Goal: Transaction & Acquisition: Subscribe to service/newsletter

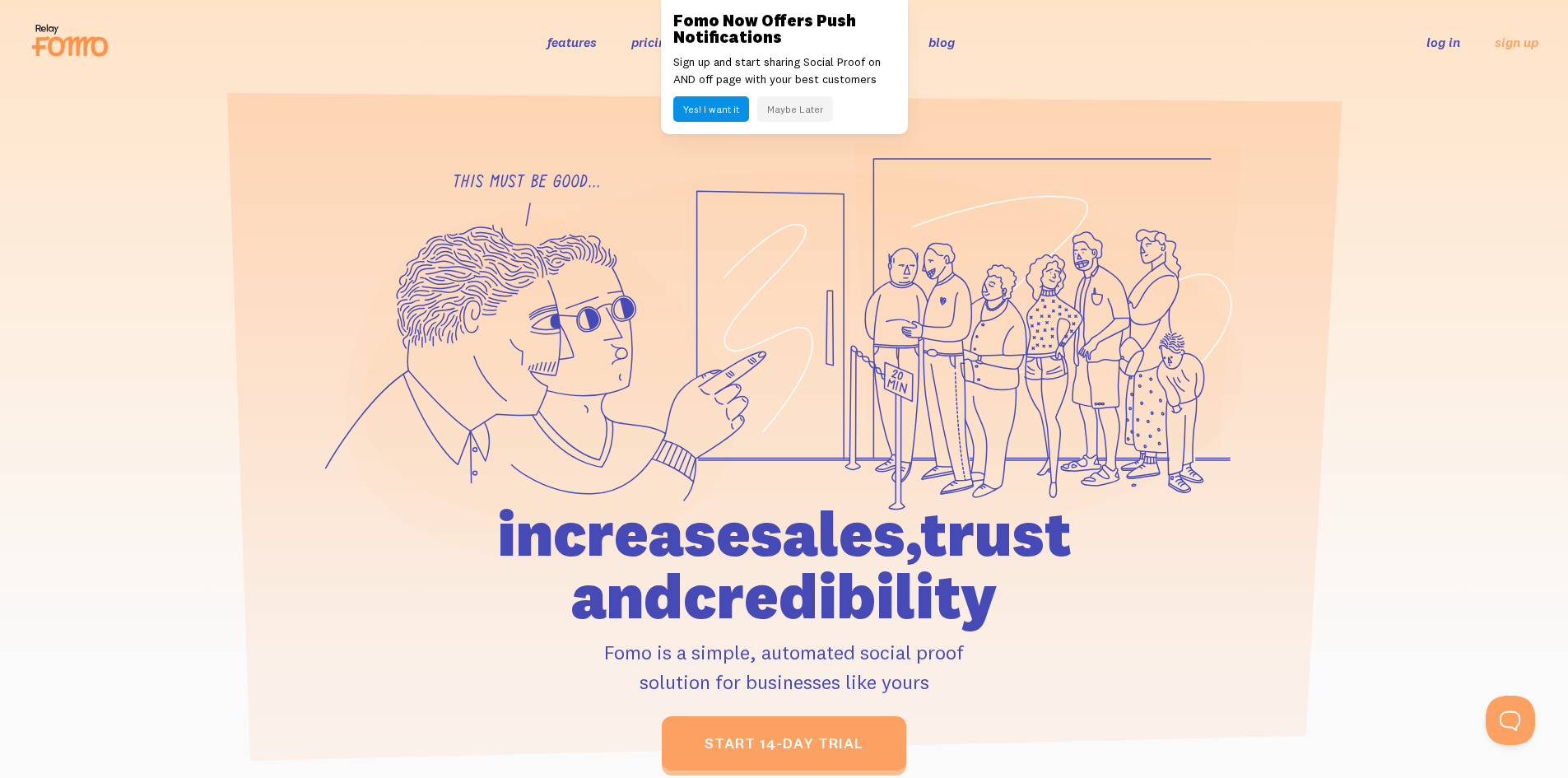
click at [824, 112] on button "Maybe Later" at bounding box center [795, 109] width 76 height 26
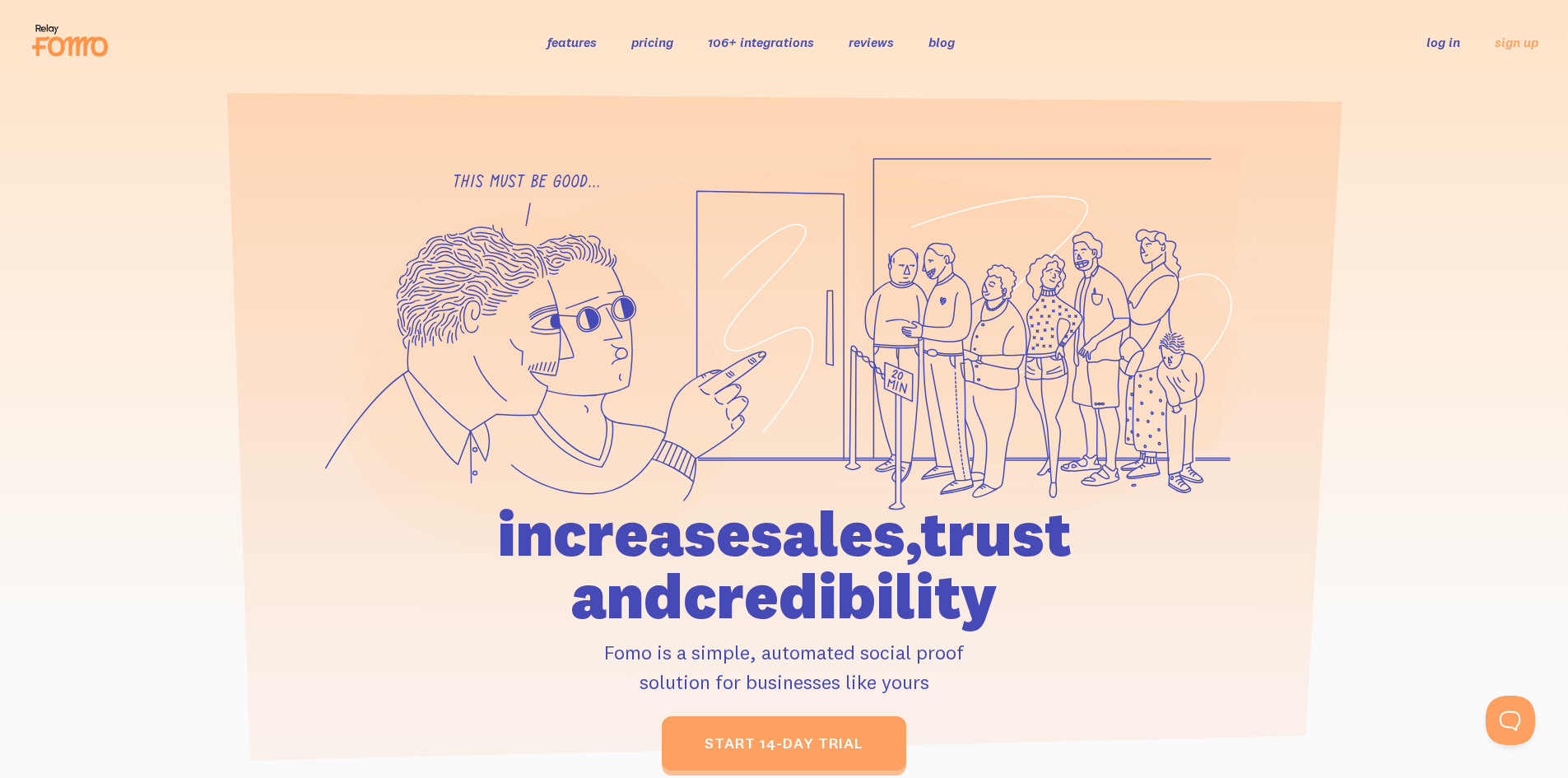
click at [1439, 49] on link "log in" at bounding box center [1444, 42] width 34 height 16
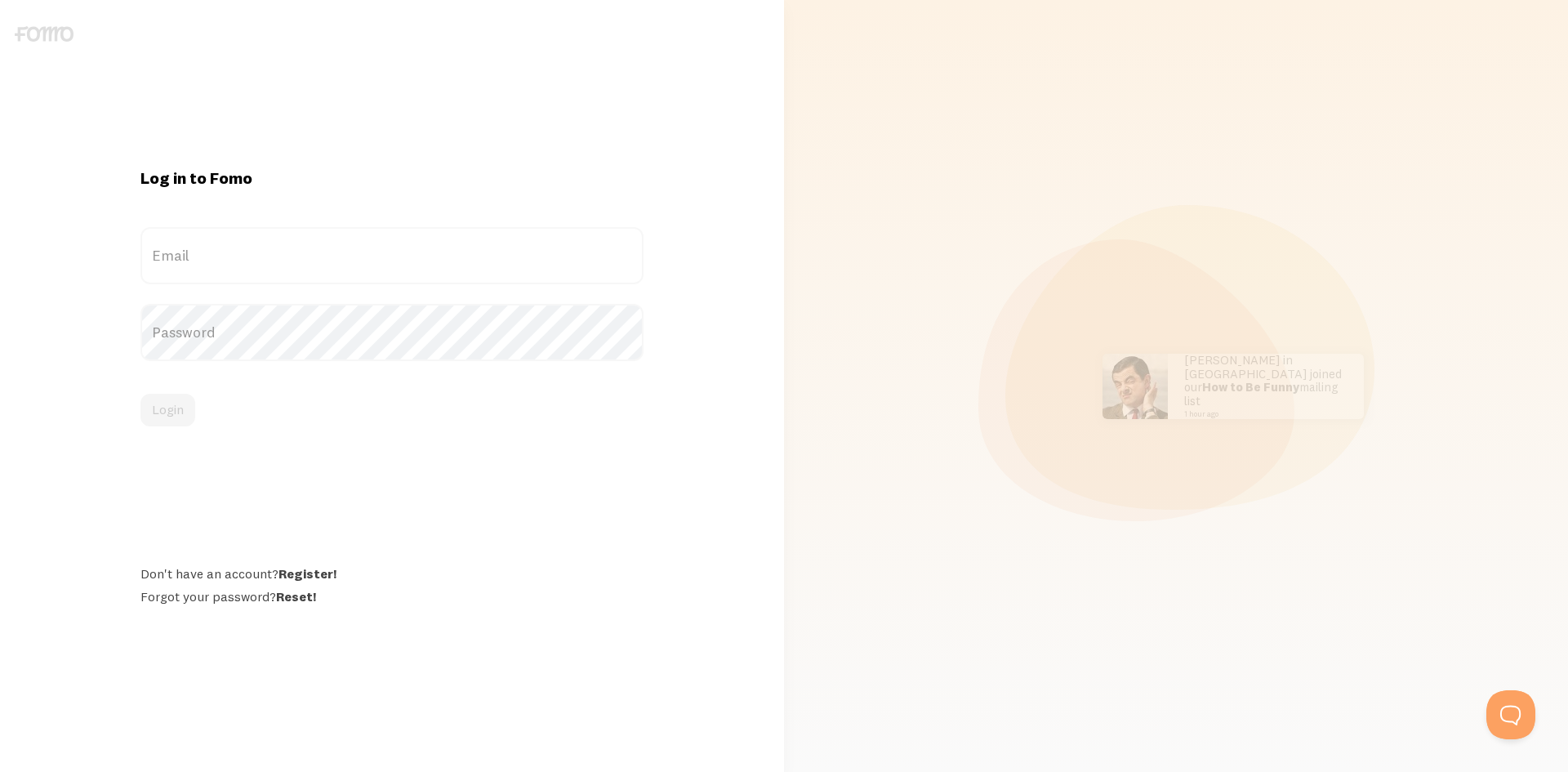
click at [219, 252] on label "Email" at bounding box center [392, 256] width 503 height 58
click at [219, 252] on input "Email" at bounding box center [392, 256] width 503 height 58
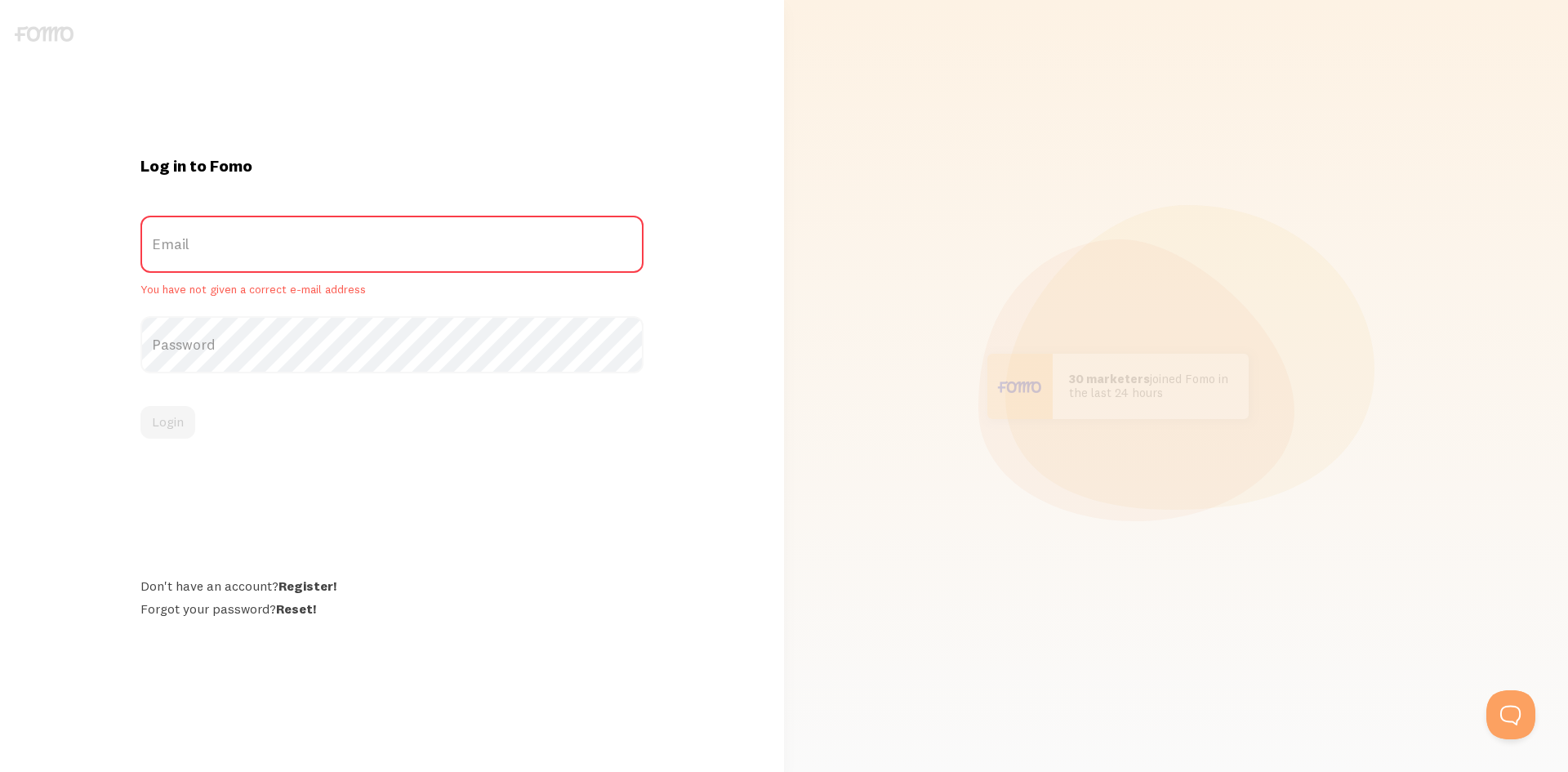
click at [225, 256] on label "Email" at bounding box center [392, 245] width 503 height 58
click at [225, 256] on input "Email" at bounding box center [392, 245] width 503 height 58
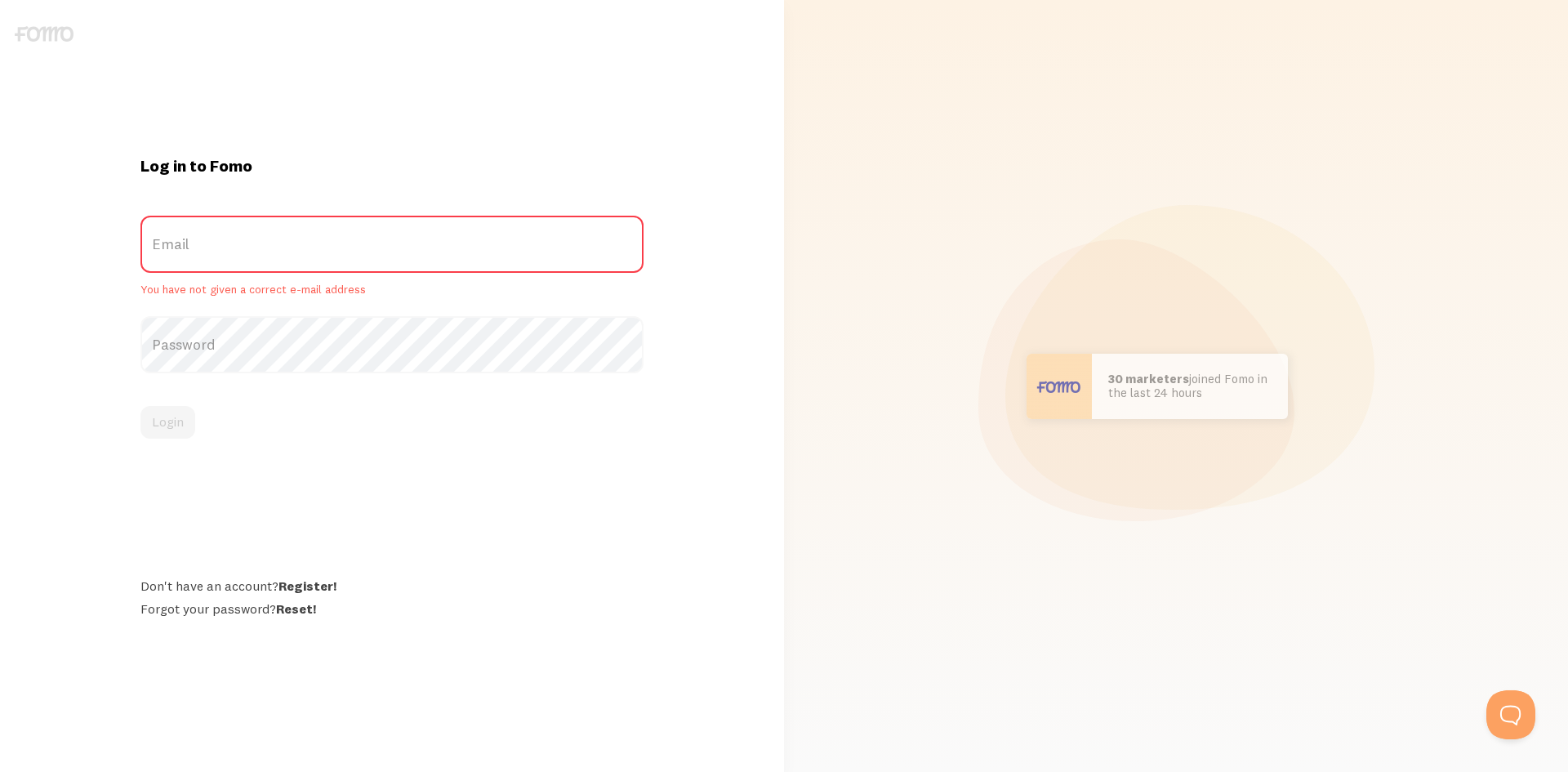
click at [218, 259] on label "Email" at bounding box center [392, 245] width 503 height 58
click at [218, 259] on input "Email" at bounding box center [392, 245] width 503 height 58
click at [206, 250] on label "Email" at bounding box center [392, 245] width 503 height 58
click at [206, 250] on input "Email" at bounding box center [392, 245] width 503 height 58
click at [318, 587] on link "Register!" at bounding box center [307, 585] width 58 height 16
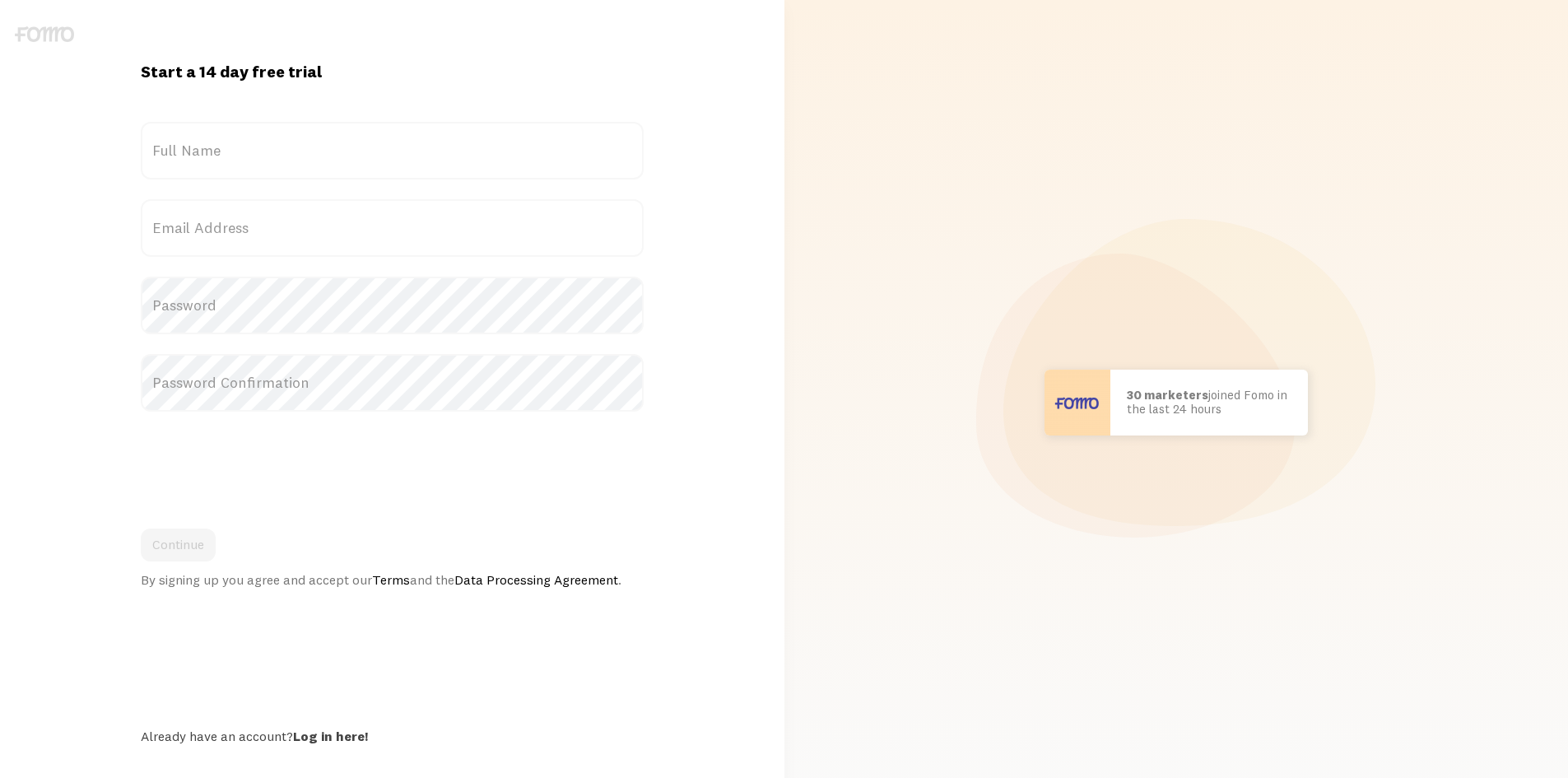
click at [342, 156] on label "Full Name" at bounding box center [392, 151] width 503 height 58
click at [342, 156] on input "Full Name" at bounding box center [392, 151] width 503 height 58
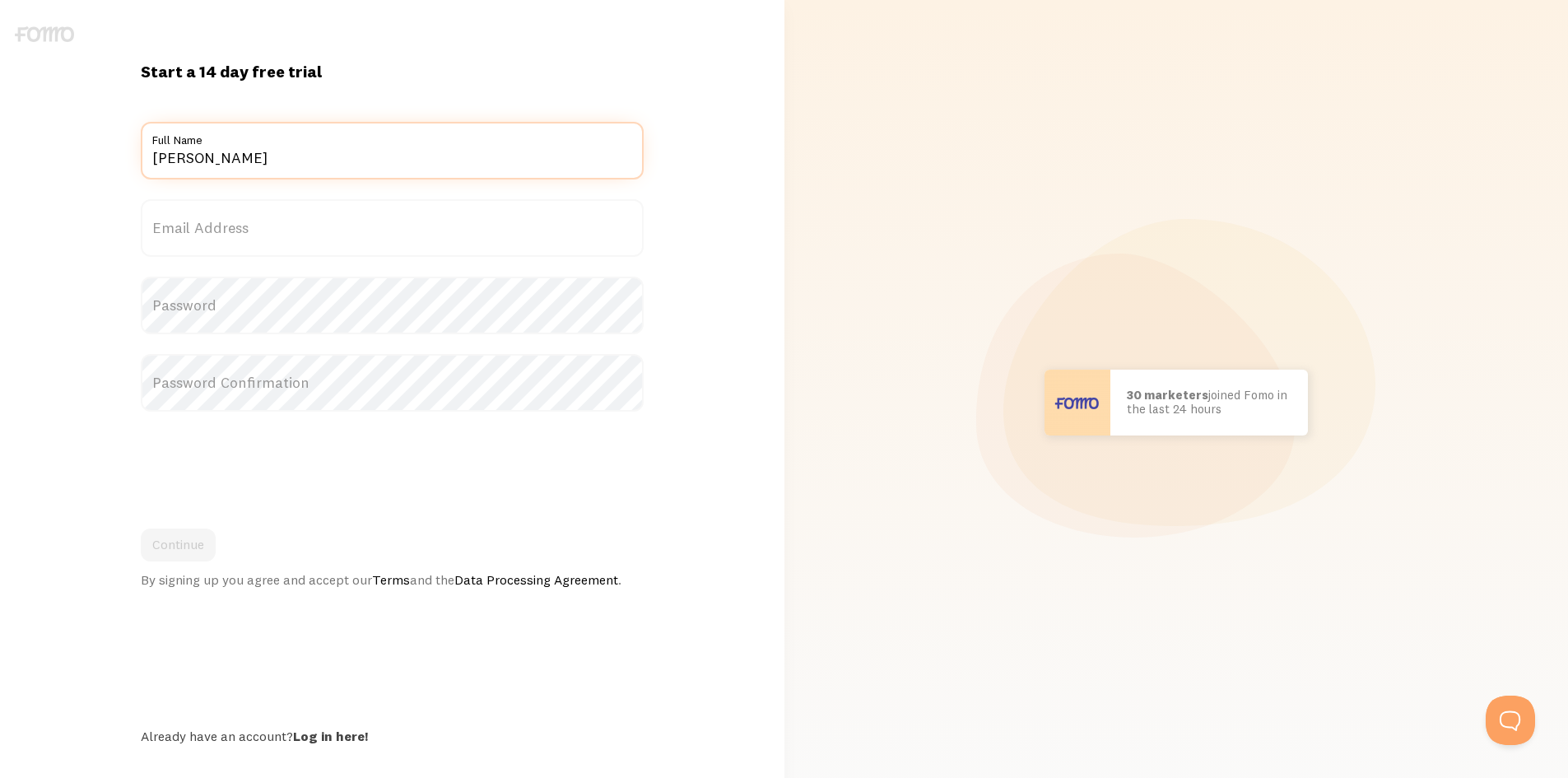
type input "Romeo"
click at [350, 245] on label "Email Address" at bounding box center [392, 229] width 503 height 58
click at [350, 245] on input "Email Address" at bounding box center [392, 229] width 503 height 58
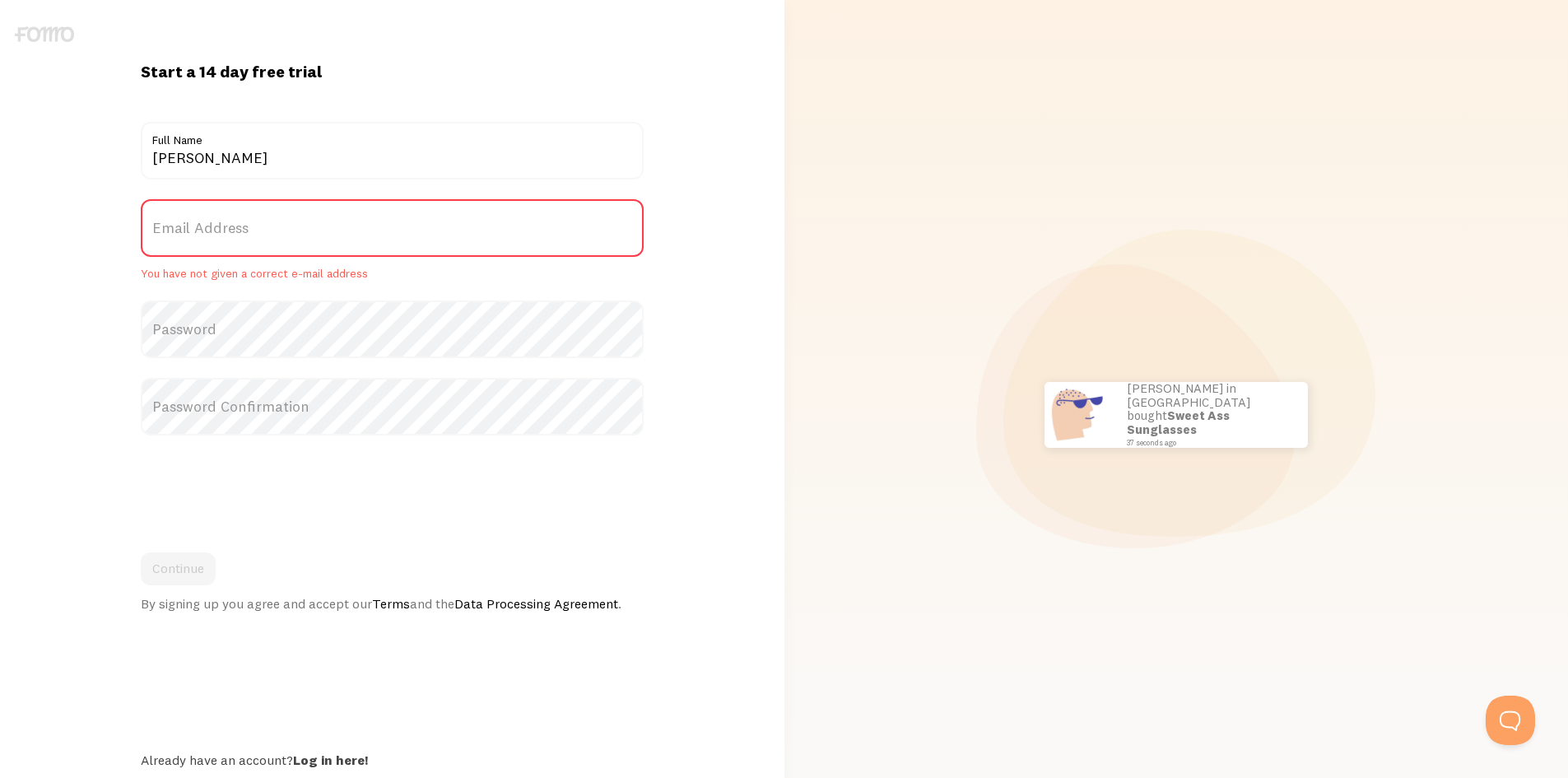
click at [350, 231] on label "Email Address" at bounding box center [392, 229] width 503 height 58
click at [350, 231] on input "Email Address" at bounding box center [392, 229] width 503 height 58
paste input "popinggoodbusiness@gmail.com"
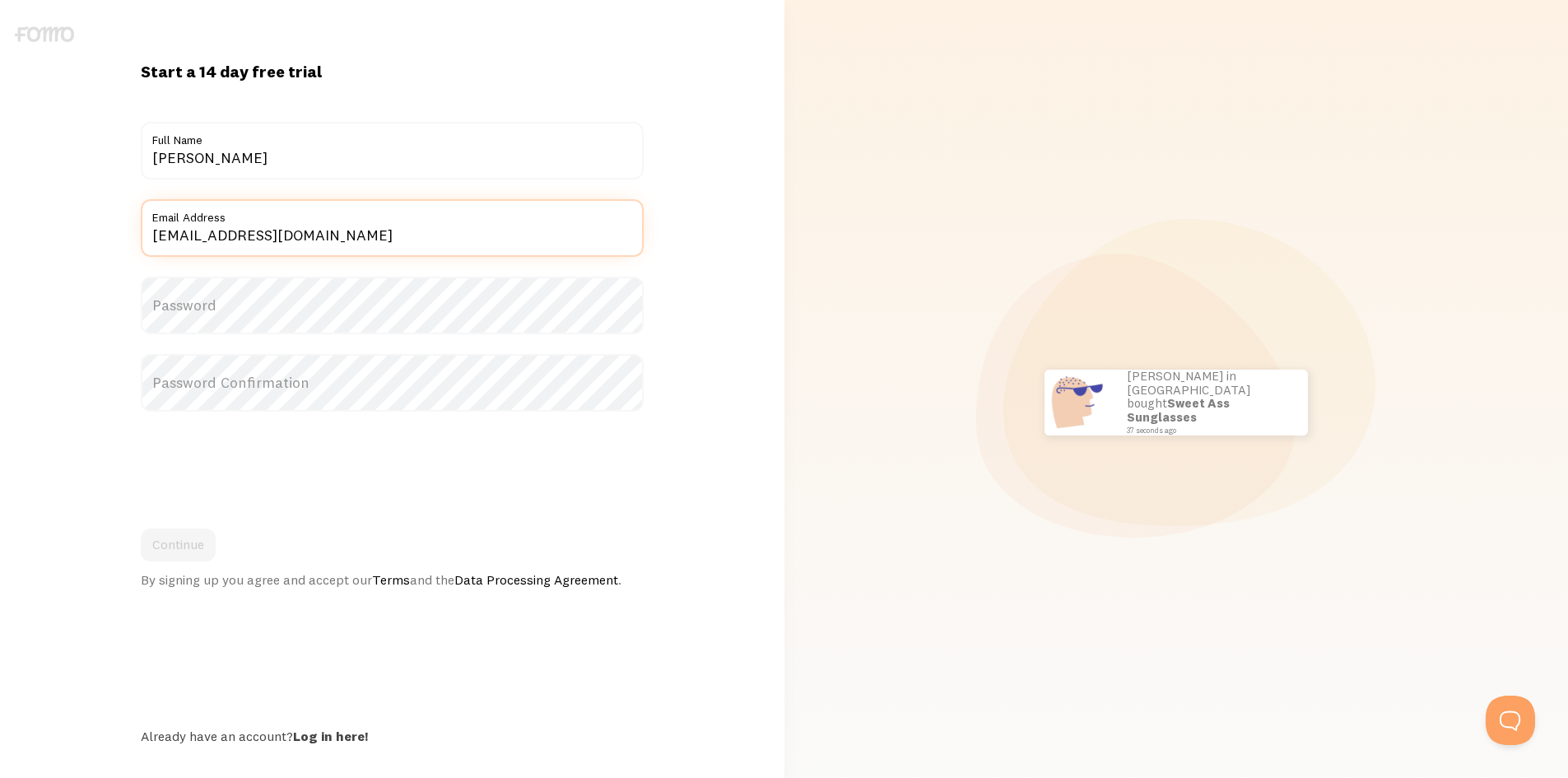
type input "popinggoodbusiness@gmail.com"
click at [164, 321] on label "Password" at bounding box center [392, 305] width 503 height 58
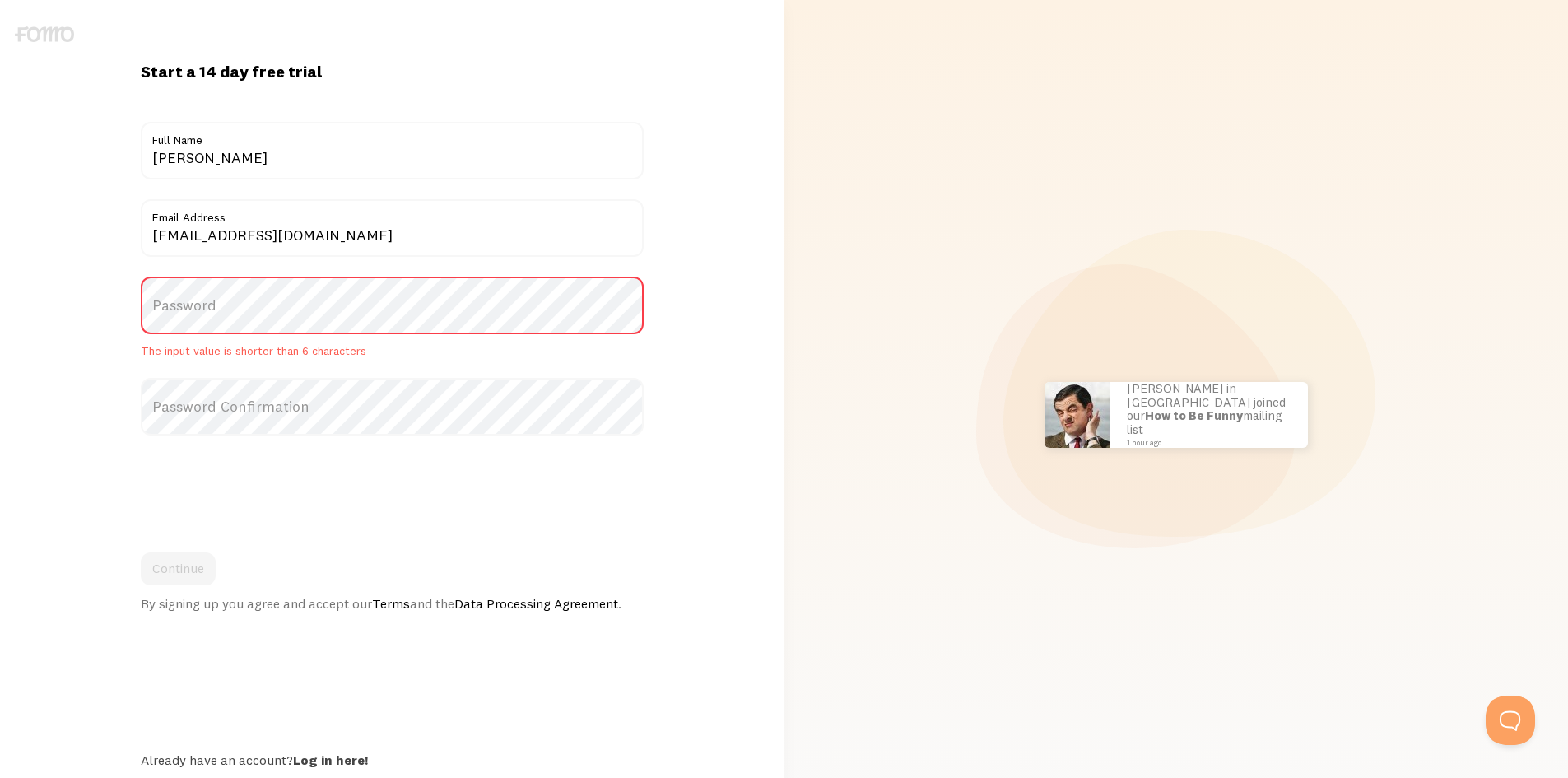
click at [219, 318] on label "Password" at bounding box center [392, 305] width 503 height 58
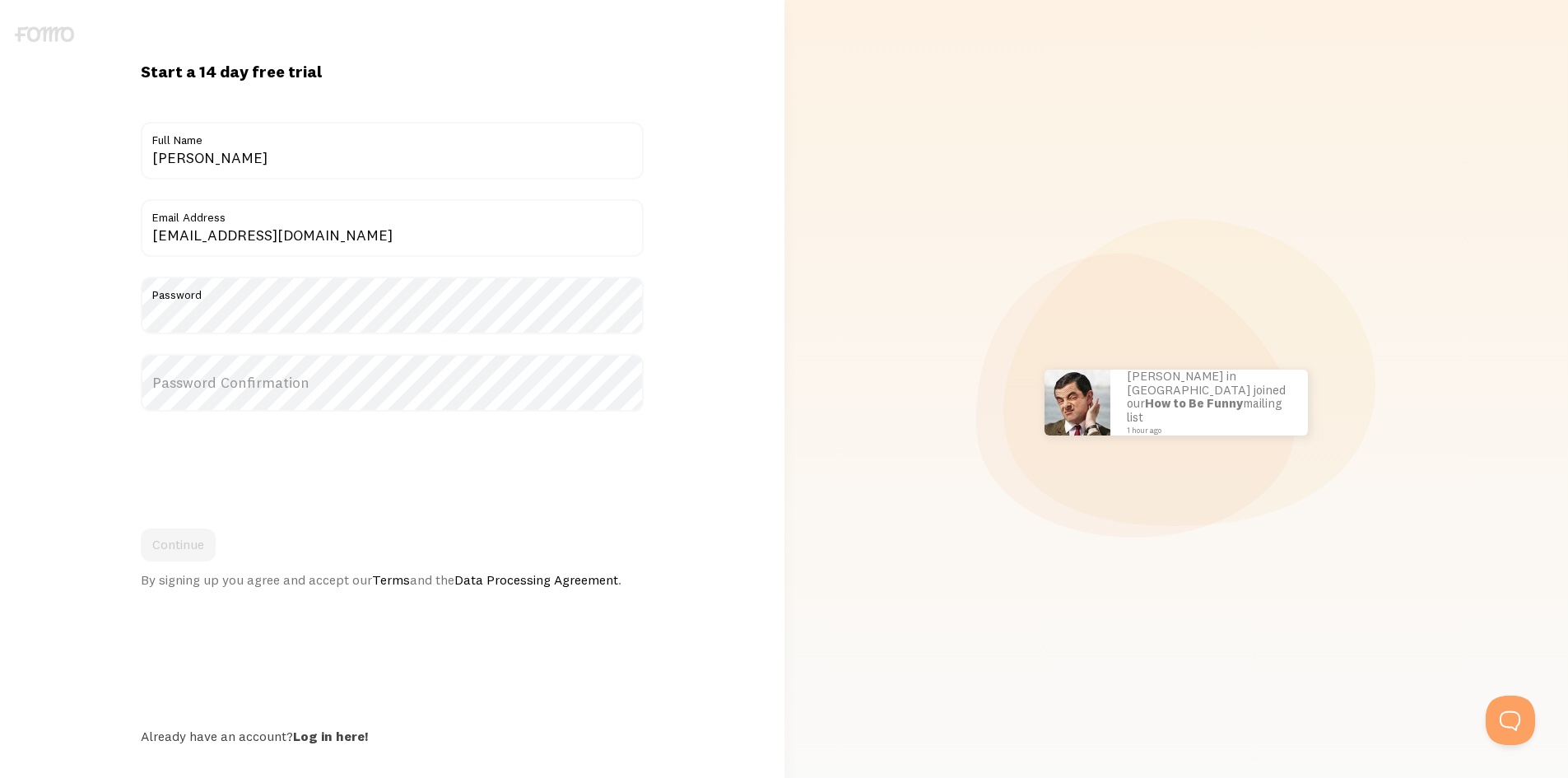
click at [205, 375] on label "Password Confirmation" at bounding box center [392, 383] width 503 height 58
click at [165, 546] on button "Continue" at bounding box center [178, 545] width 75 height 33
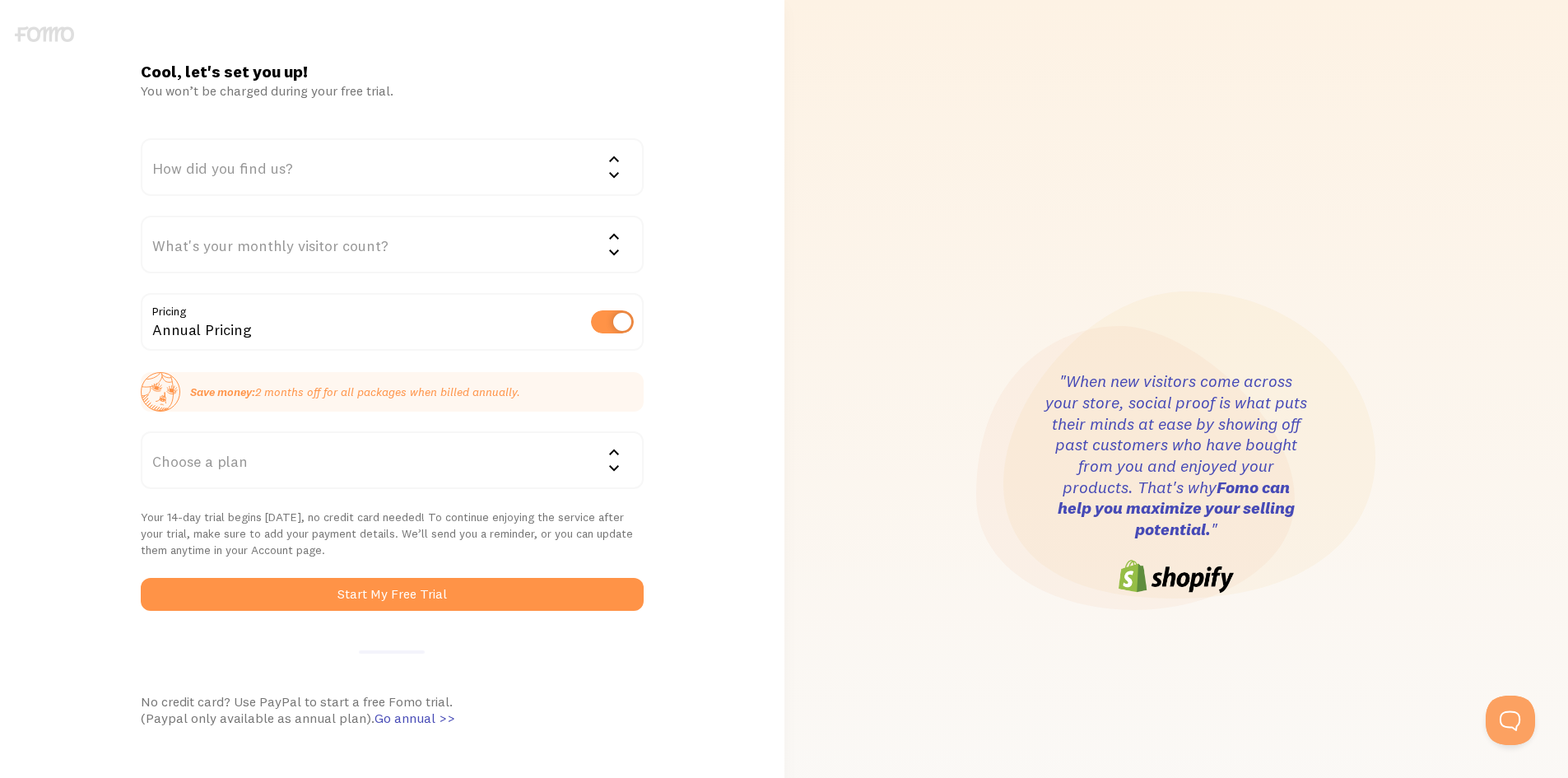
click at [722, 543] on div "Cool, let's set you up! You won’t be charged during your free trial. How did yo…" at bounding box center [392, 483] width 784 height 845
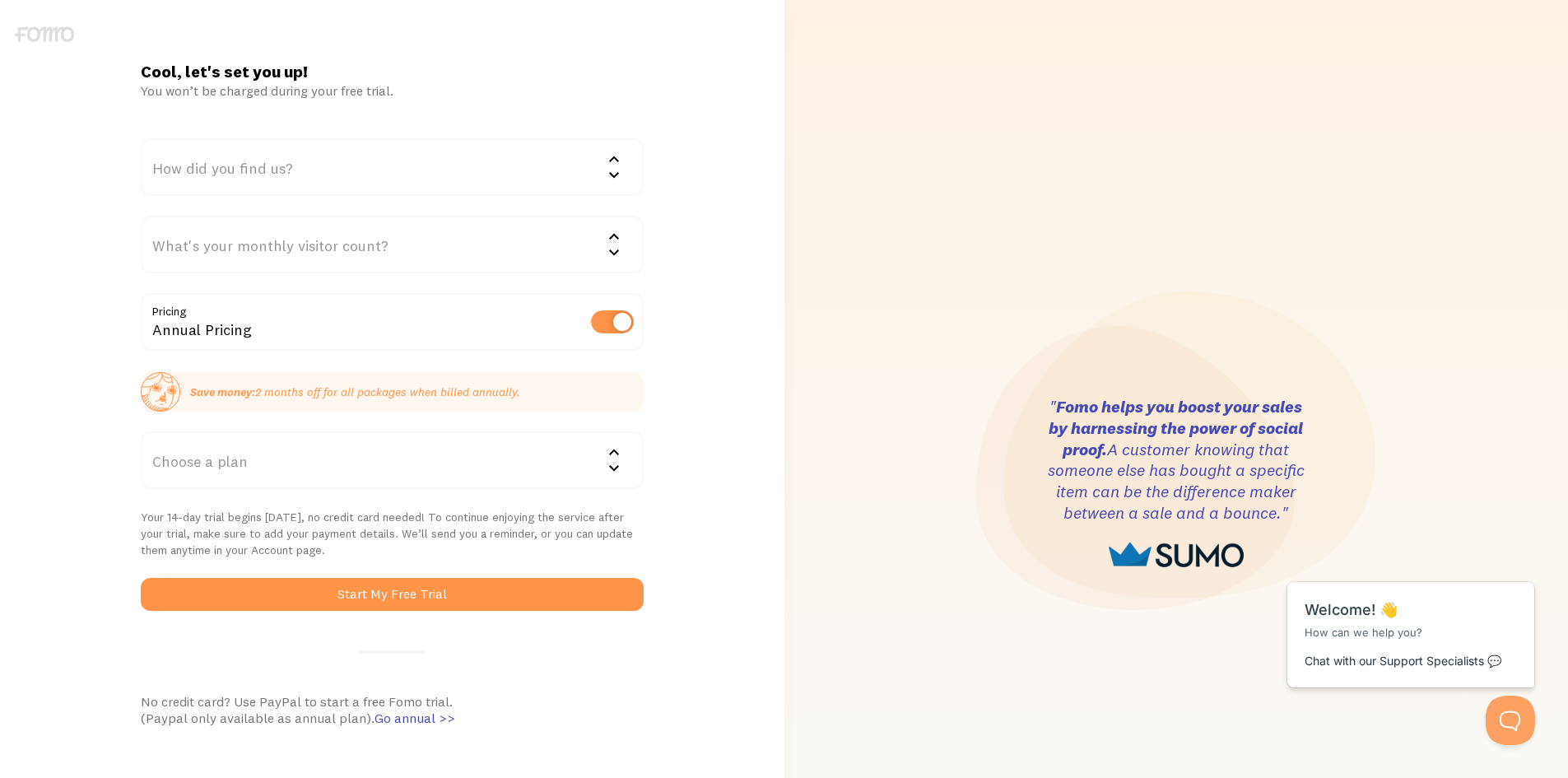
click at [284, 189] on div "How did you find us?" at bounding box center [392, 167] width 503 height 58
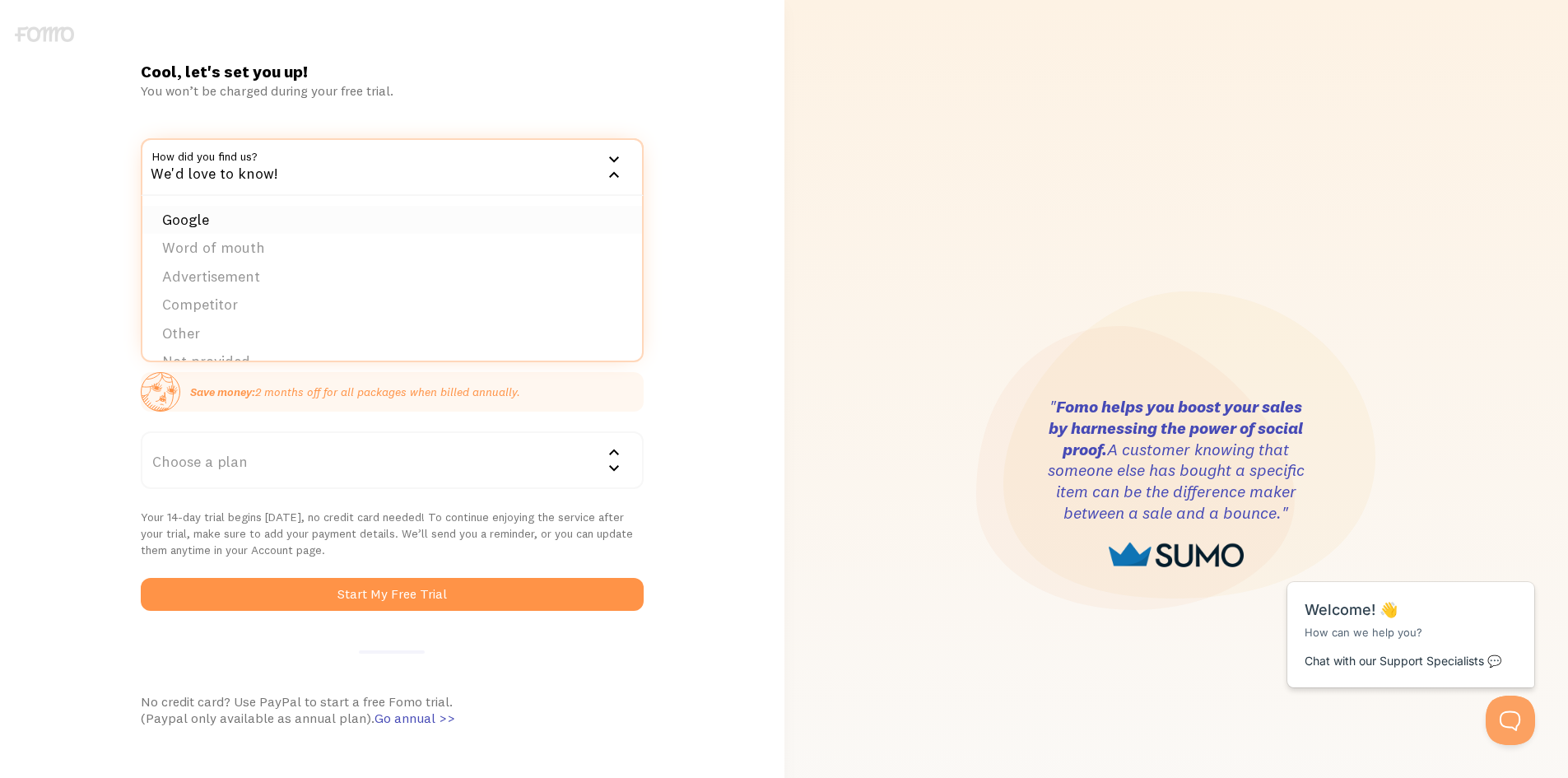
click at [267, 211] on li "Google" at bounding box center [392, 220] width 500 height 29
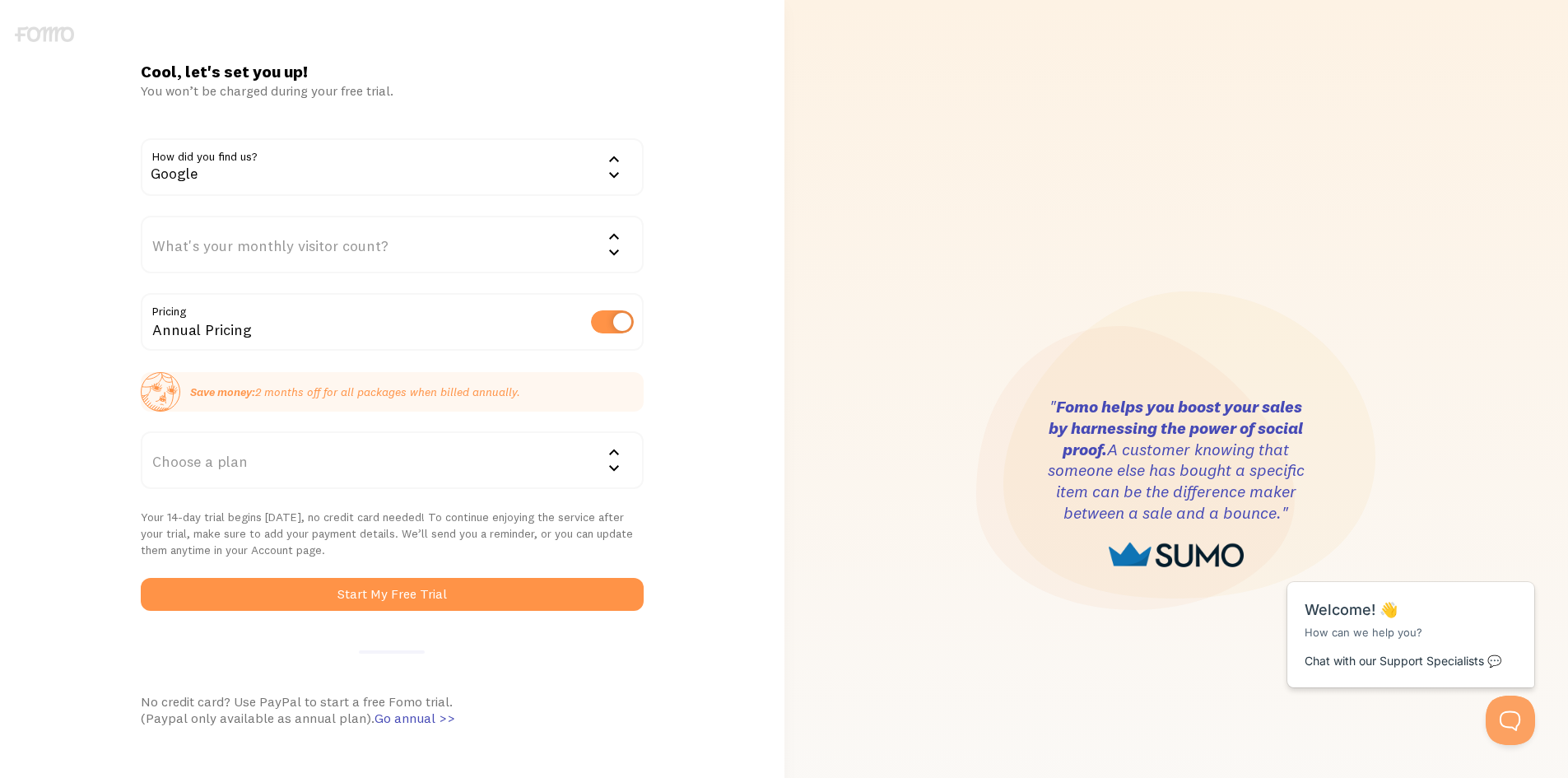
click at [256, 253] on div "What's your monthly visitor count?" at bounding box center [392, 245] width 503 height 58
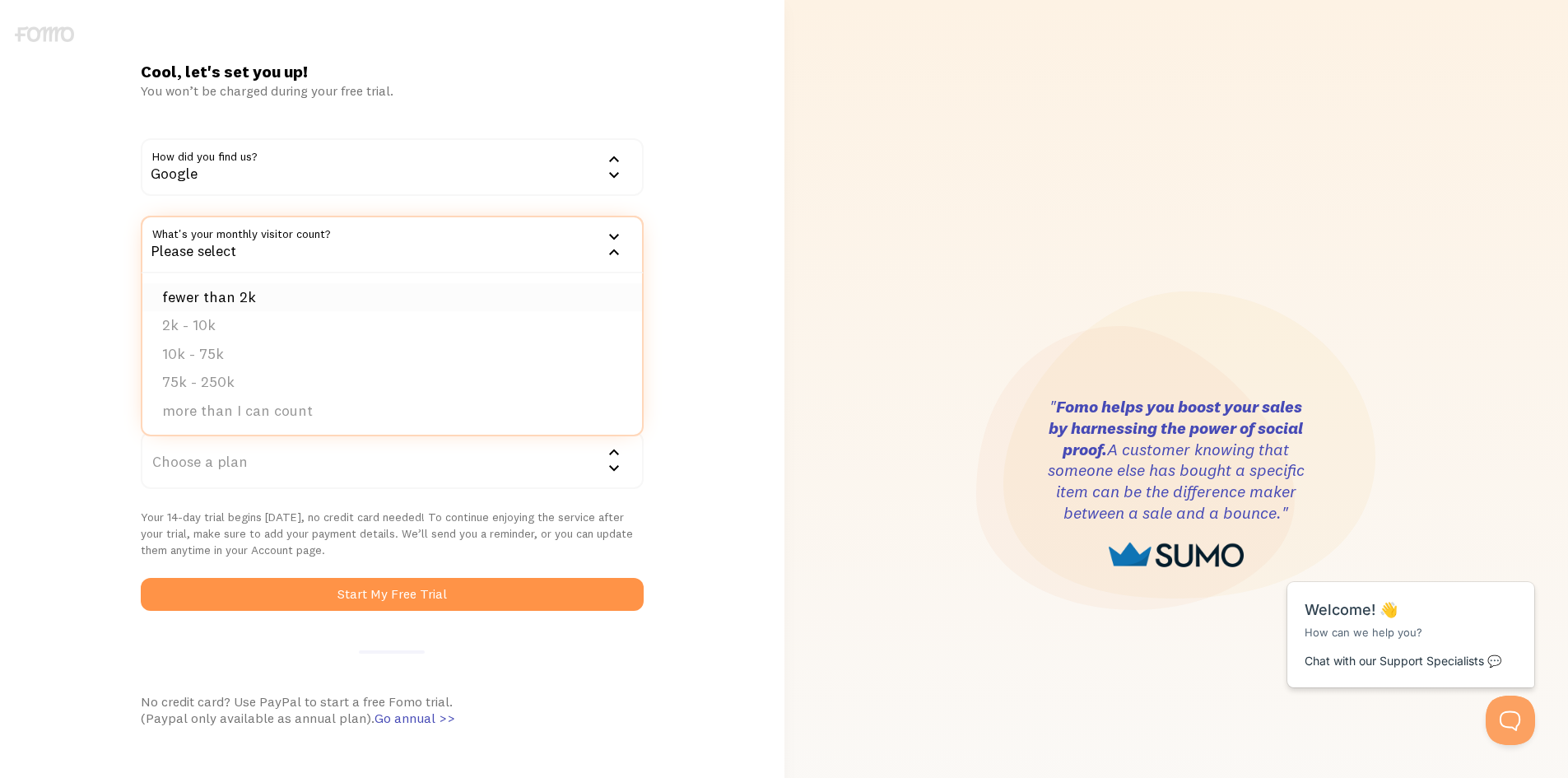
click at [238, 287] on li "fewer than 2k" at bounding box center [392, 298] width 500 height 29
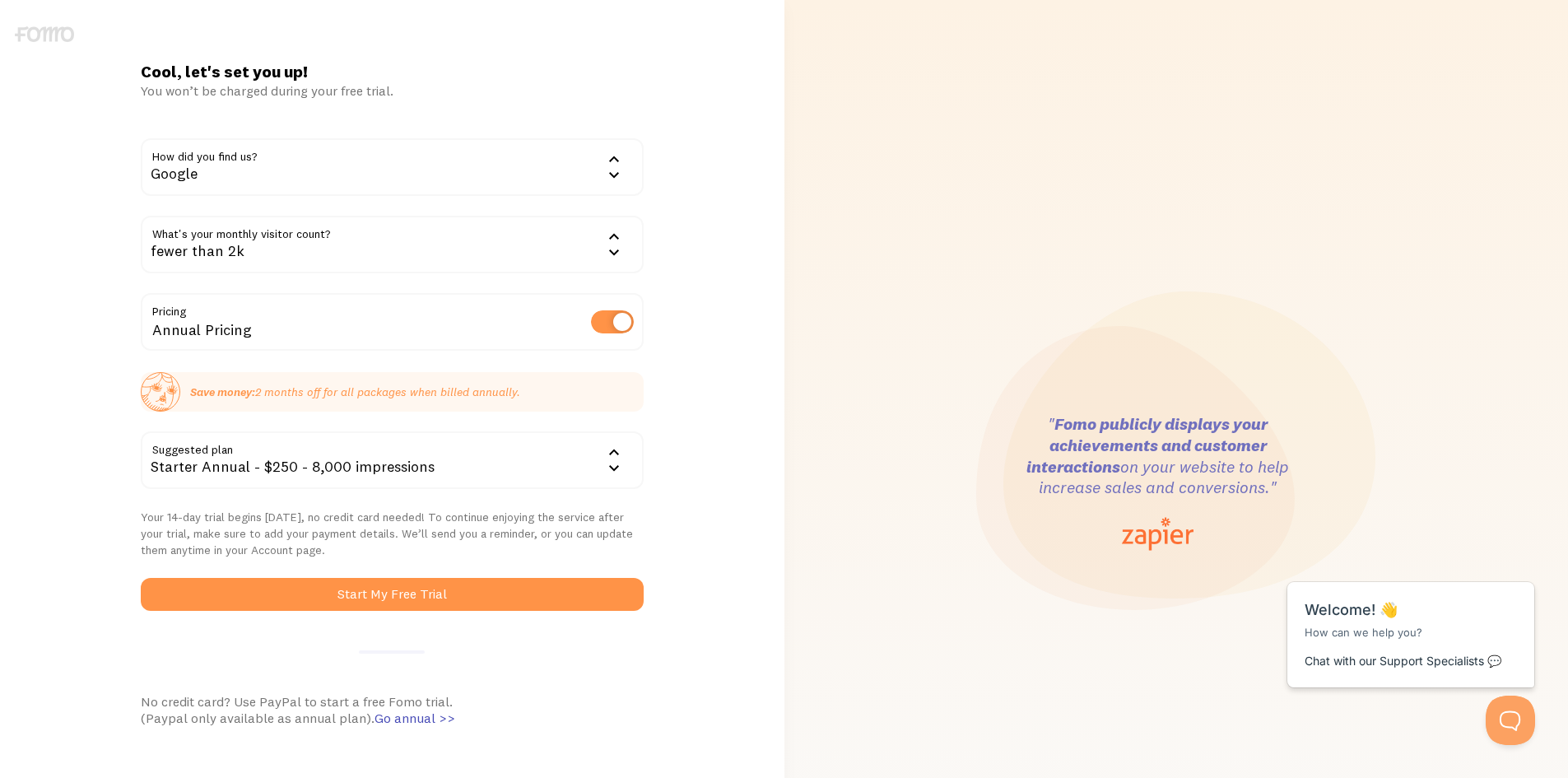
click at [379, 458] on div "Starter Annual - $250 - 8,000 impressions" at bounding box center [392, 461] width 503 height 58
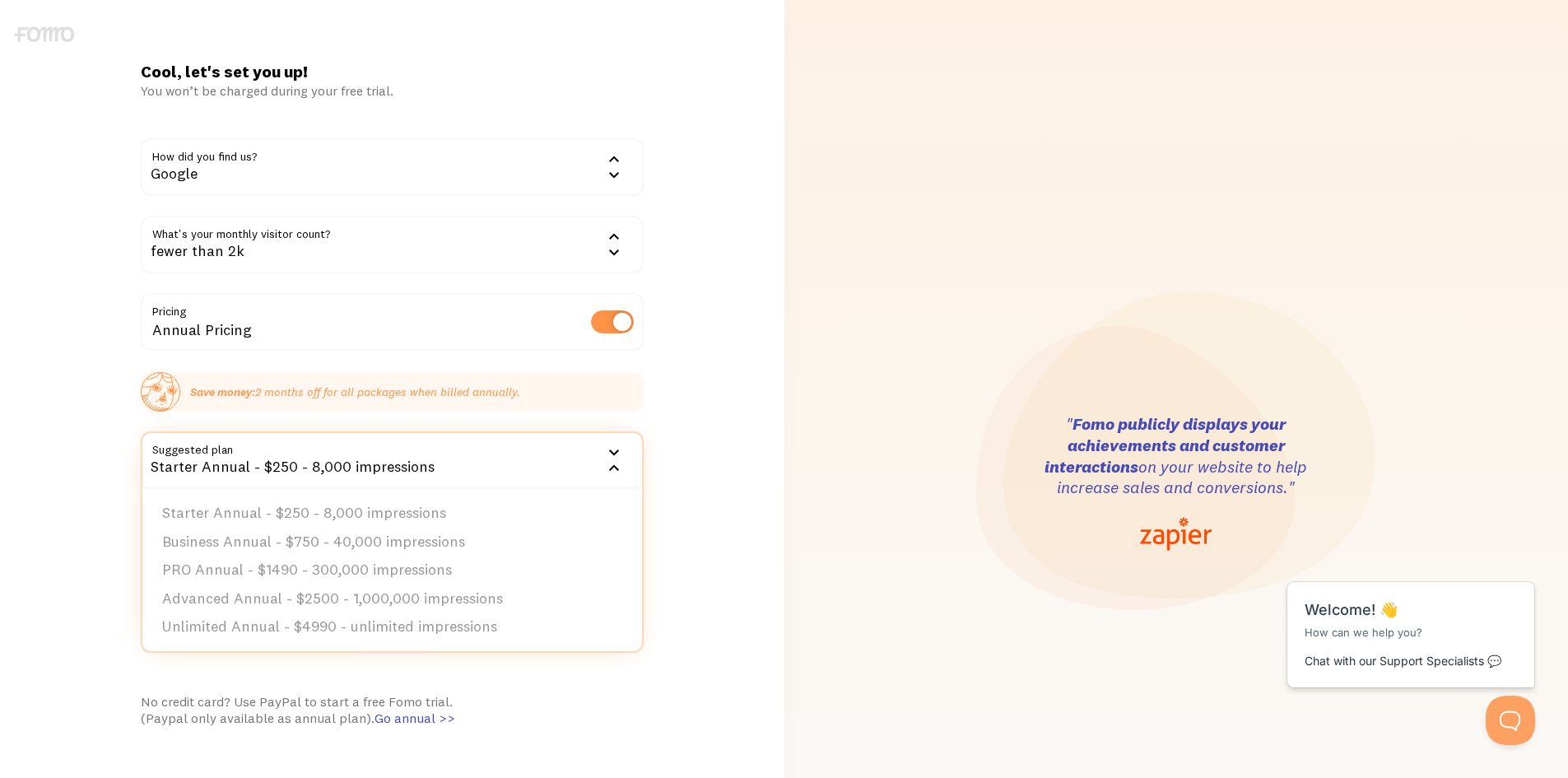
click at [379, 458] on div "Starter Annual - $250 - 8,000 impressions" at bounding box center [392, 461] width 503 height 58
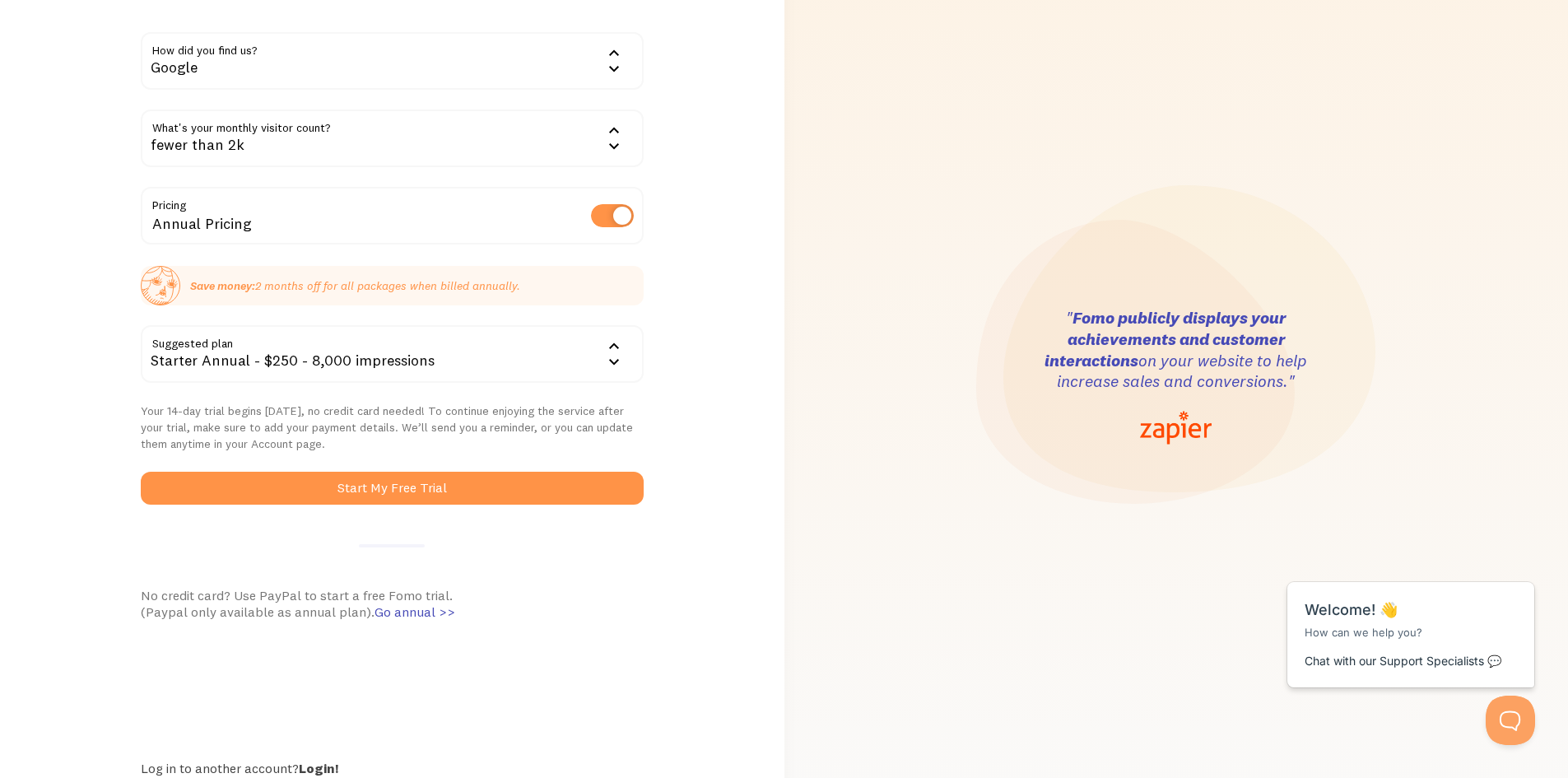
scroll to position [189, 0]
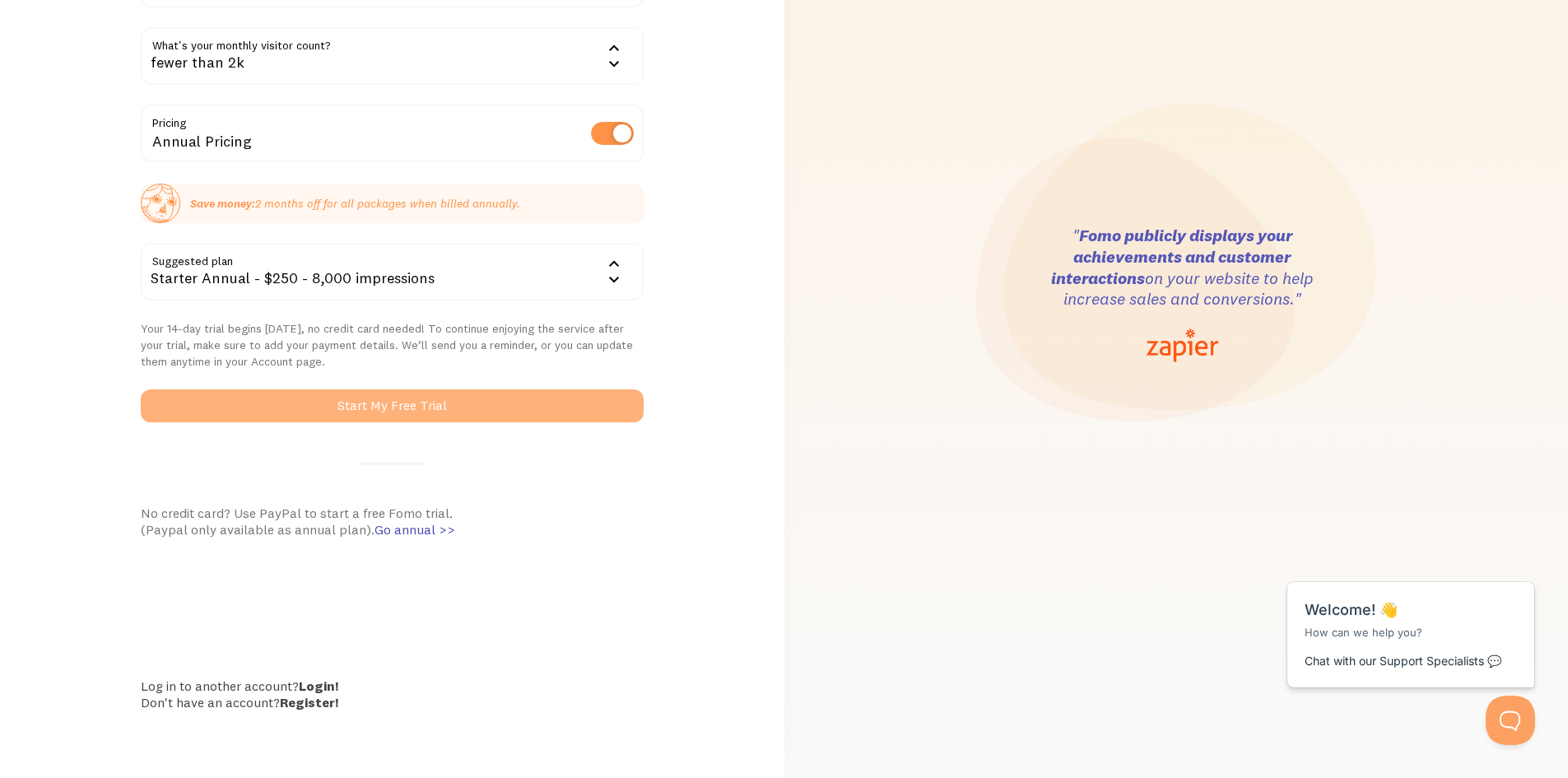
click at [501, 400] on button "Start My Free Trial" at bounding box center [392, 406] width 503 height 33
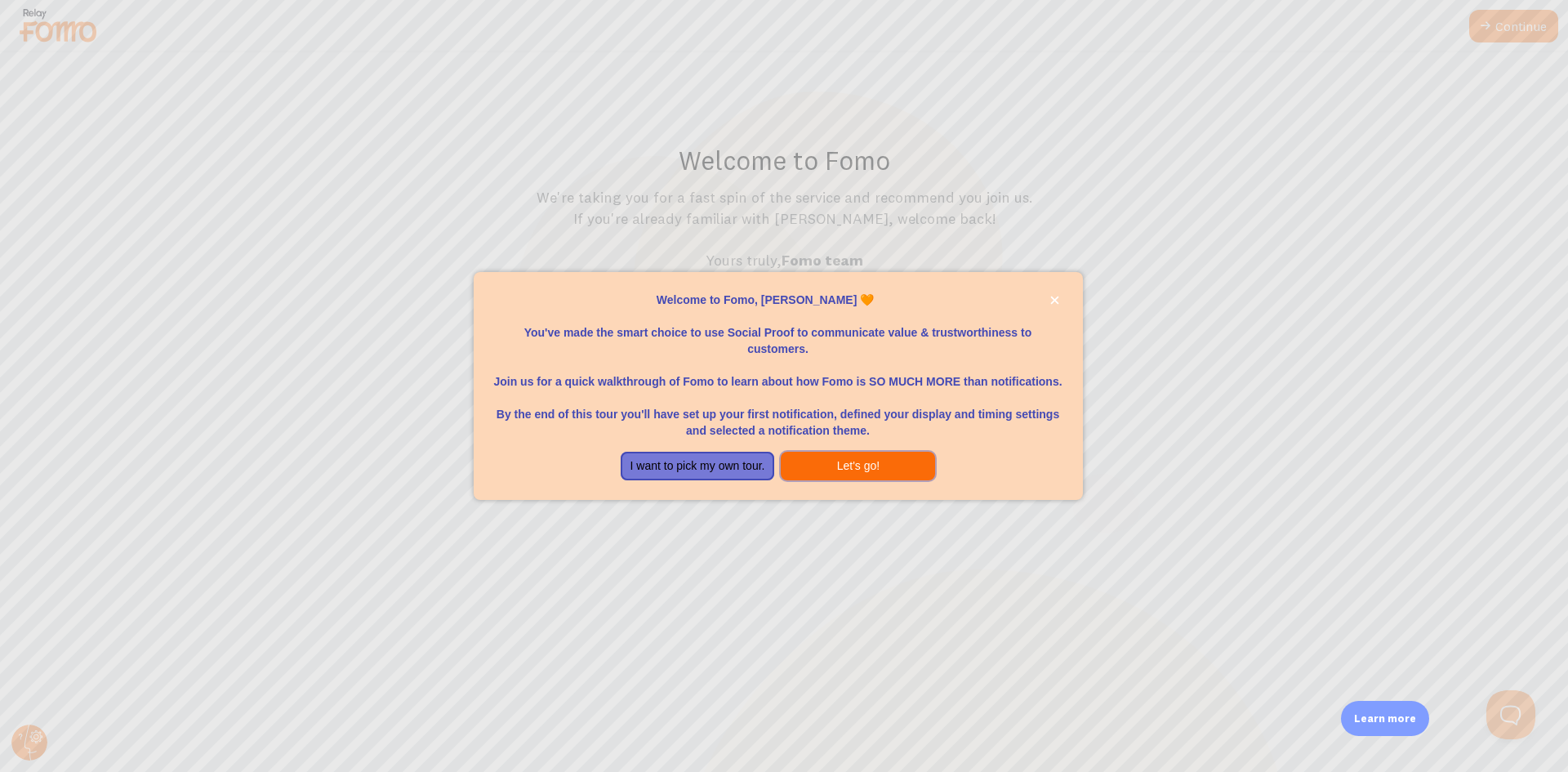
click at [812, 466] on button "Let's go!" at bounding box center [858, 466] width 154 height 30
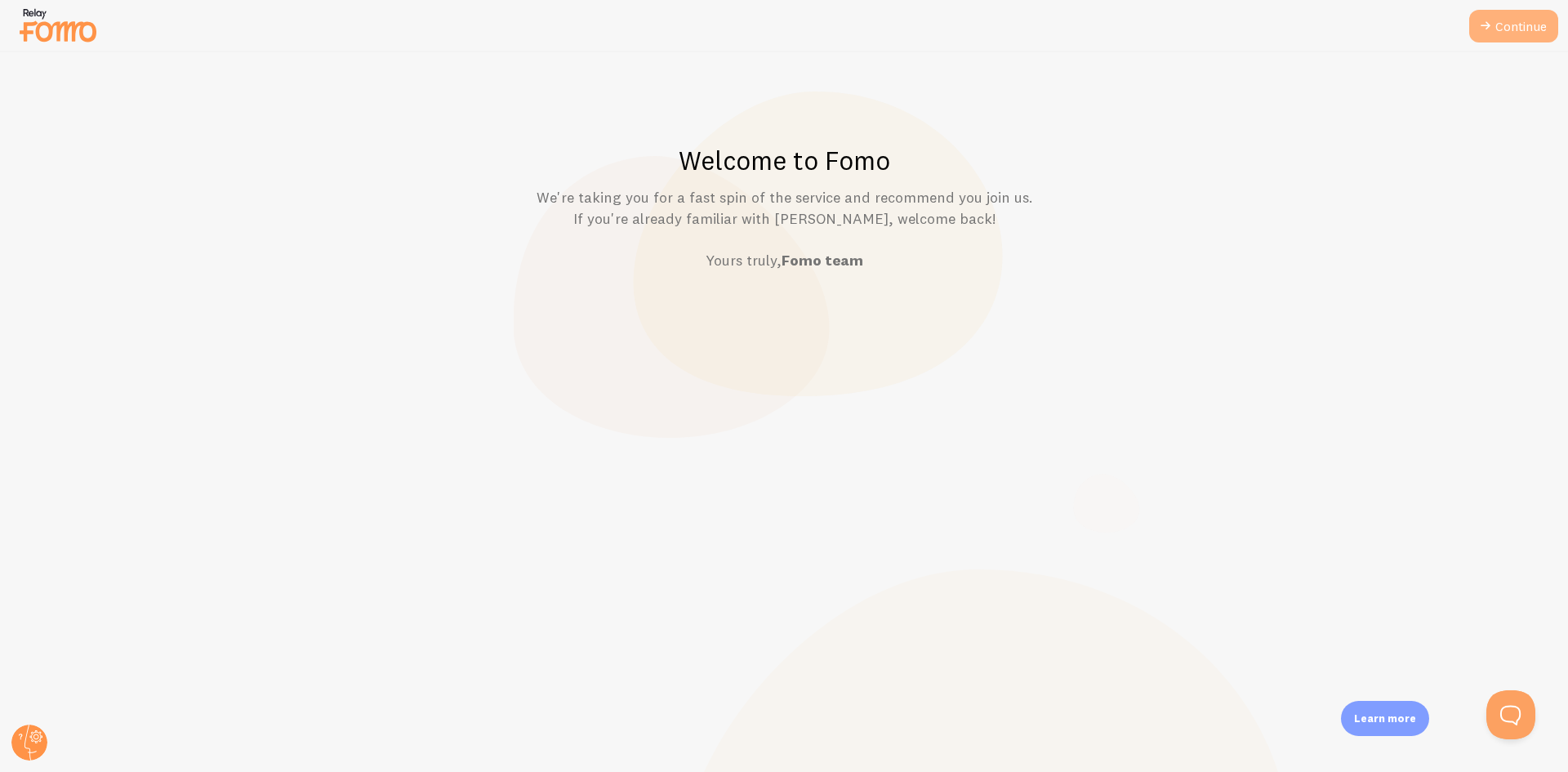
click at [1499, 24] on link "Continue" at bounding box center [1514, 26] width 89 height 33
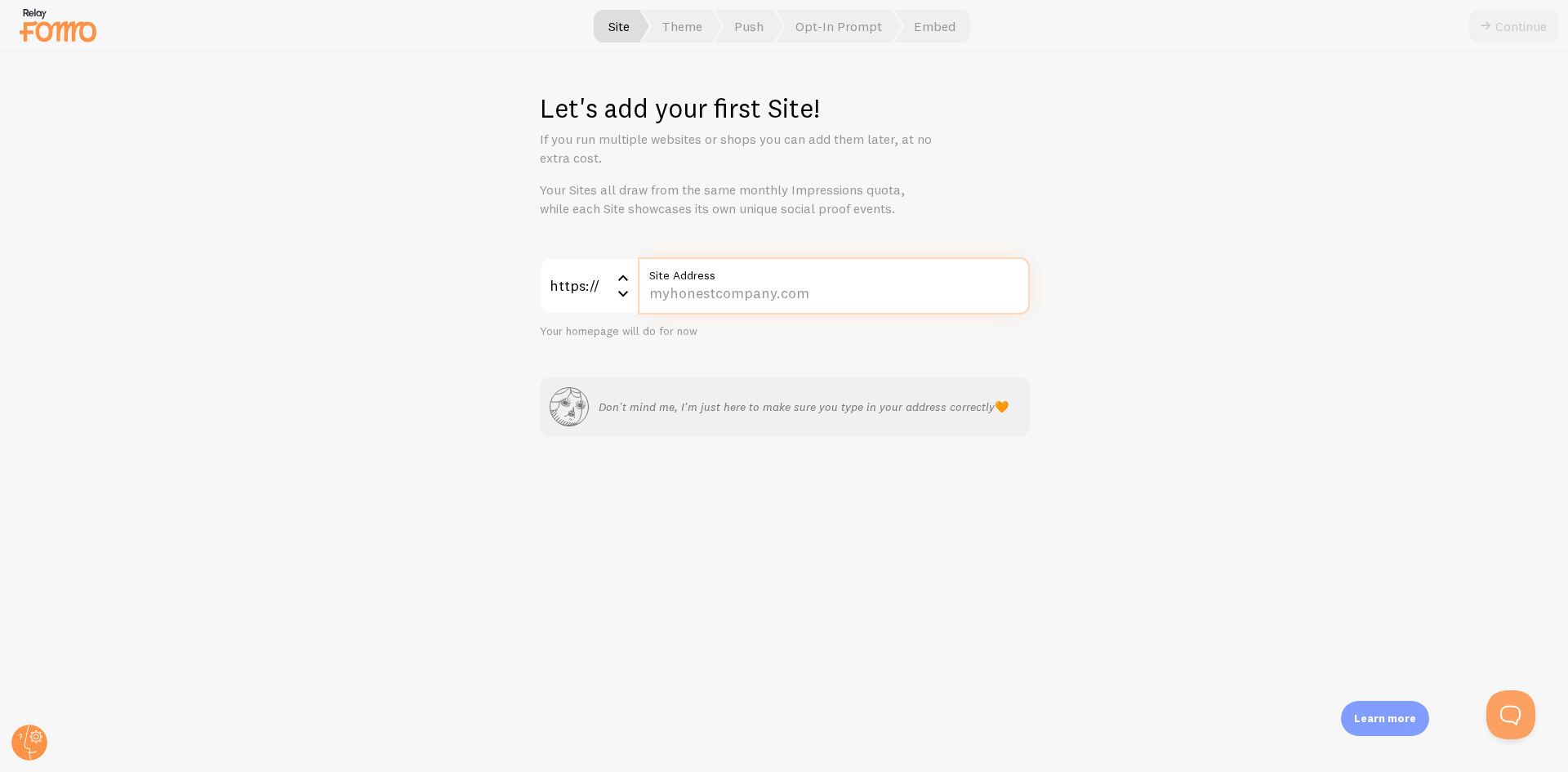
click at [751, 286] on input "Site Address" at bounding box center [834, 286] width 392 height 58
click at [778, 300] on input "Site Address" at bounding box center [834, 286] width 392 height 58
paste input "[DOMAIN_NAME][URL]"
type input "[DOMAIN_NAME][URL]"
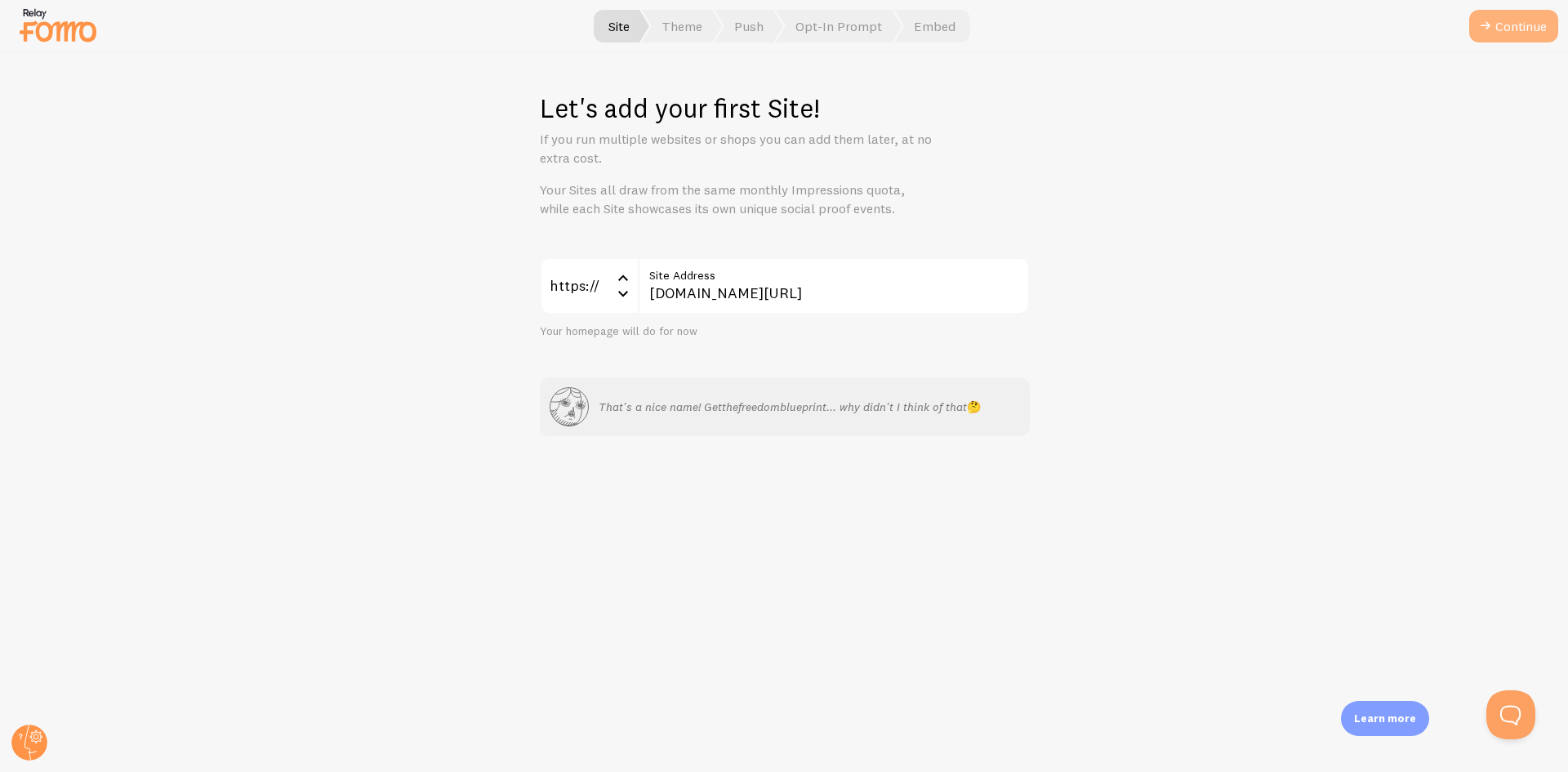
click at [1497, 37] on button "Continue" at bounding box center [1514, 26] width 89 height 33
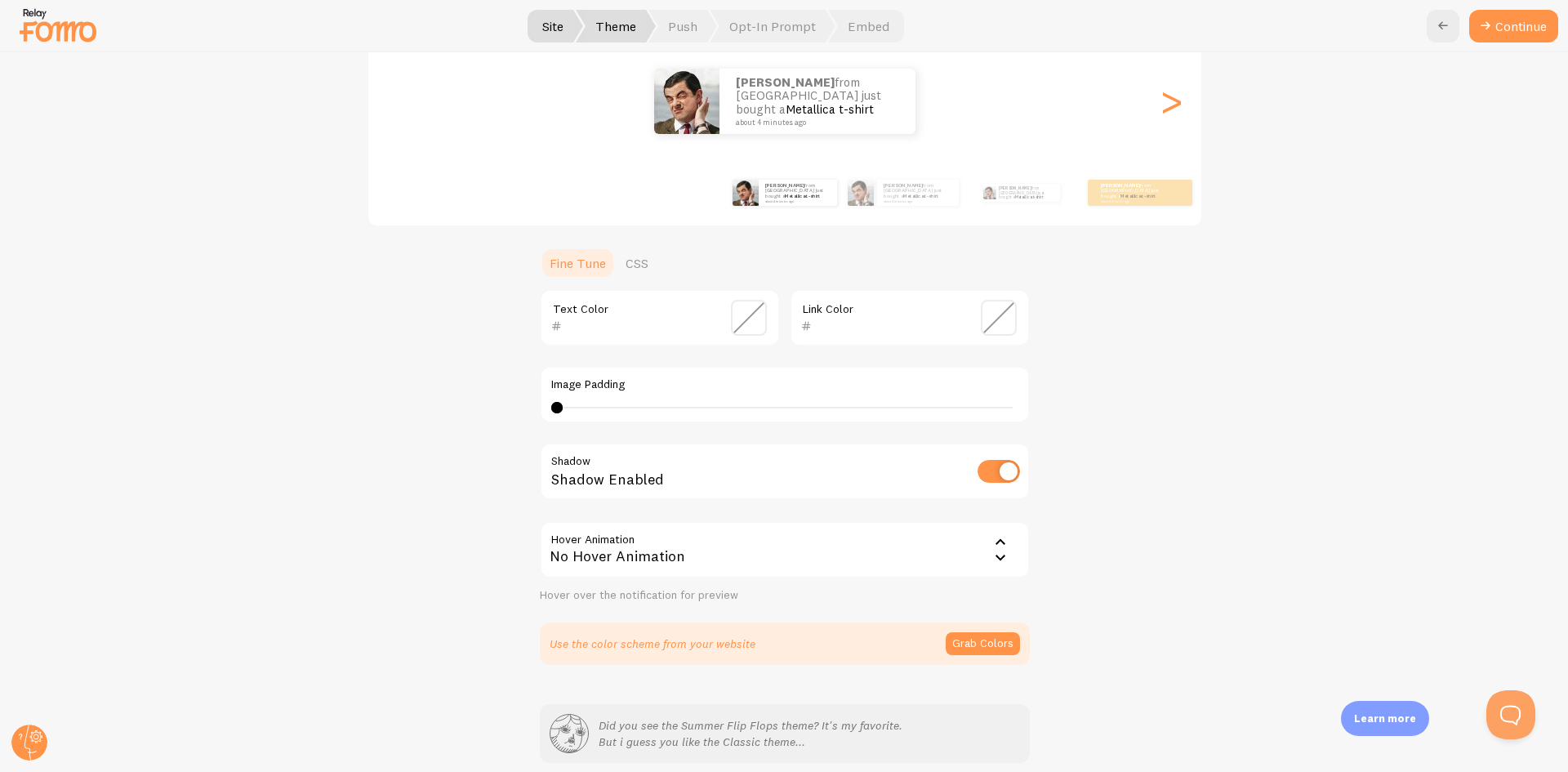
scroll to position [108, 0]
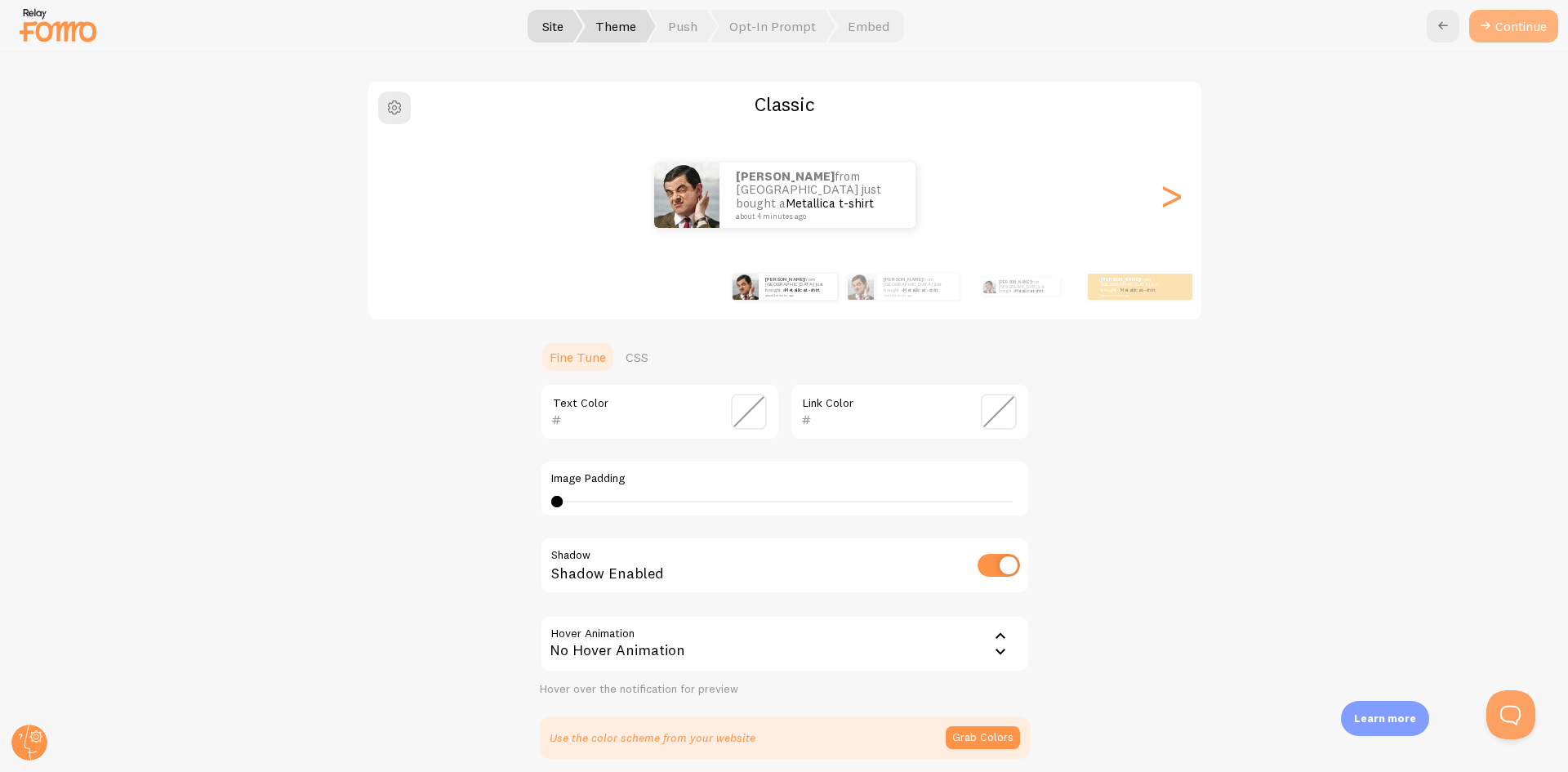
click at [1527, 33] on button "Continue" at bounding box center [1514, 26] width 89 height 33
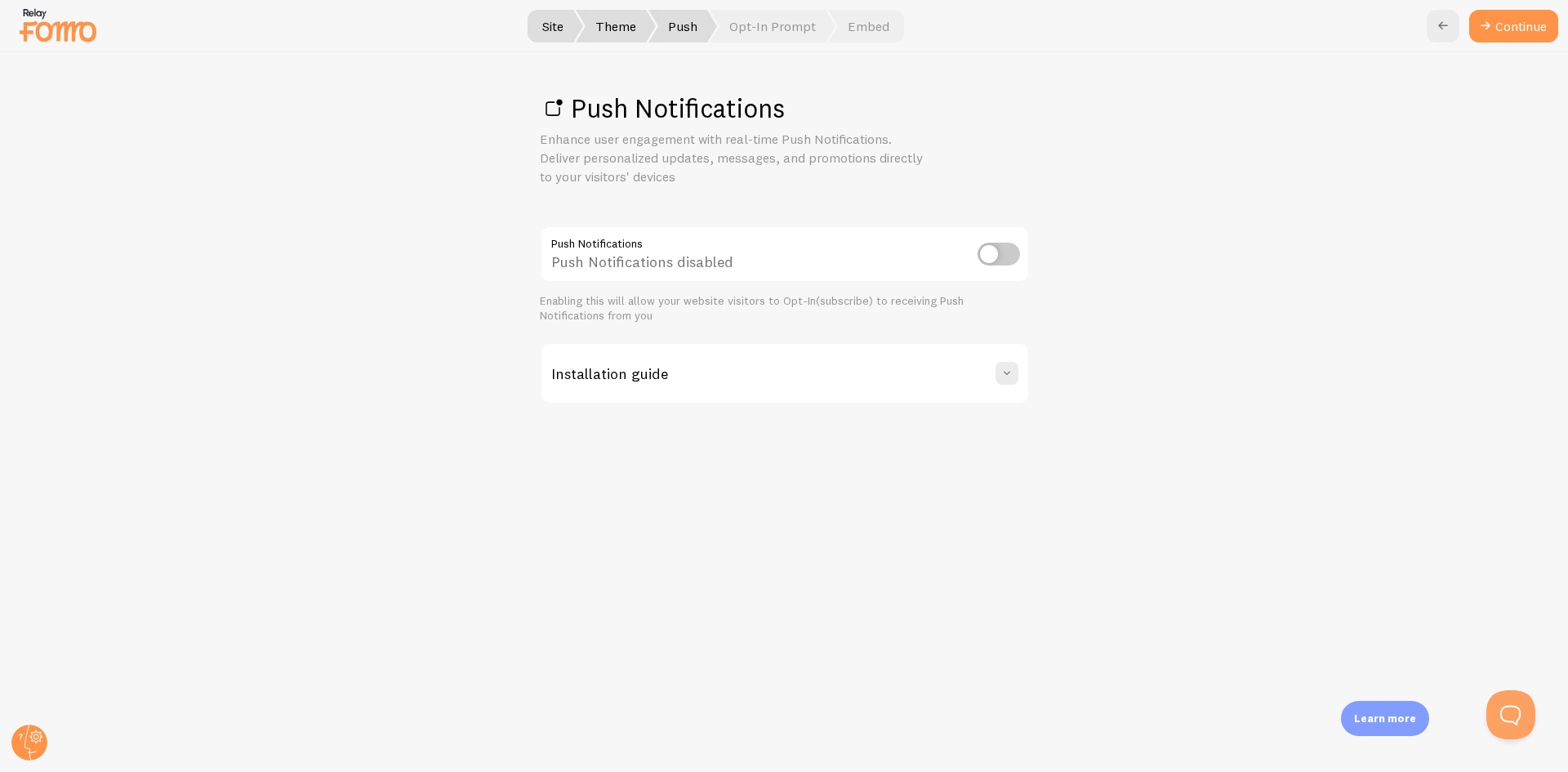
click at [1004, 254] on input "checkbox" at bounding box center [999, 254] width 42 height 23
checkbox input "true"
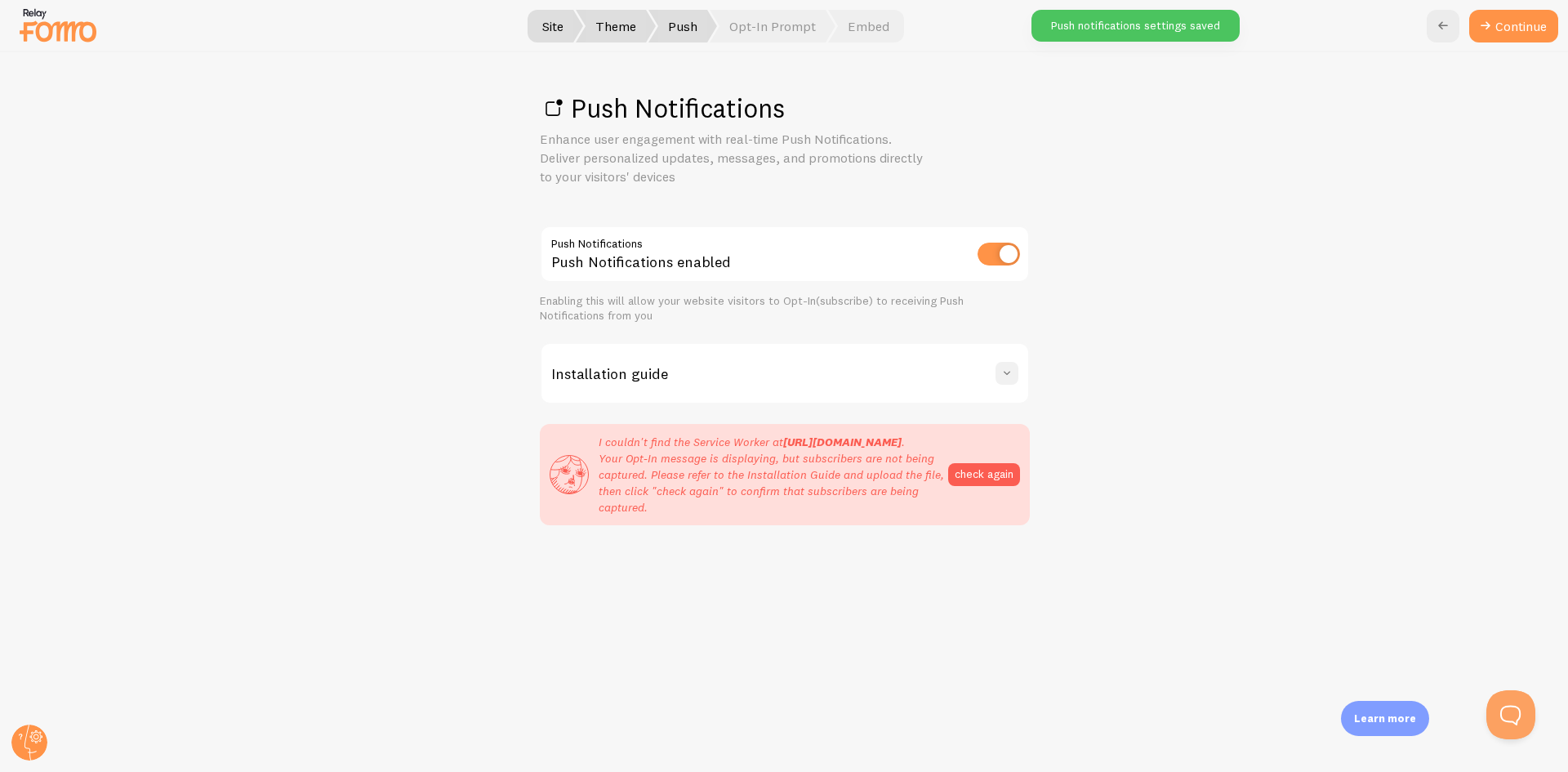
click at [1004, 379] on span at bounding box center [1007, 372] width 16 height 16
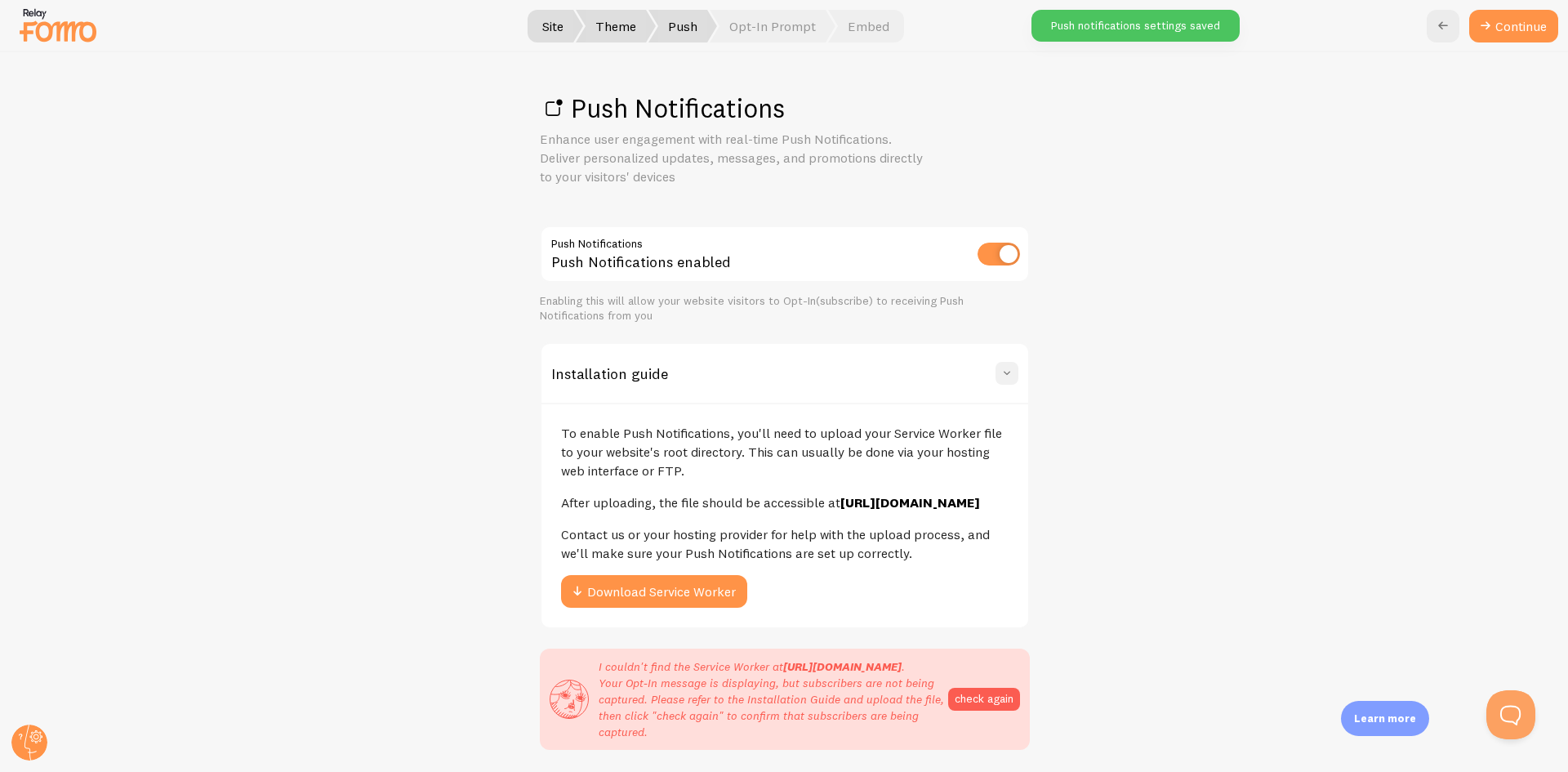
click at [1004, 379] on span at bounding box center [1007, 372] width 16 height 16
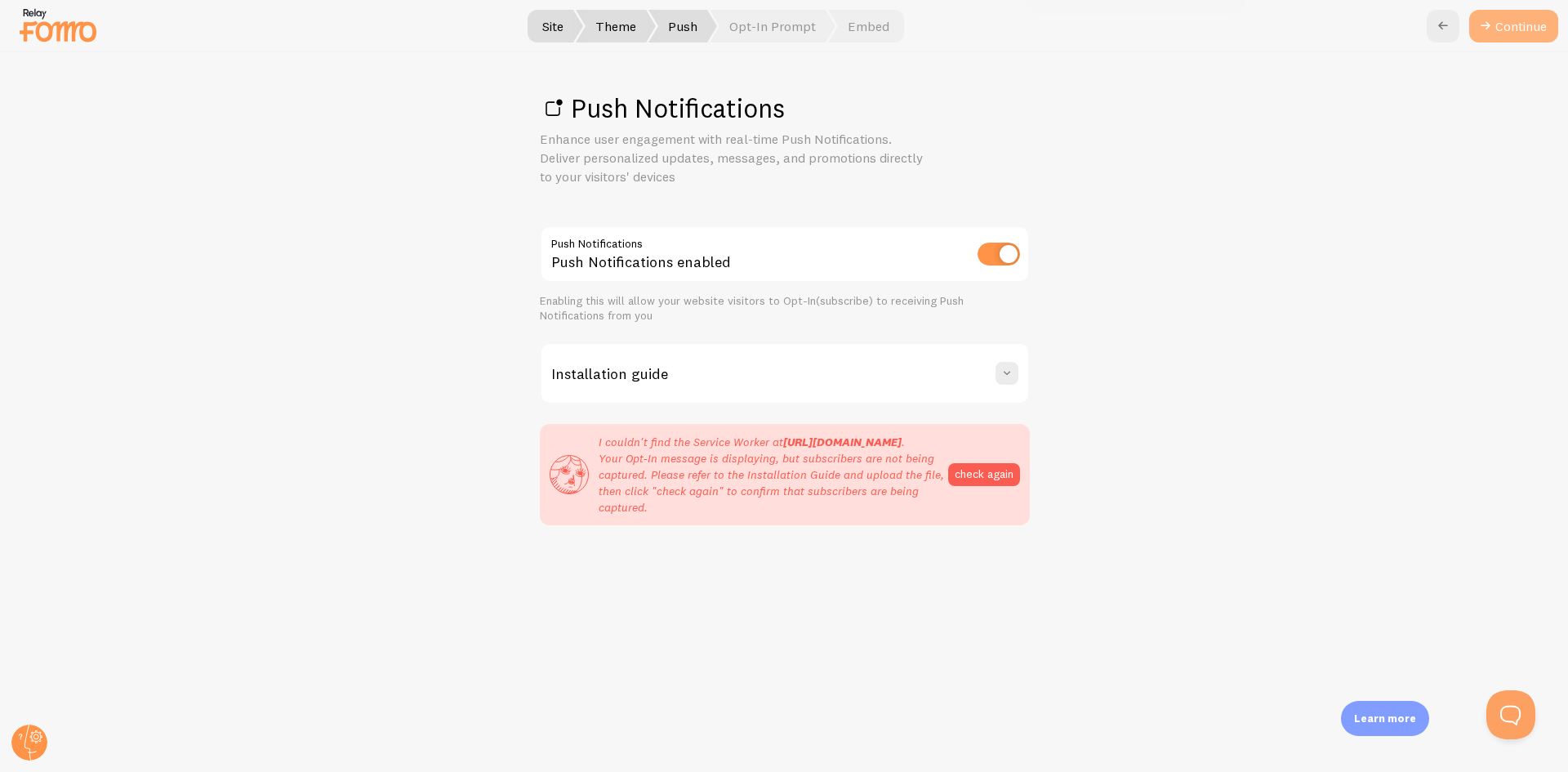
click at [1510, 35] on link "Continue" at bounding box center [1514, 26] width 89 height 33
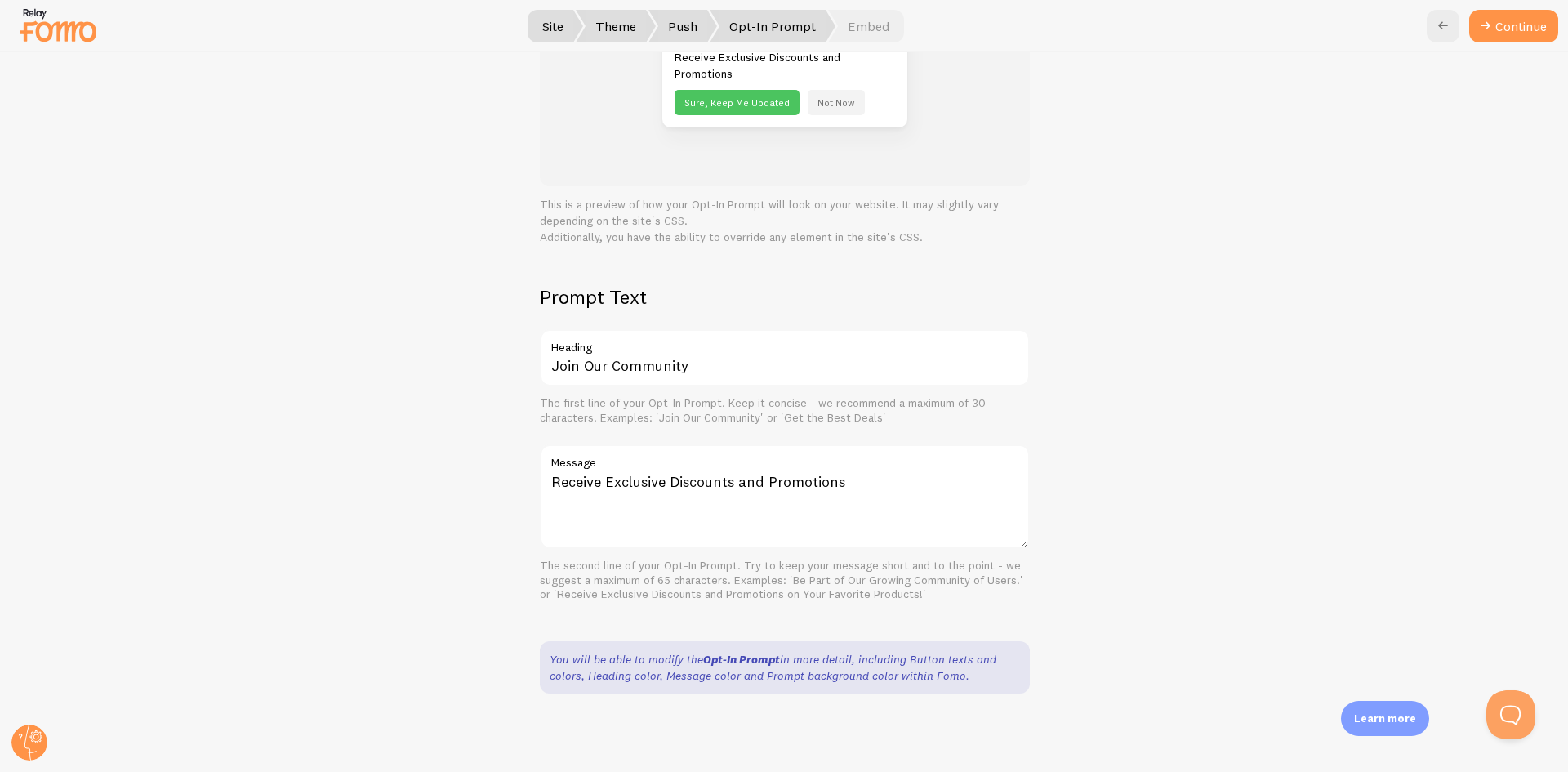
scroll to position [54, 0]
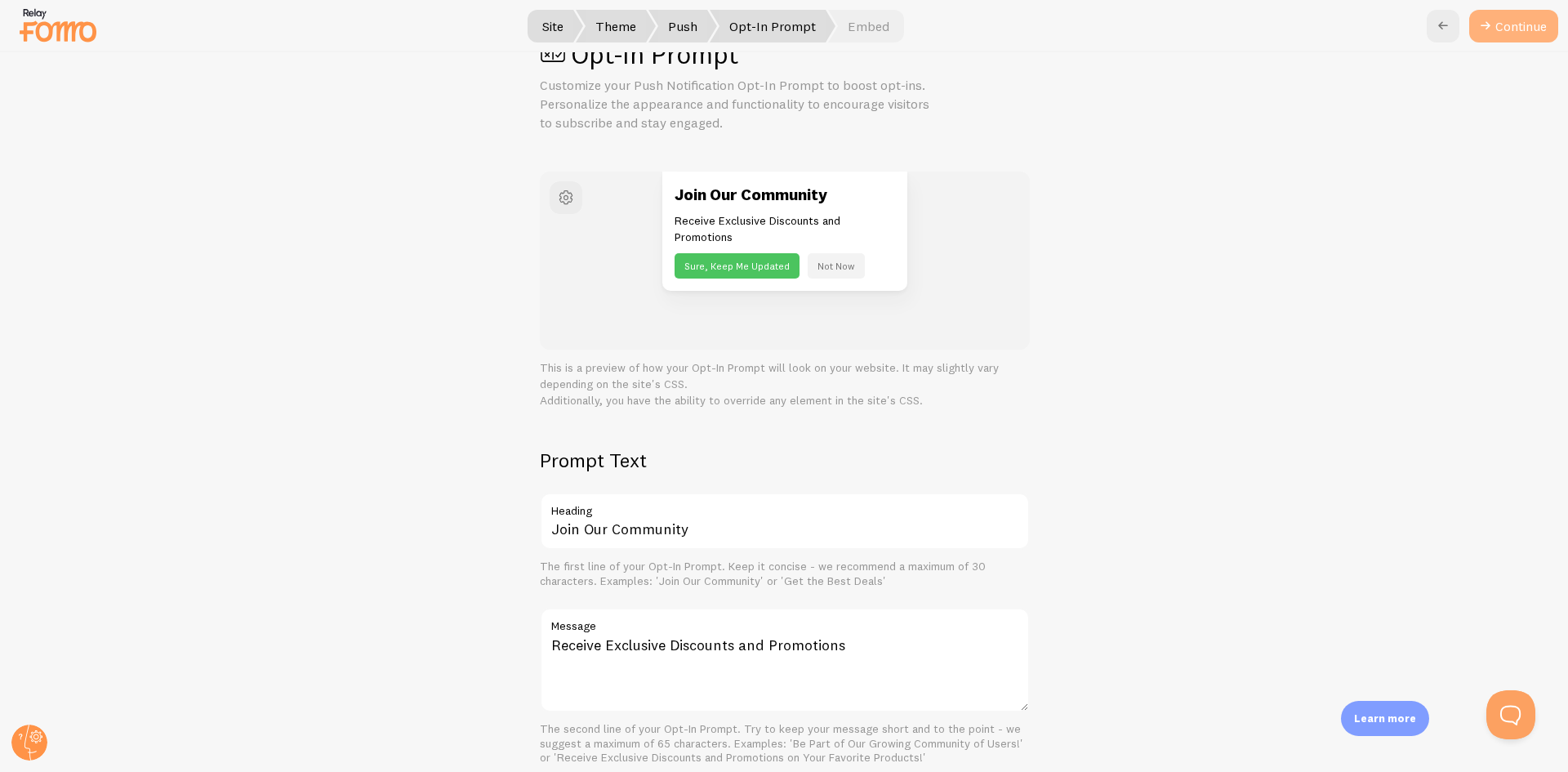
click at [1505, 22] on button "Continue" at bounding box center [1514, 26] width 89 height 33
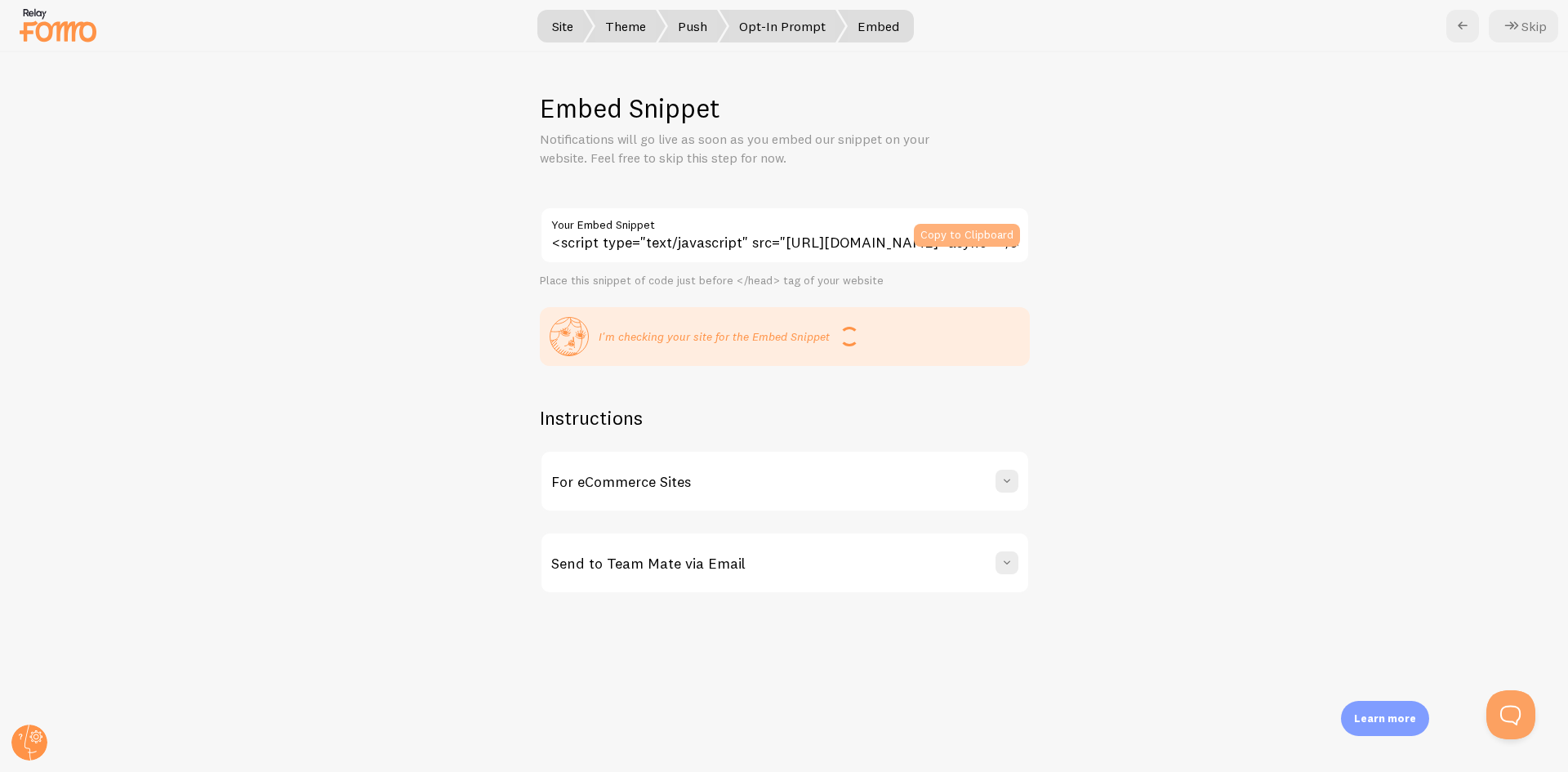
click at [977, 238] on button "Copy to Clipboard" at bounding box center [966, 234] width 106 height 23
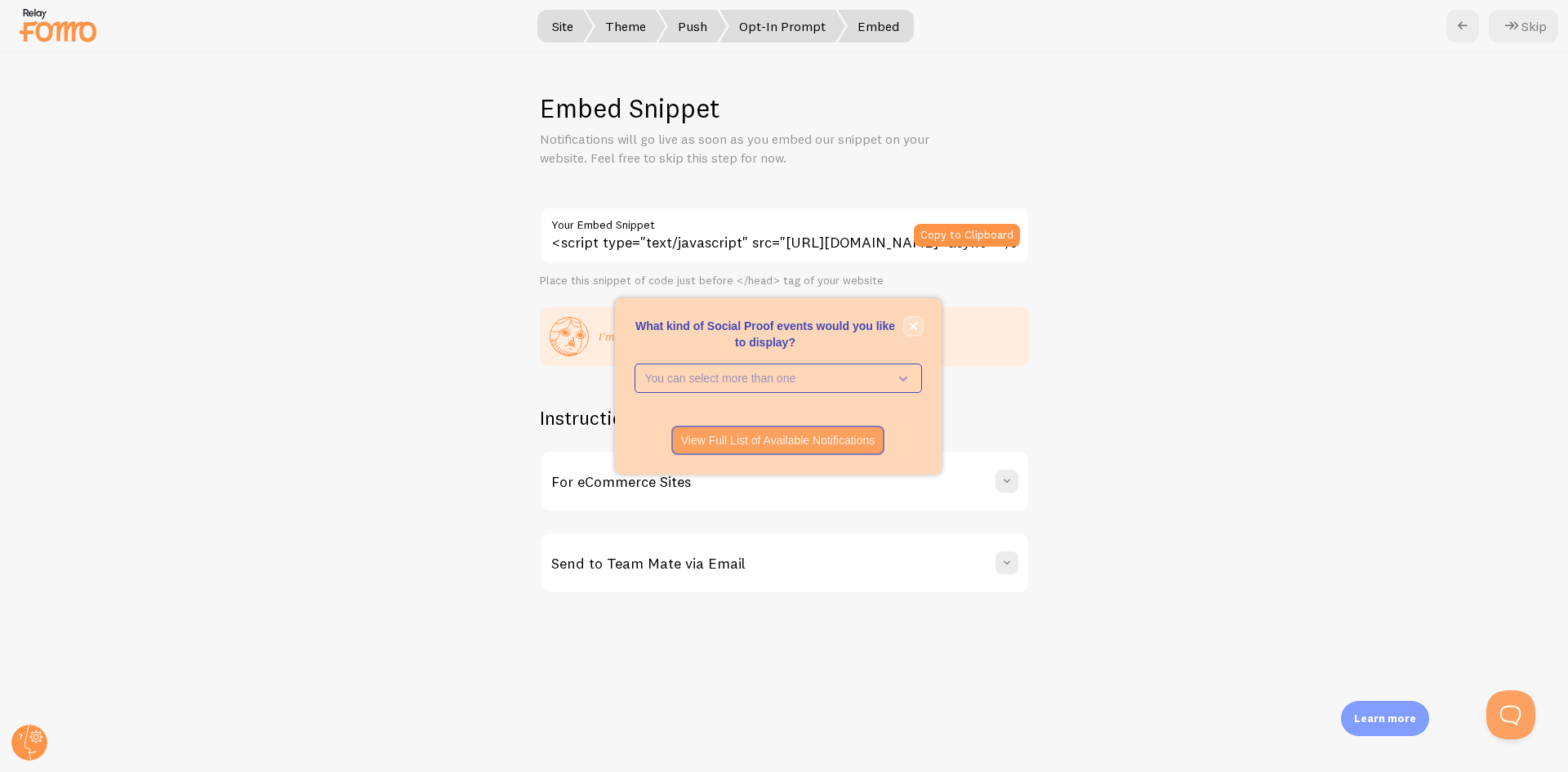
click at [913, 322] on icon "close," at bounding box center [913, 326] width 9 height 9
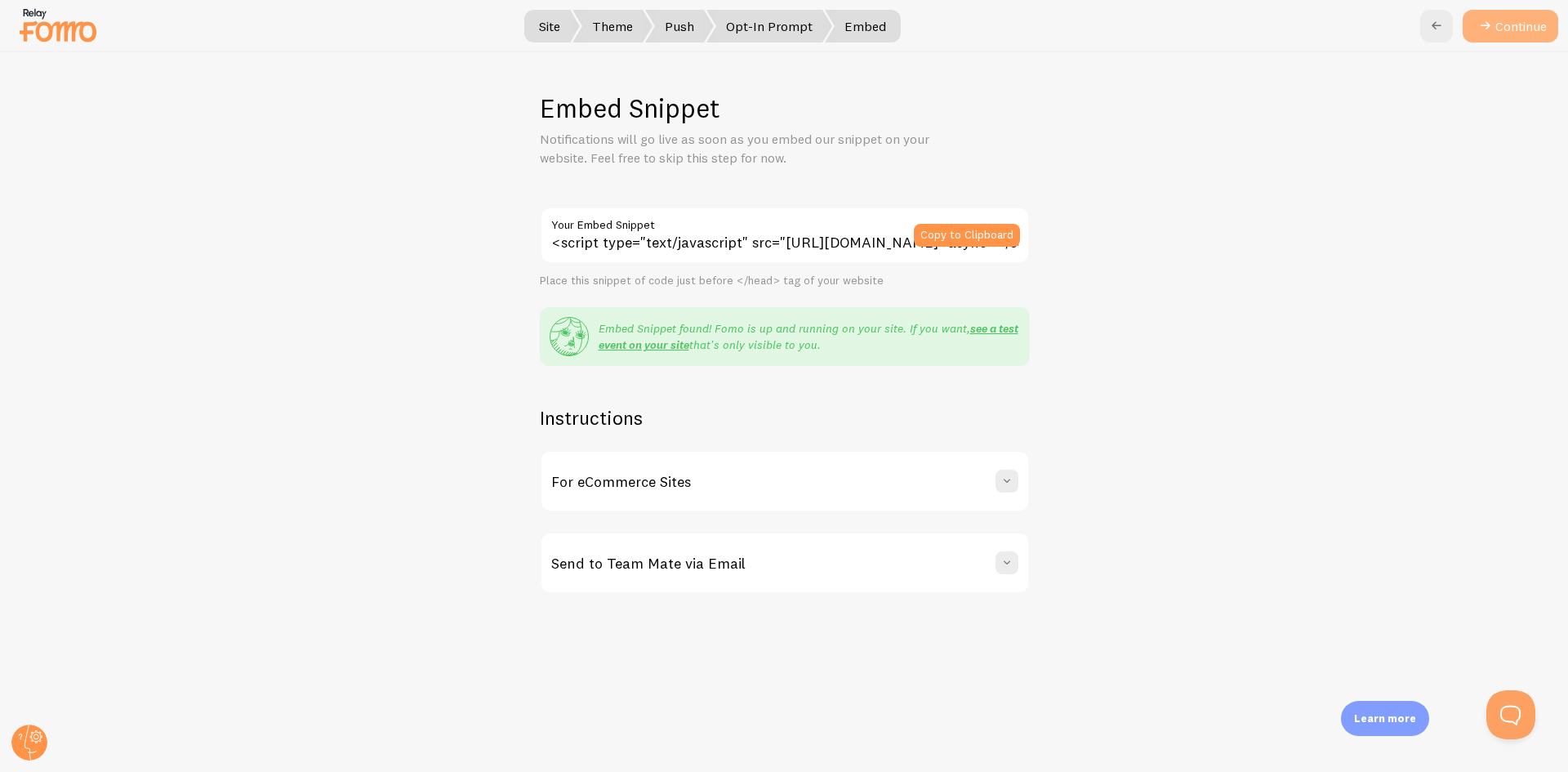
click at [1505, 20] on button "Continue" at bounding box center [1510, 26] width 96 height 33
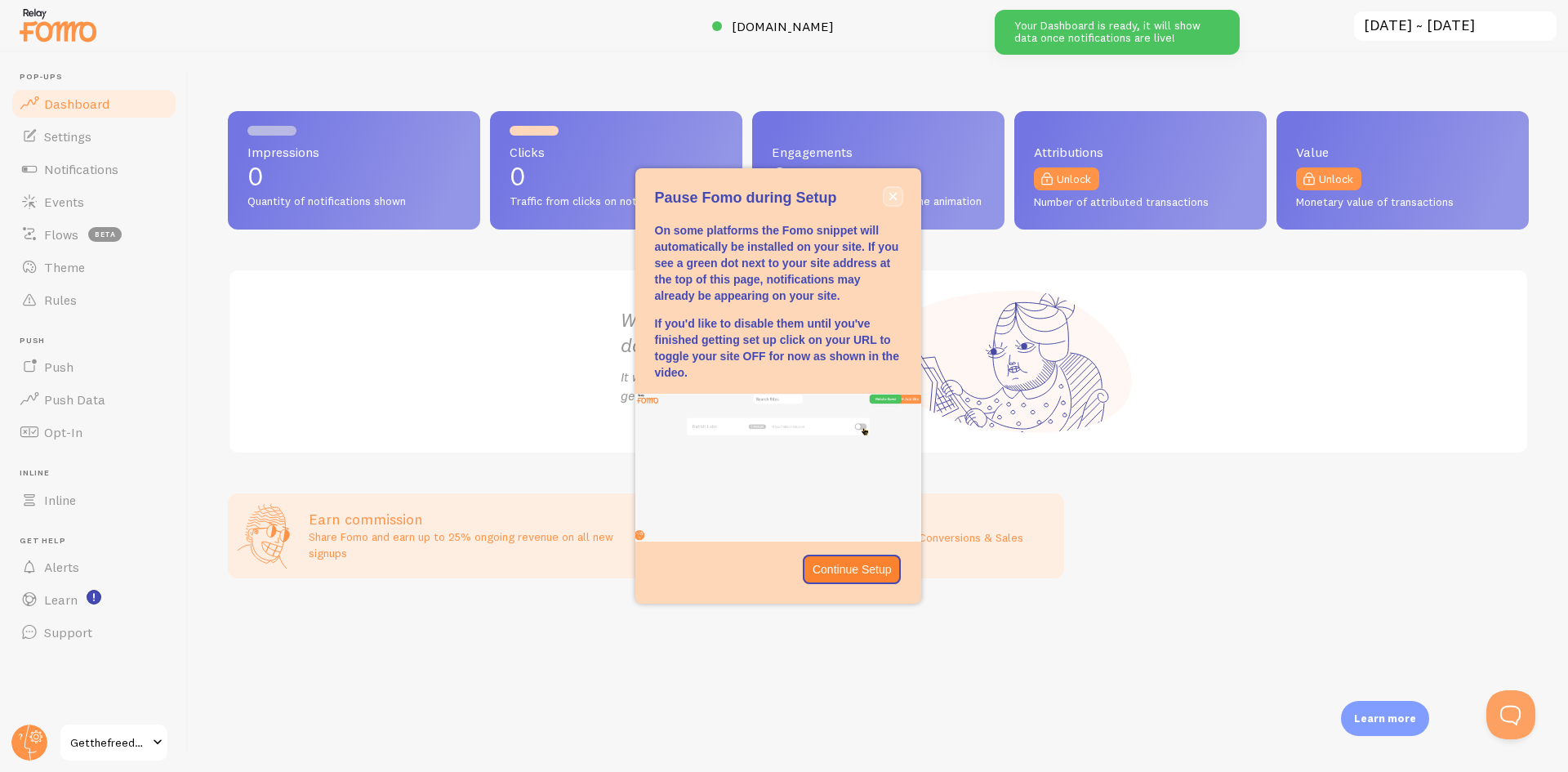
click at [889, 196] on icon "close," at bounding box center [893, 196] width 9 height 9
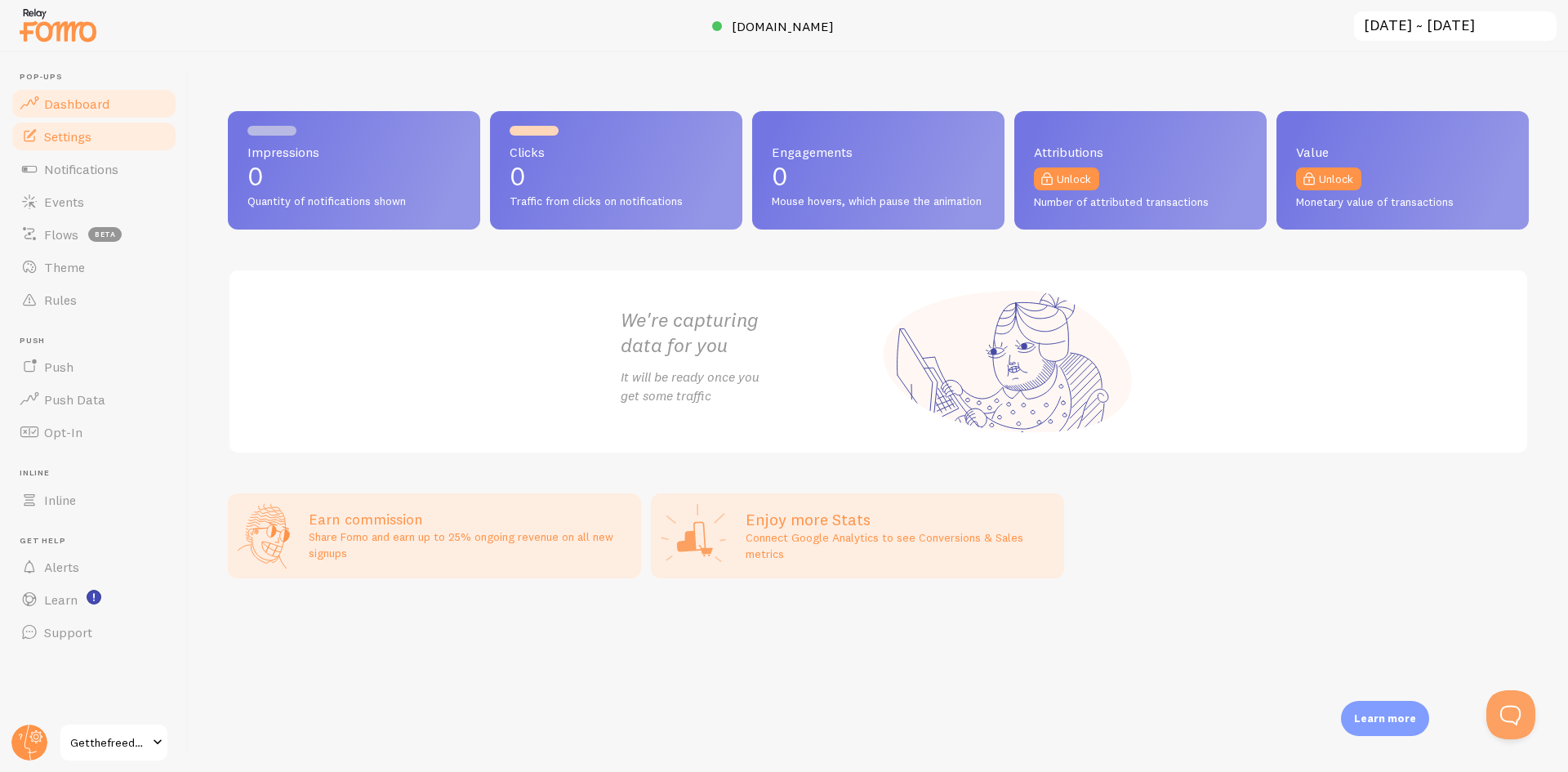
click at [54, 146] on link "Settings" at bounding box center [94, 136] width 168 height 33
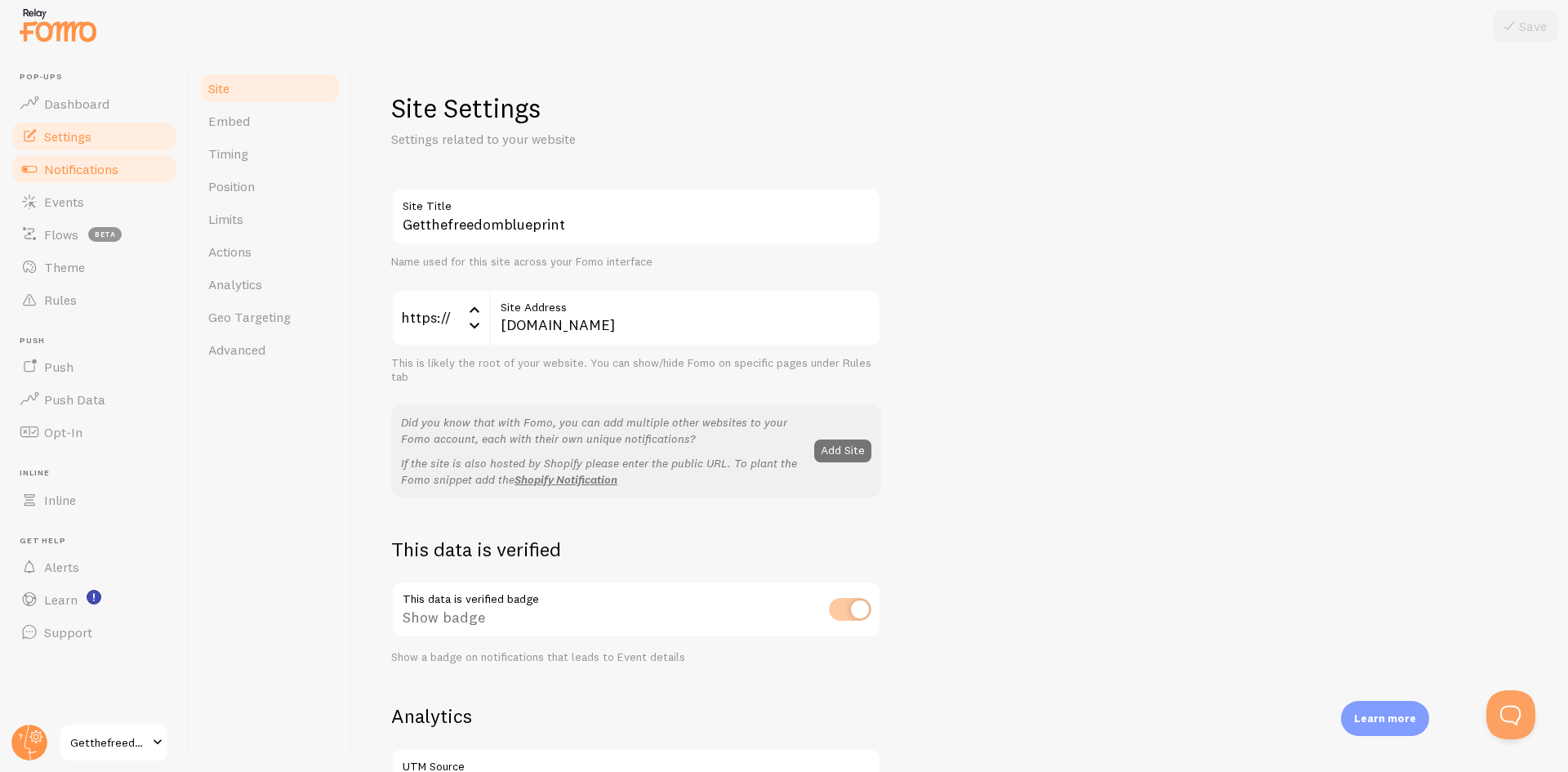
click at [72, 177] on link "Notifications" at bounding box center [94, 169] width 168 height 33
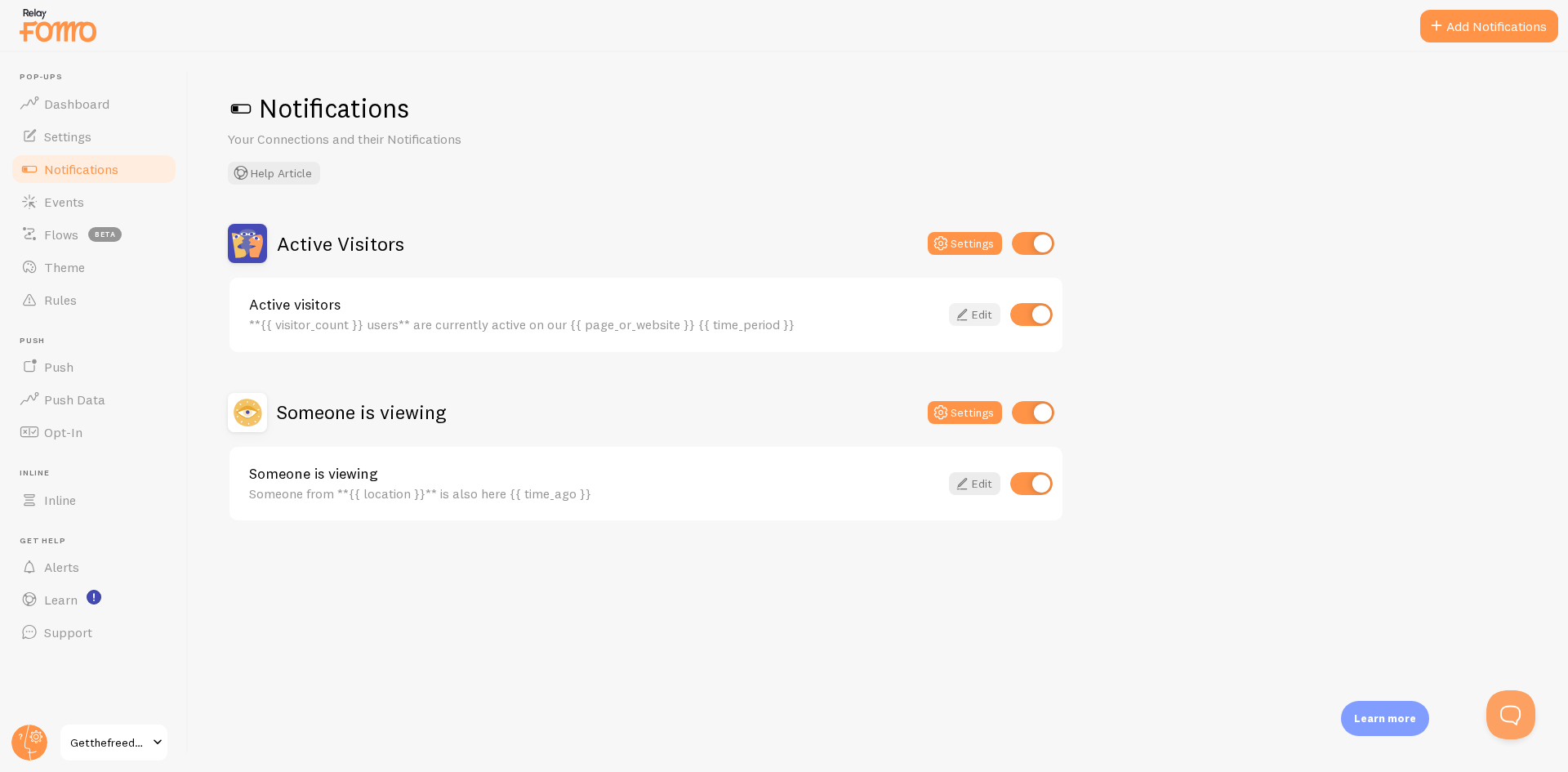
click at [966, 310] on icon at bounding box center [962, 314] width 19 height 19
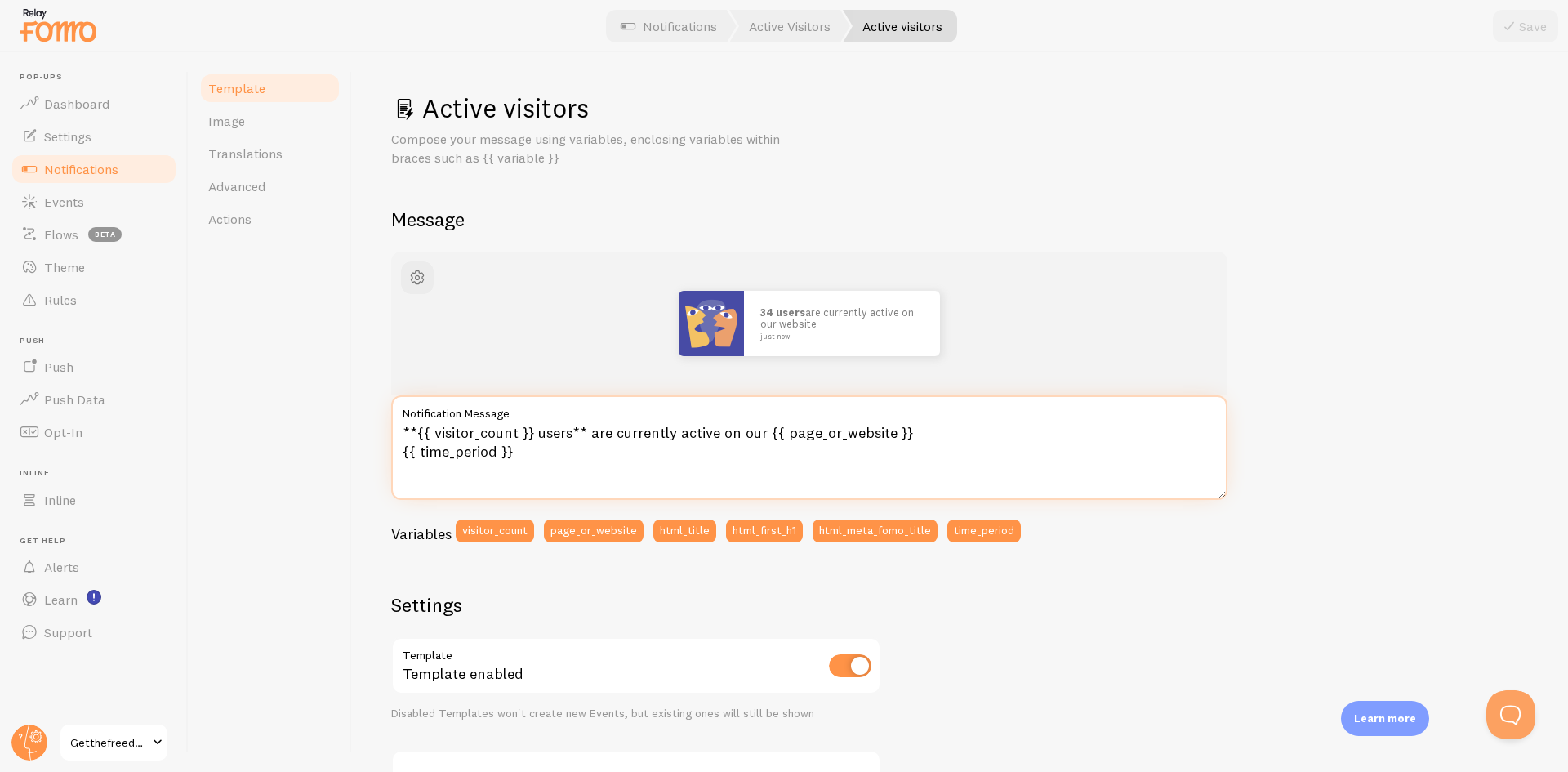
click at [527, 434] on textarea "**{{ visitor_count }} users** are currently active on our {{ page_or_website }}…" at bounding box center [809, 448] width 836 height 105
drag, startPoint x: 527, startPoint y: 454, endPoint x: 374, endPoint y: 415, distance: 157.9
click at [374, 415] on div "Active visitors Compose your message using variables, enclosing variables withi…" at bounding box center [960, 412] width 1216 height 720
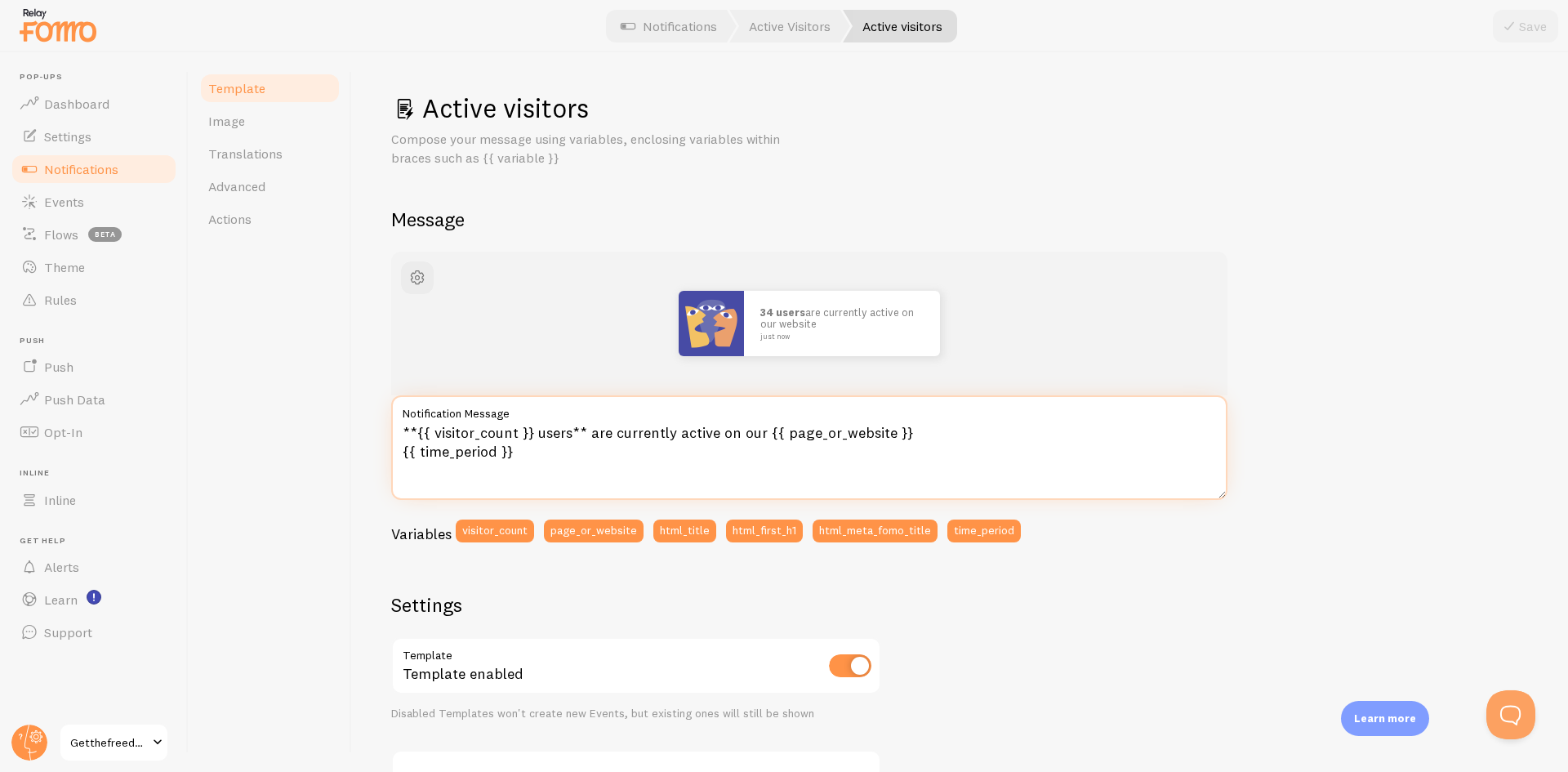
paste textarea "26 people are currently exploring this course page 👀"
type textarea "26 people are currently exploring this course page 👀"
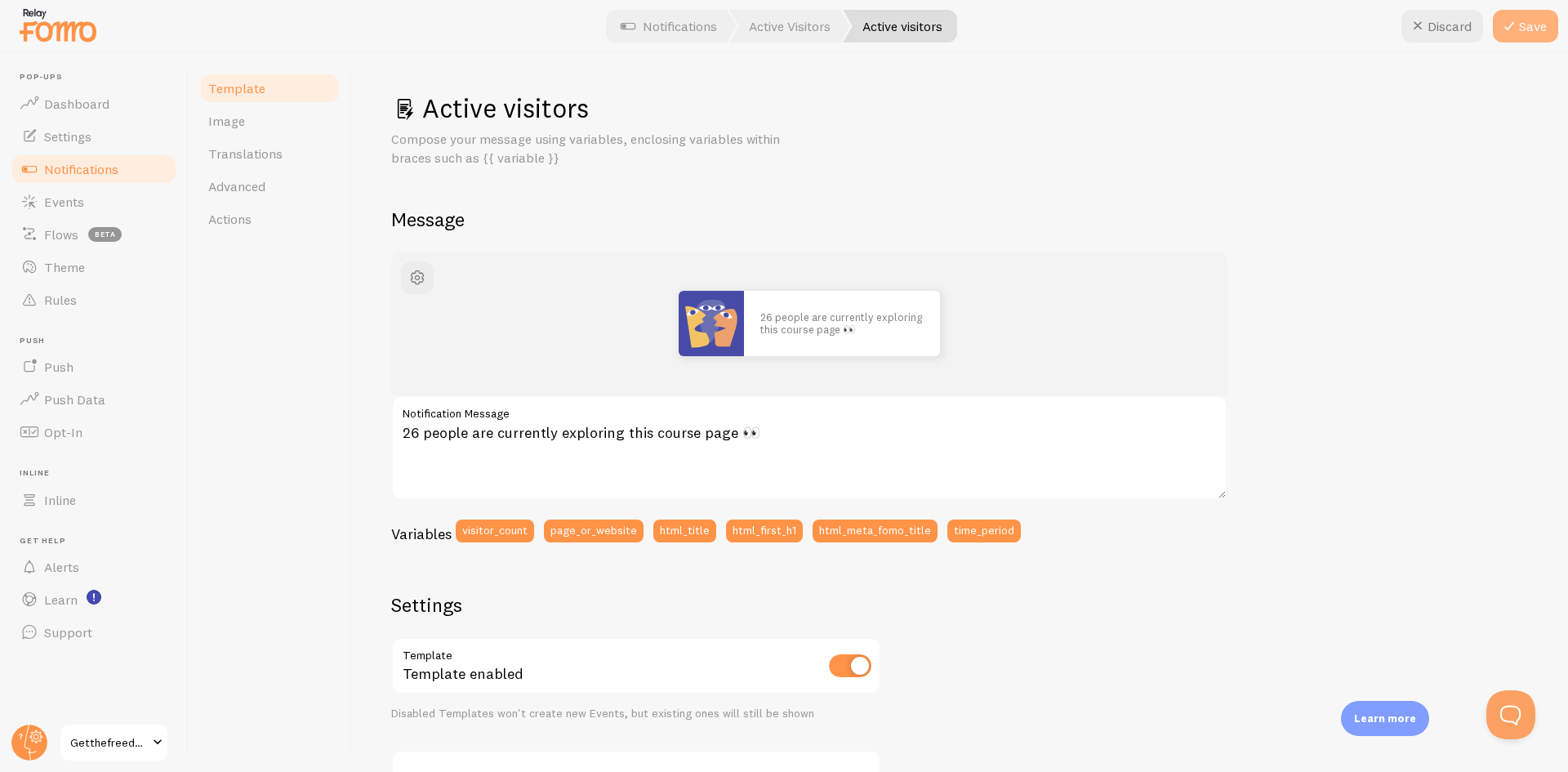
click at [1503, 35] on icon at bounding box center [1509, 25] width 19 height 19
click at [101, 172] on span "Notifications" at bounding box center [81, 168] width 74 height 16
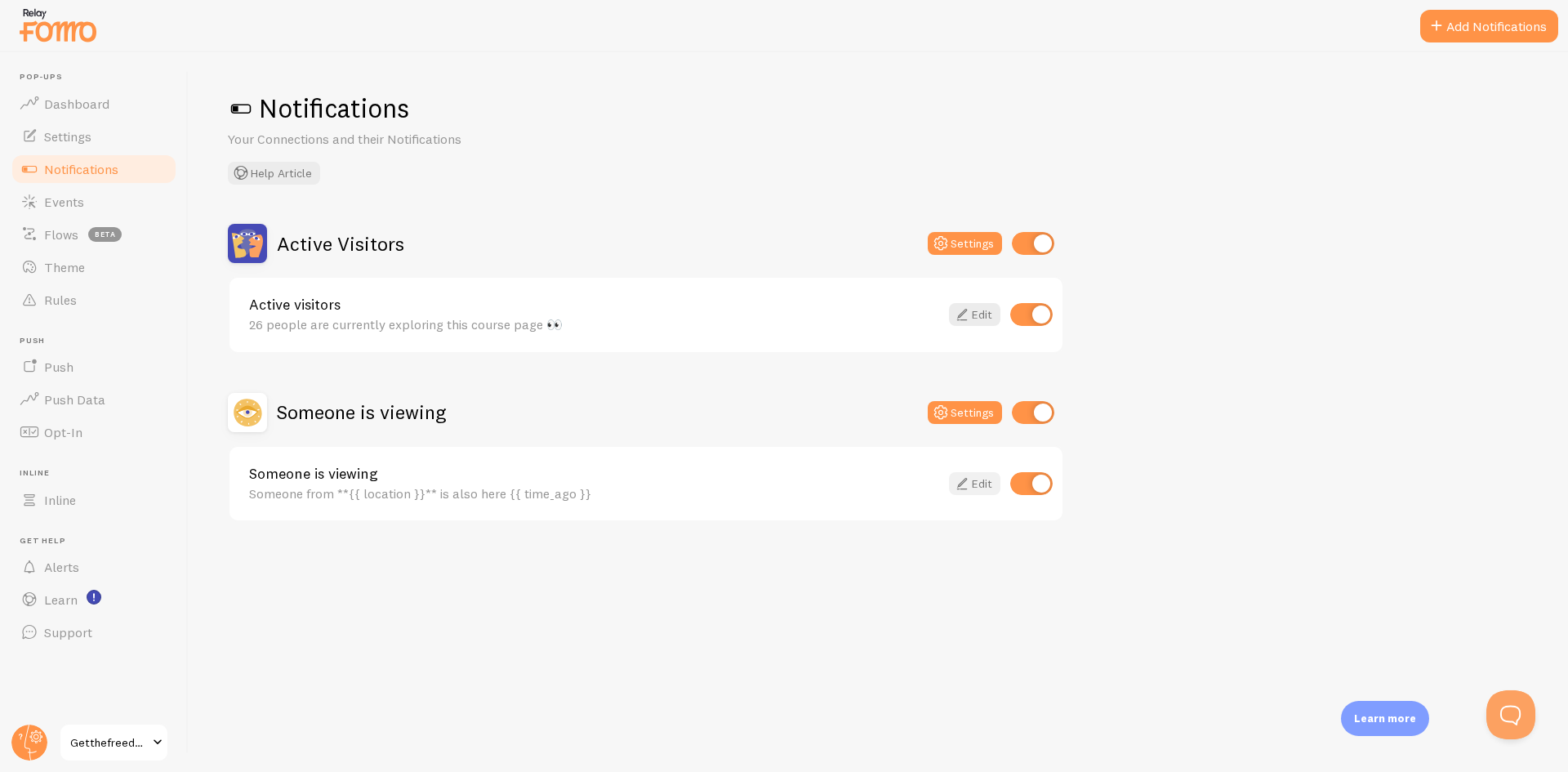
click at [960, 488] on icon at bounding box center [962, 483] width 19 height 19
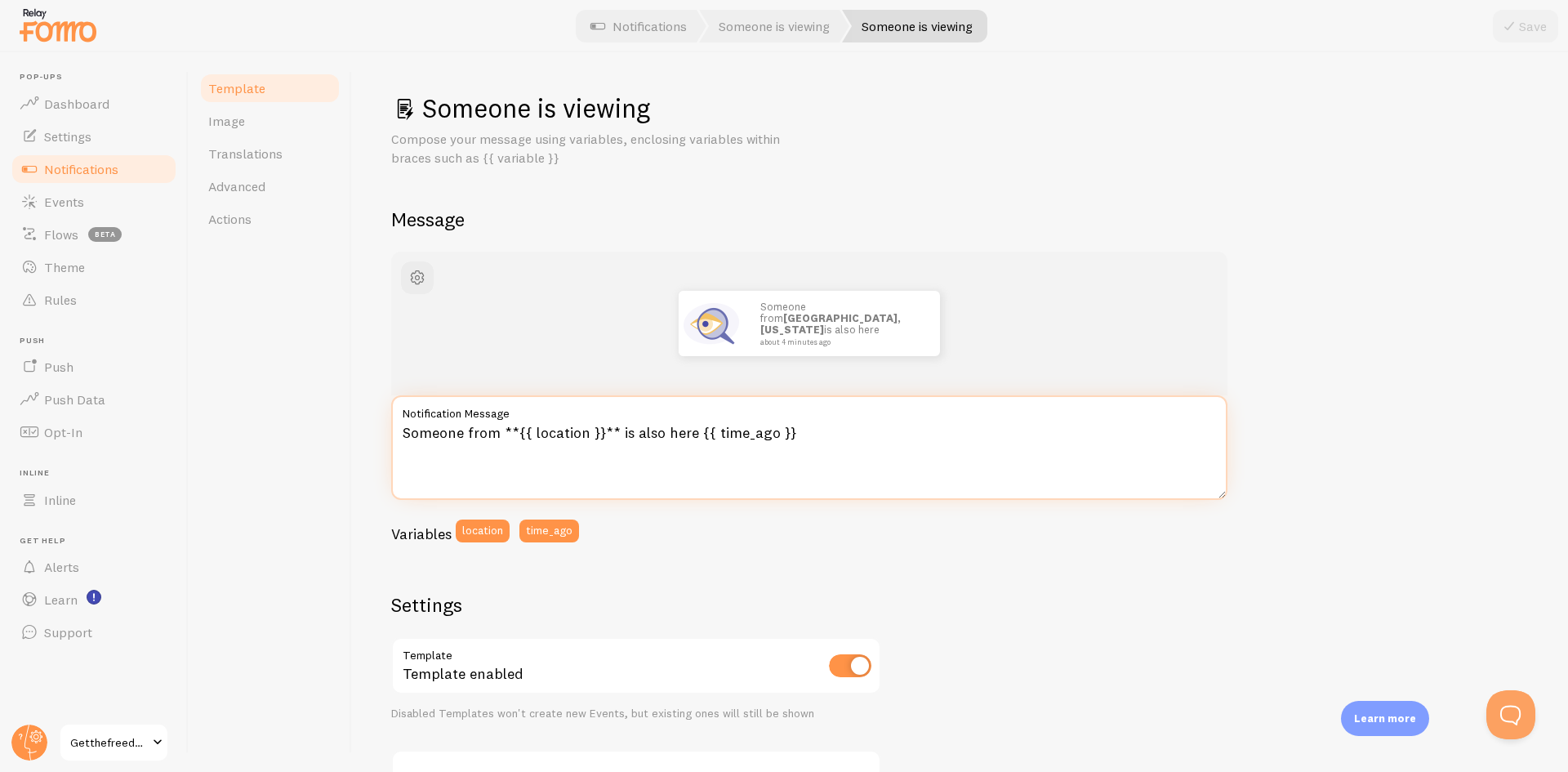
click at [510, 431] on textarea "Someone from **{{ location }}** is also here {{ time_ago }}" at bounding box center [809, 448] width 836 height 105
paste textarea "[PERSON_NAME] just bought The Freedom Blueprint course"
type textarea "[PERSON_NAME] just bought The Freedom Blueprint course"
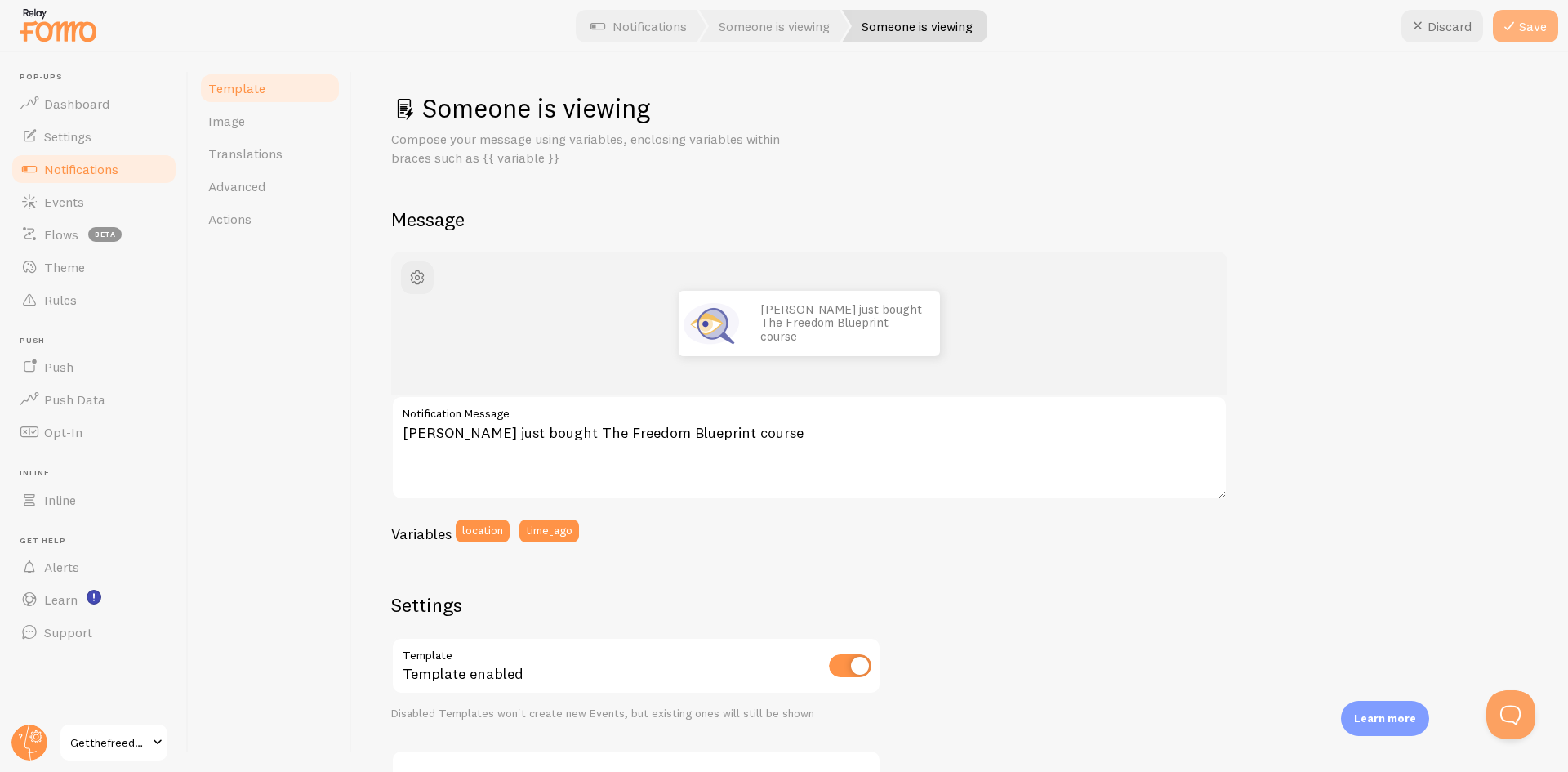
click at [1525, 26] on button "Save" at bounding box center [1526, 26] width 65 height 33
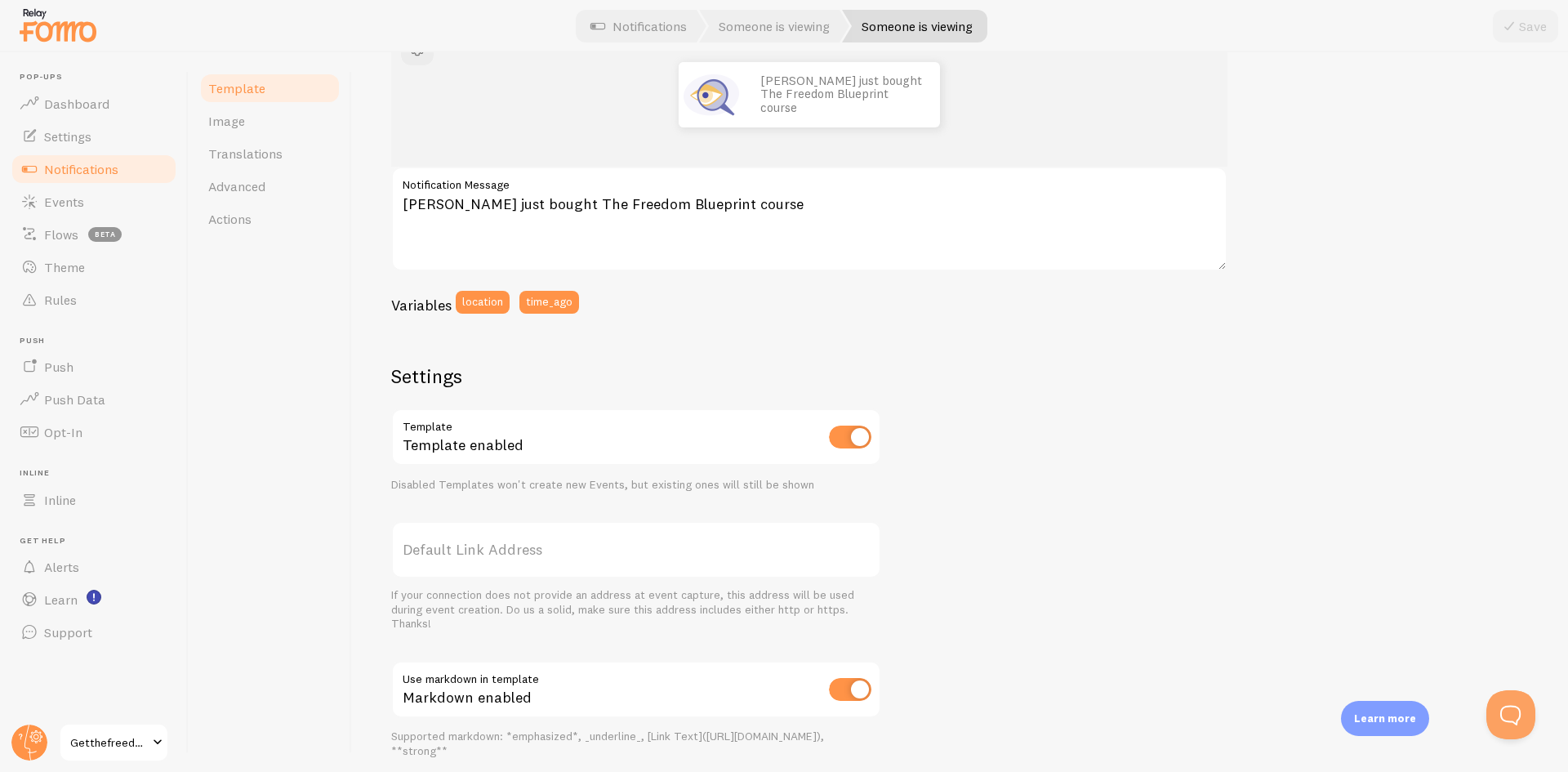
scroll to position [82, 0]
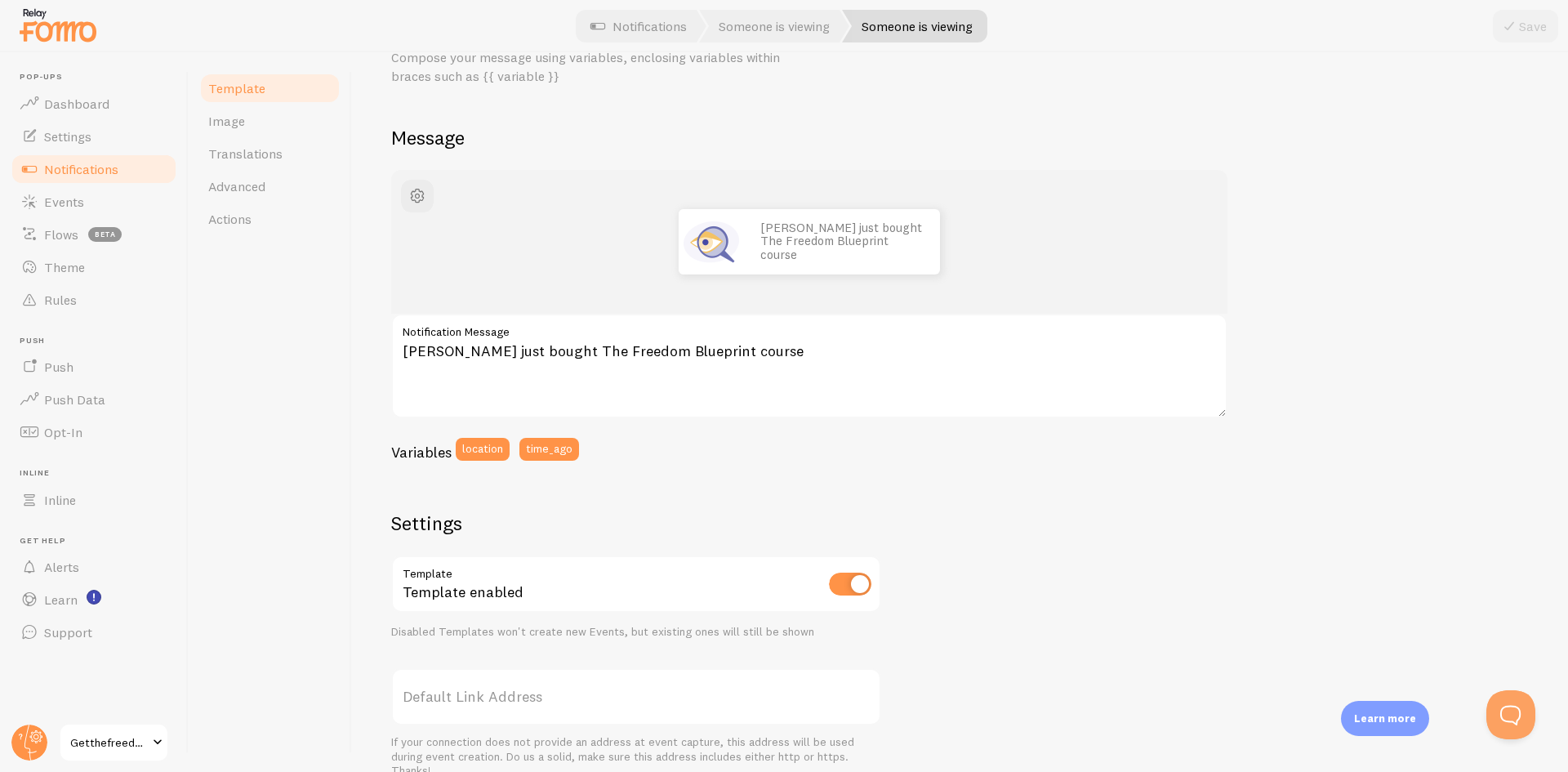
click at [96, 173] on span "Notifications" at bounding box center [81, 168] width 74 height 16
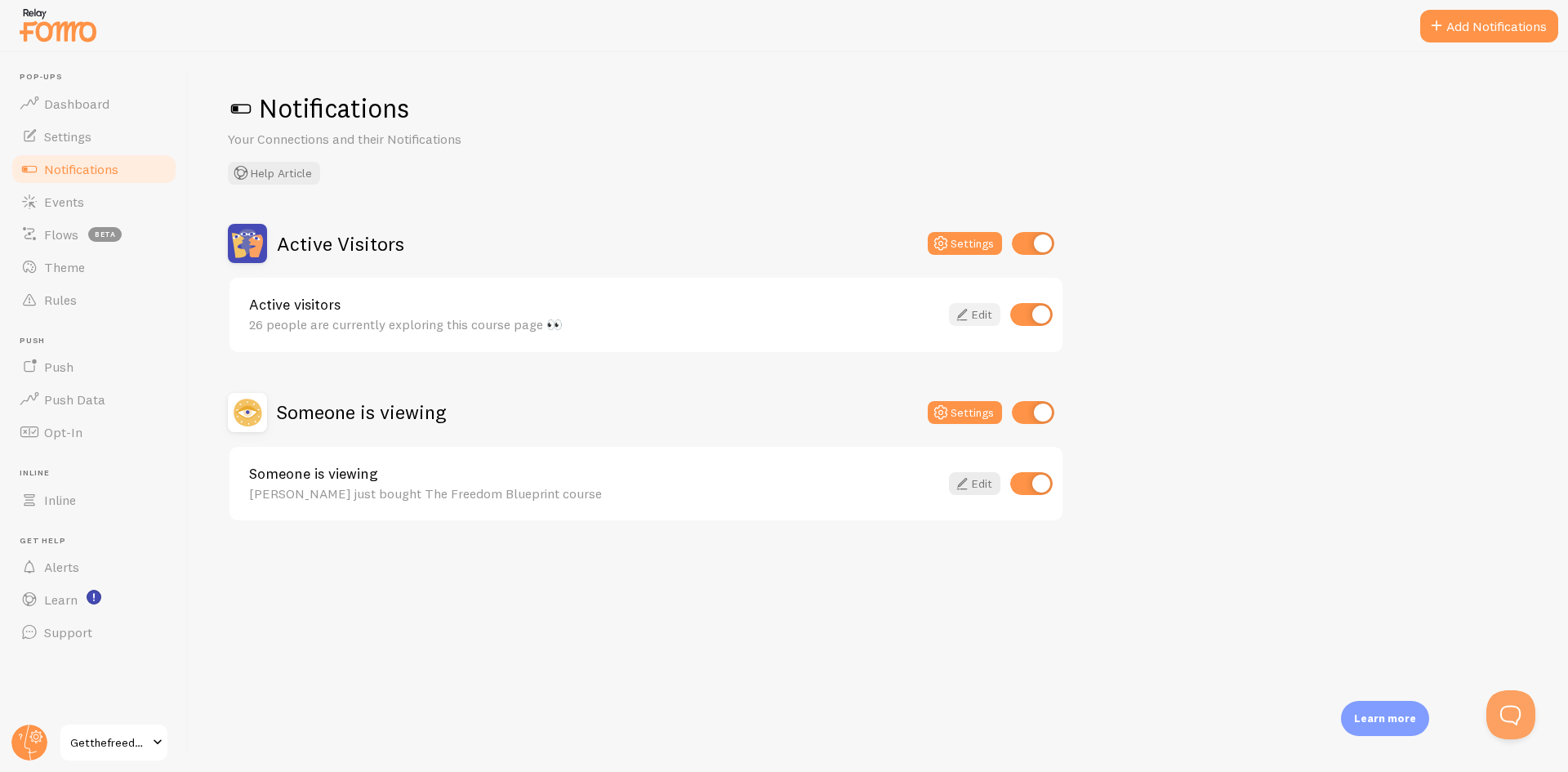
click at [977, 320] on link "Edit" at bounding box center [975, 314] width 52 height 23
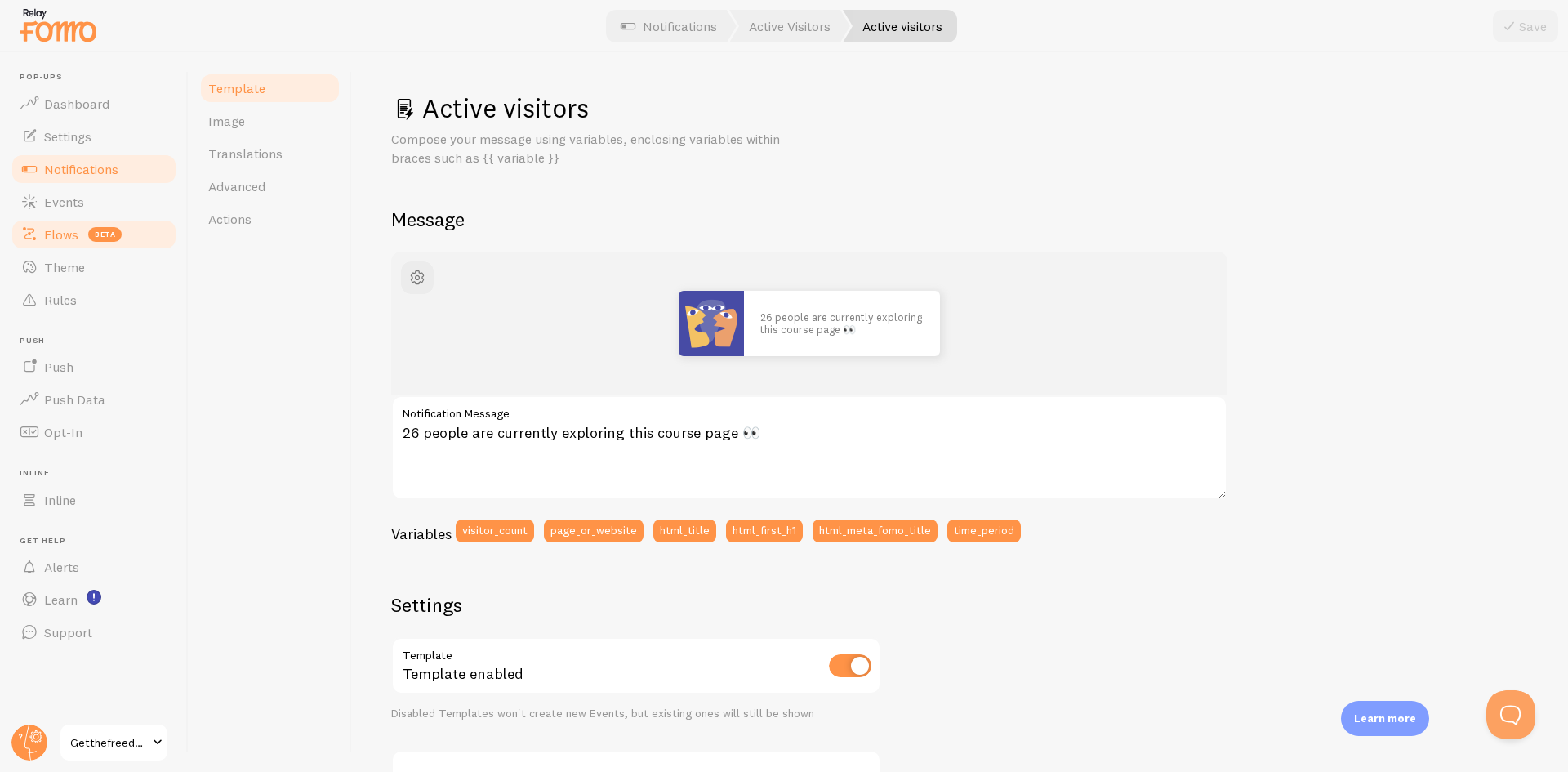
click at [72, 237] on span "Flows" at bounding box center [61, 234] width 35 height 16
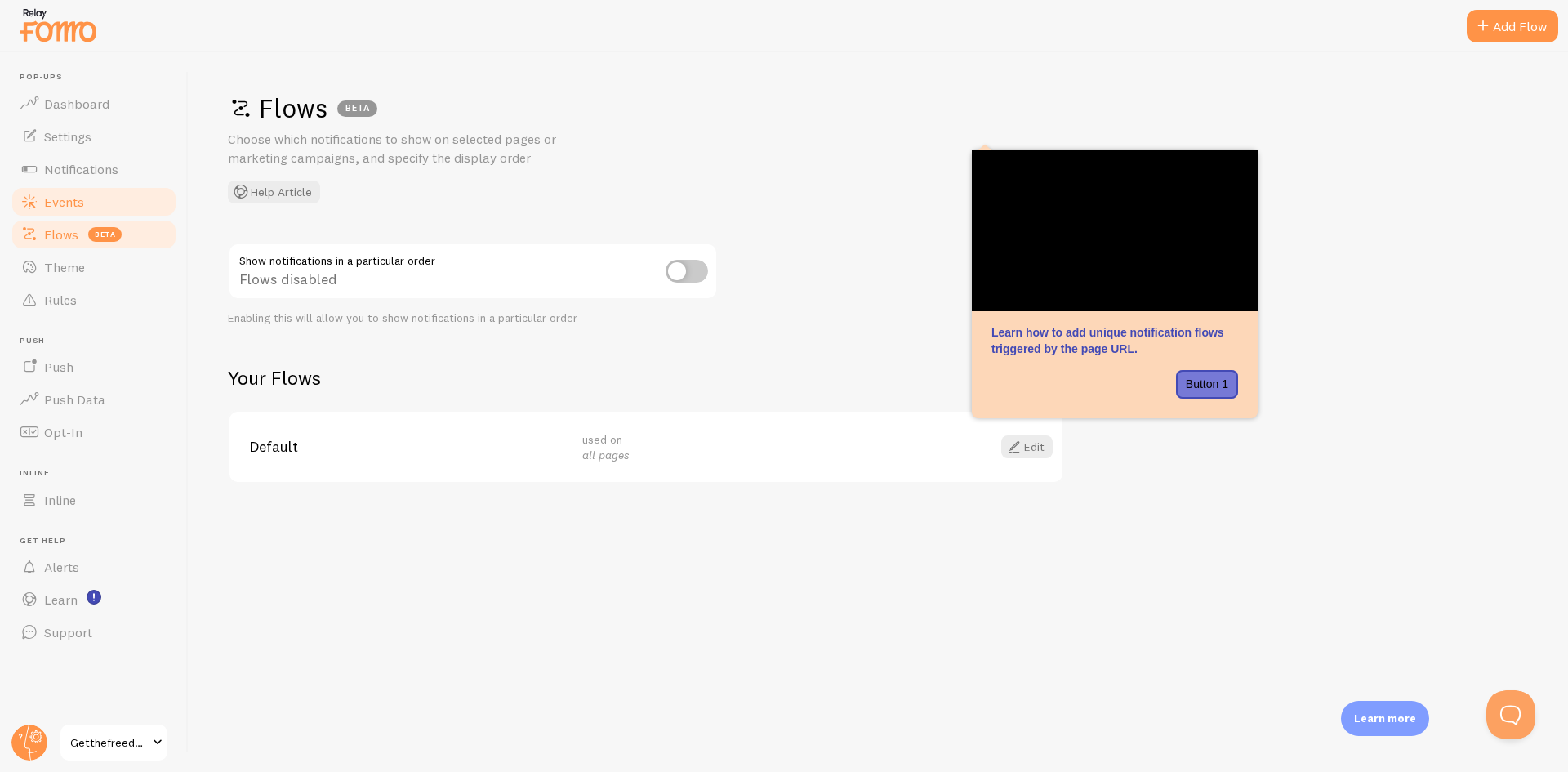
click at [70, 210] on link "Events" at bounding box center [94, 201] width 168 height 33
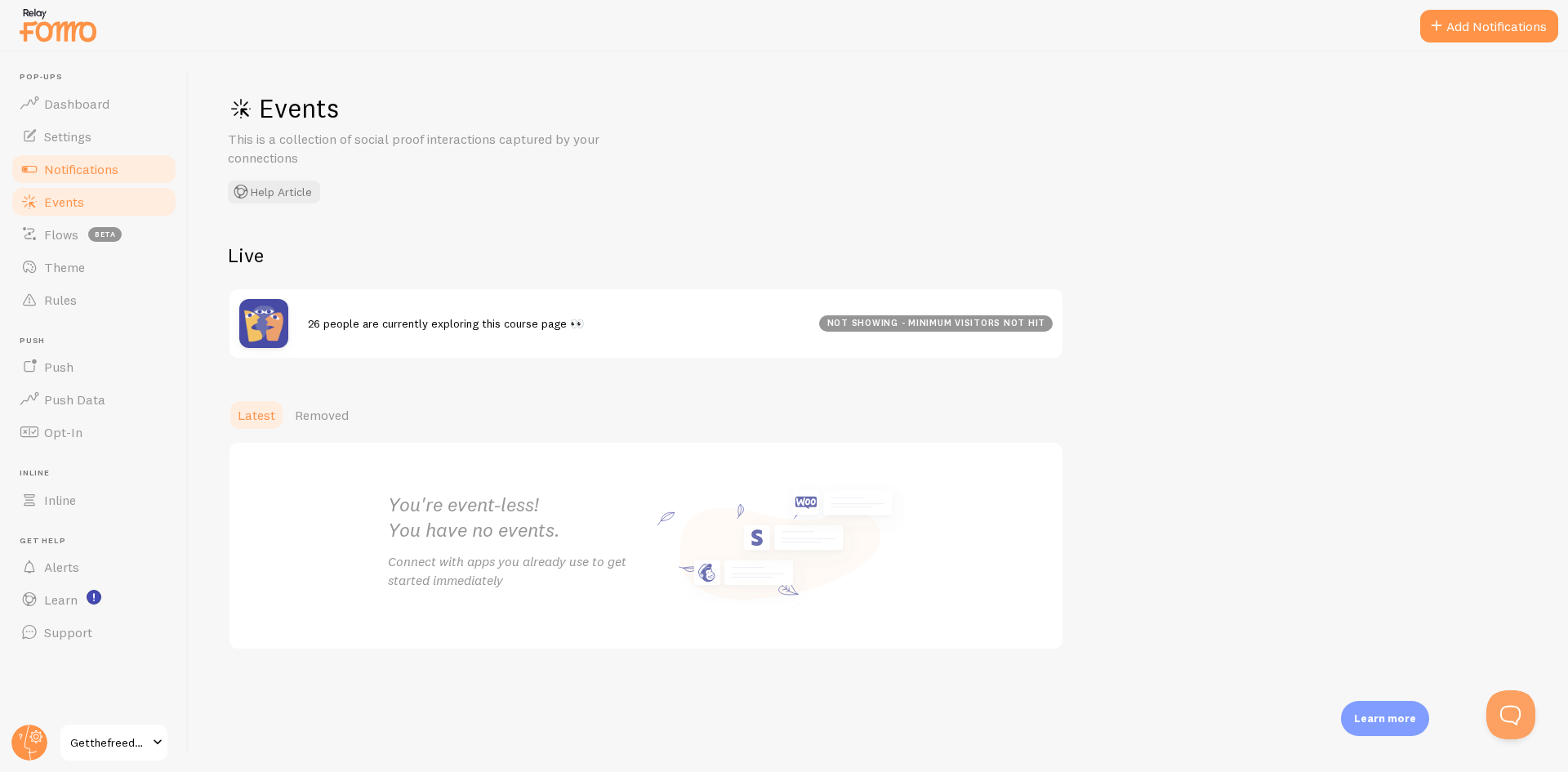
click at [89, 175] on span "Notifications" at bounding box center [81, 168] width 74 height 16
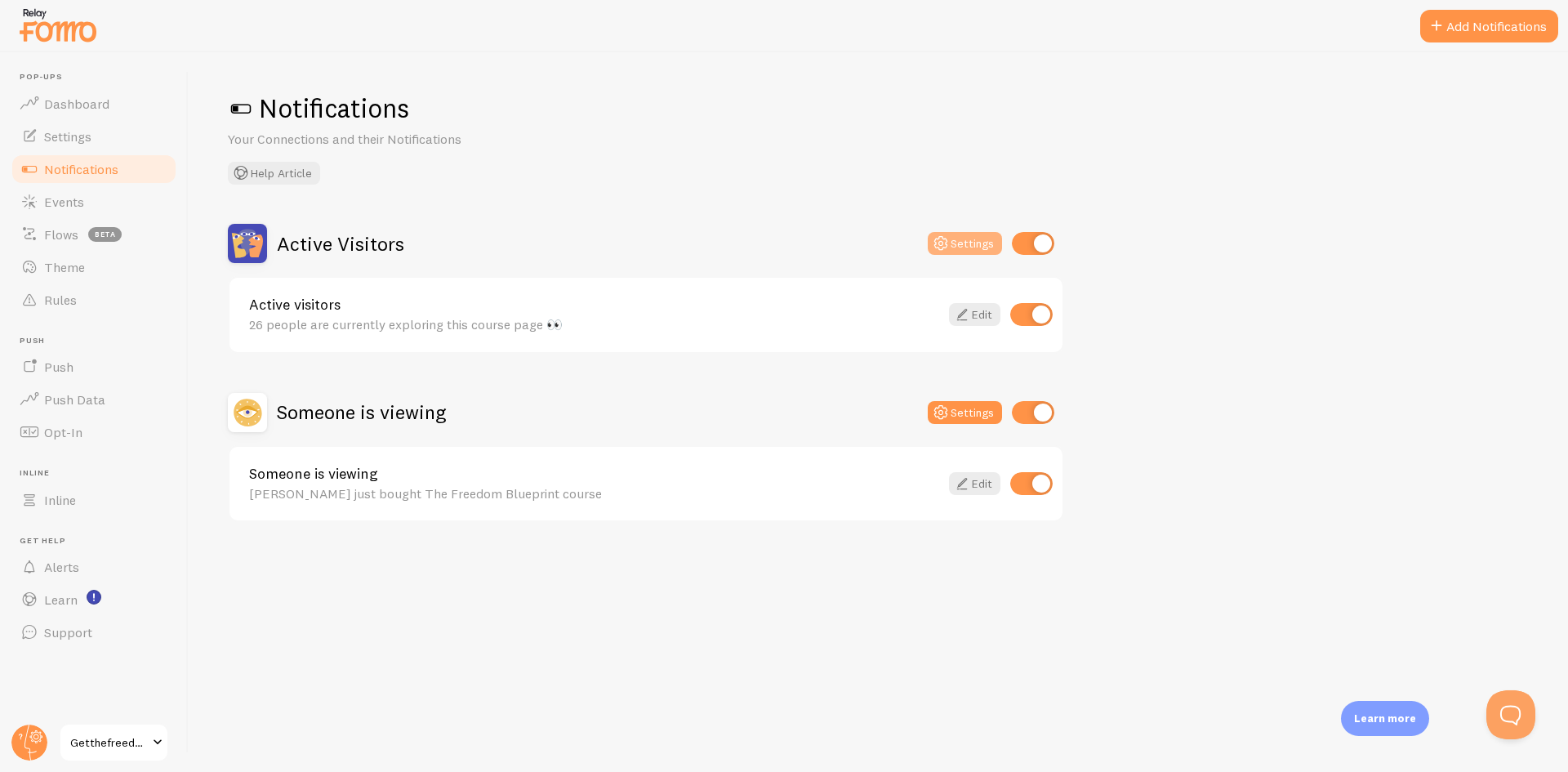
click at [966, 245] on button "Settings" at bounding box center [966, 243] width 74 height 23
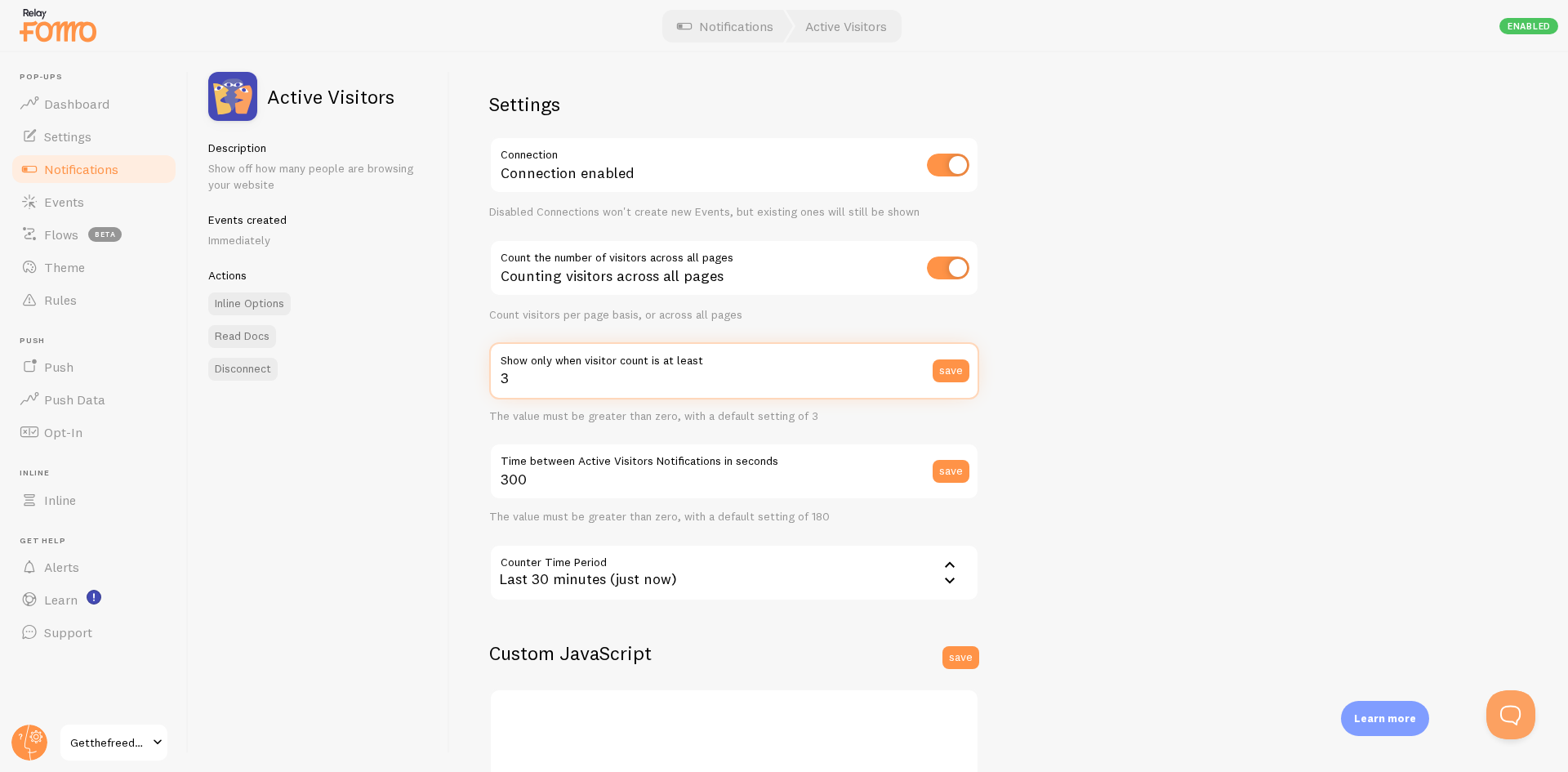
click at [586, 383] on input "3" at bounding box center [734, 371] width 490 height 58
type input "1"
click at [446, 415] on div "Active Visitors Description Show off how many people are browsing your website …" at bounding box center [319, 412] width 261 height 720
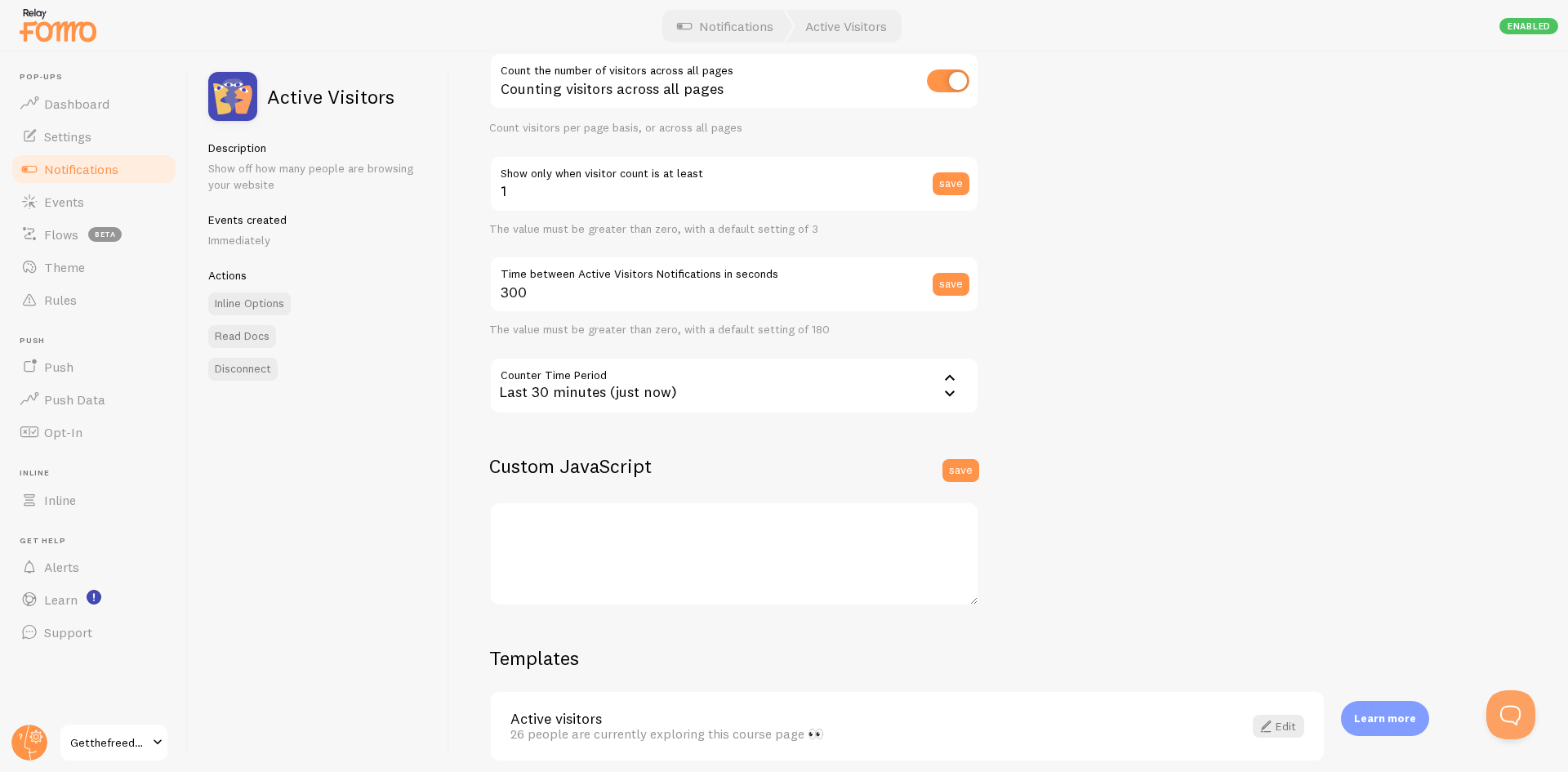
scroll to position [92, 0]
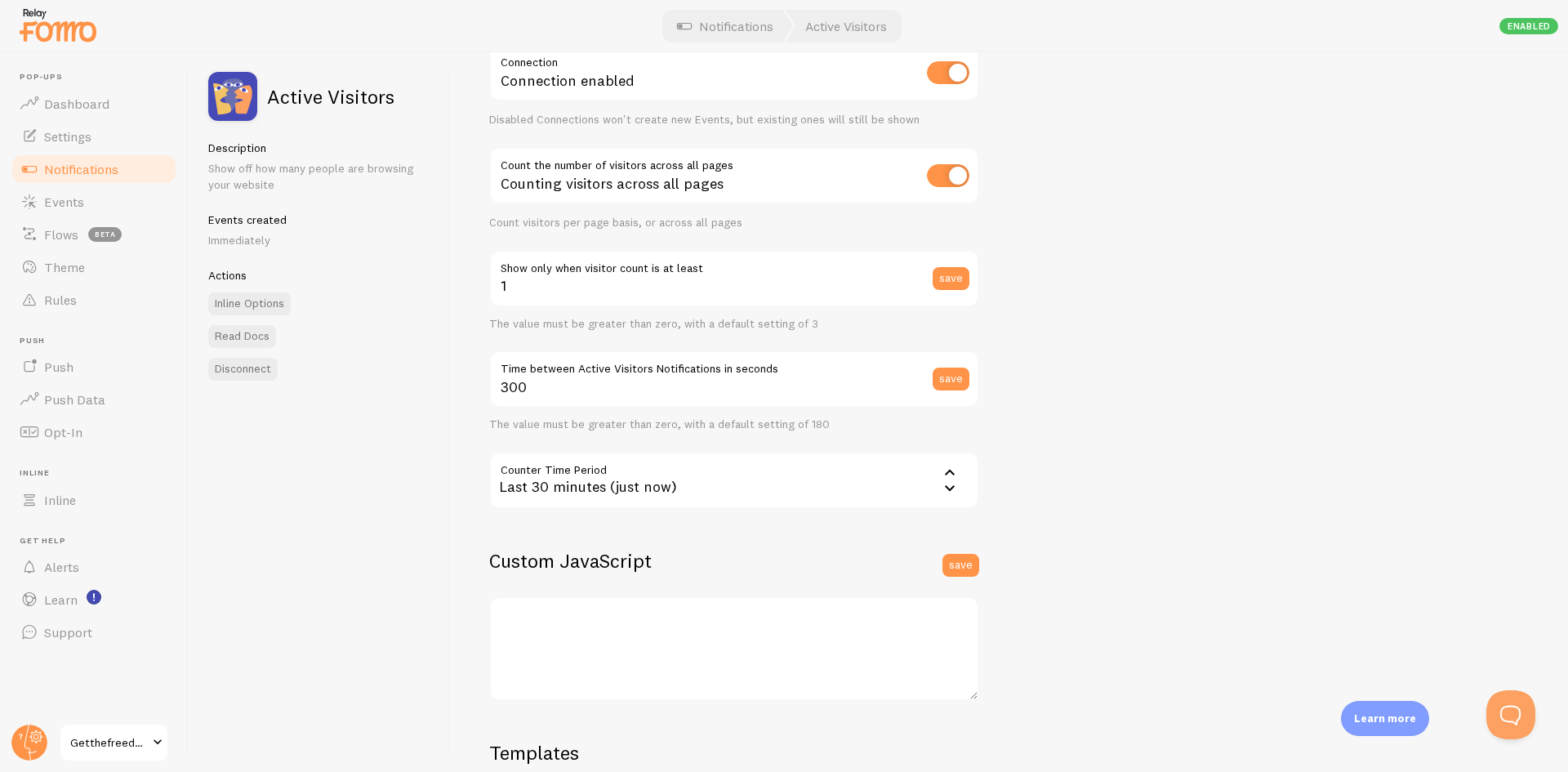
click at [952, 179] on input "checkbox" at bounding box center [949, 175] width 42 height 23
checkbox input "false"
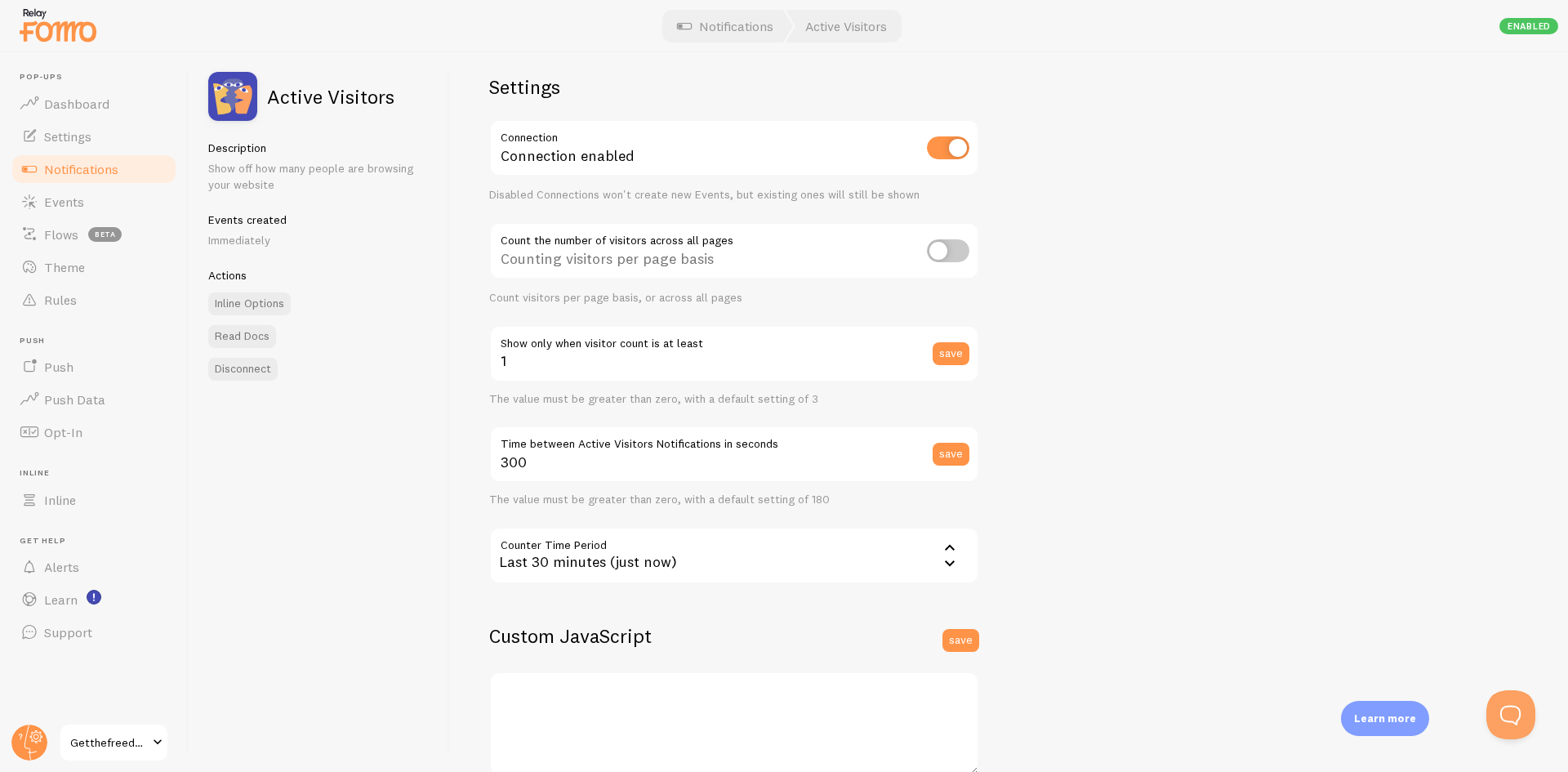
type input "3"
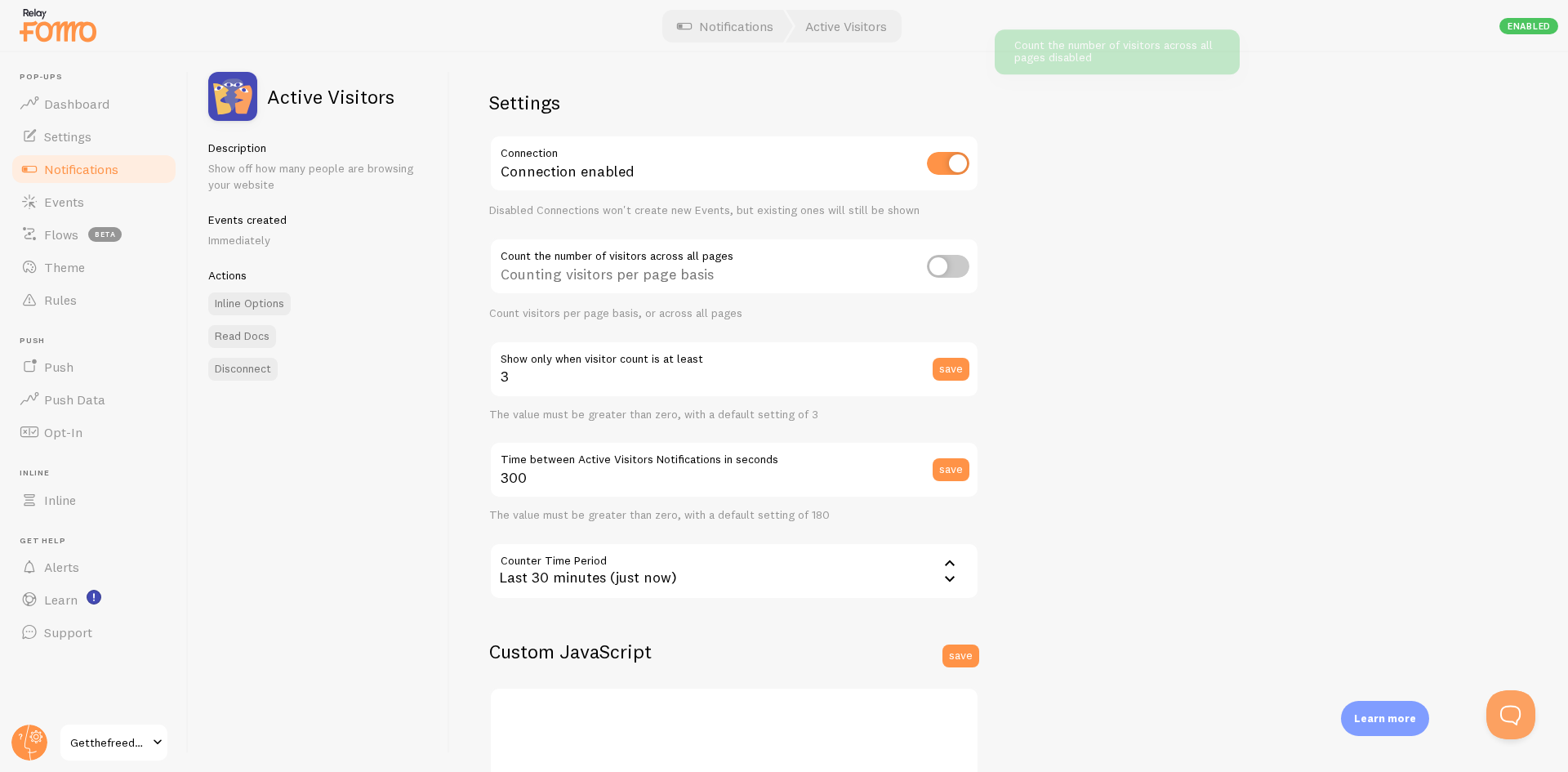
scroll to position [0, 0]
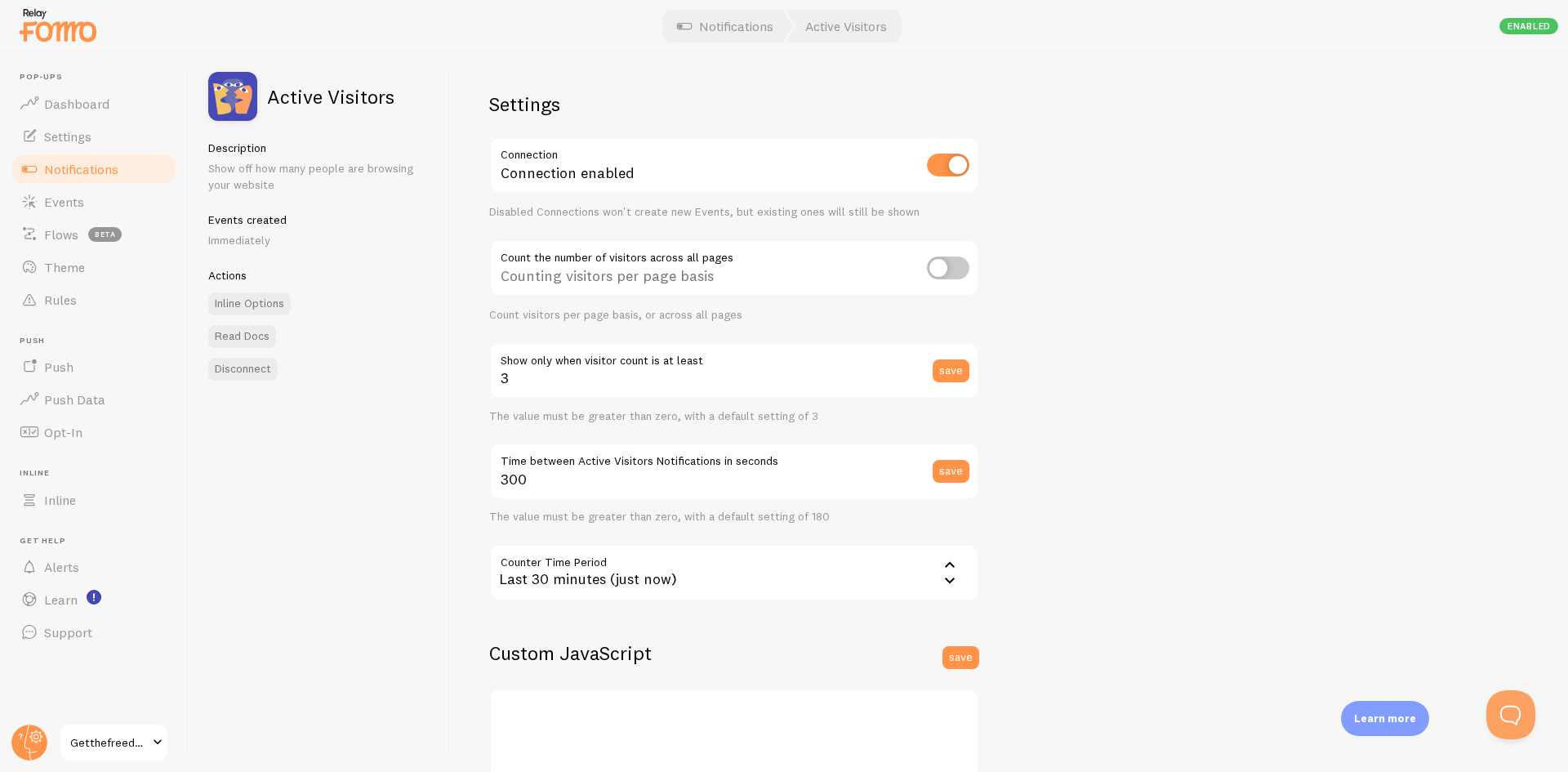
click at [703, 578] on div "Last 30 minutes (just now)" at bounding box center [734, 573] width 490 height 58
click at [118, 165] on span "Notifications" at bounding box center [81, 168] width 74 height 16
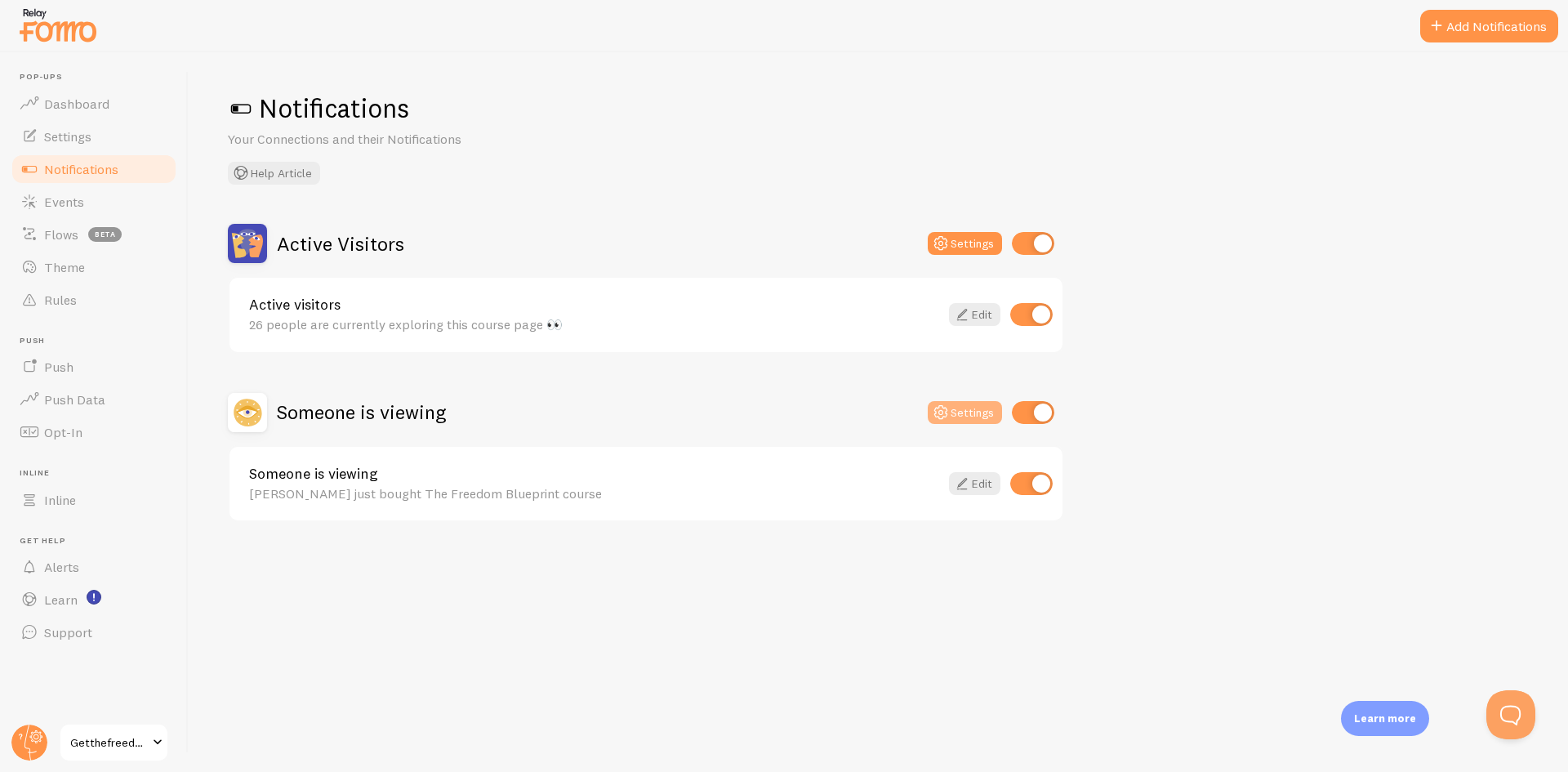
click at [966, 404] on button "Settings" at bounding box center [966, 412] width 74 height 23
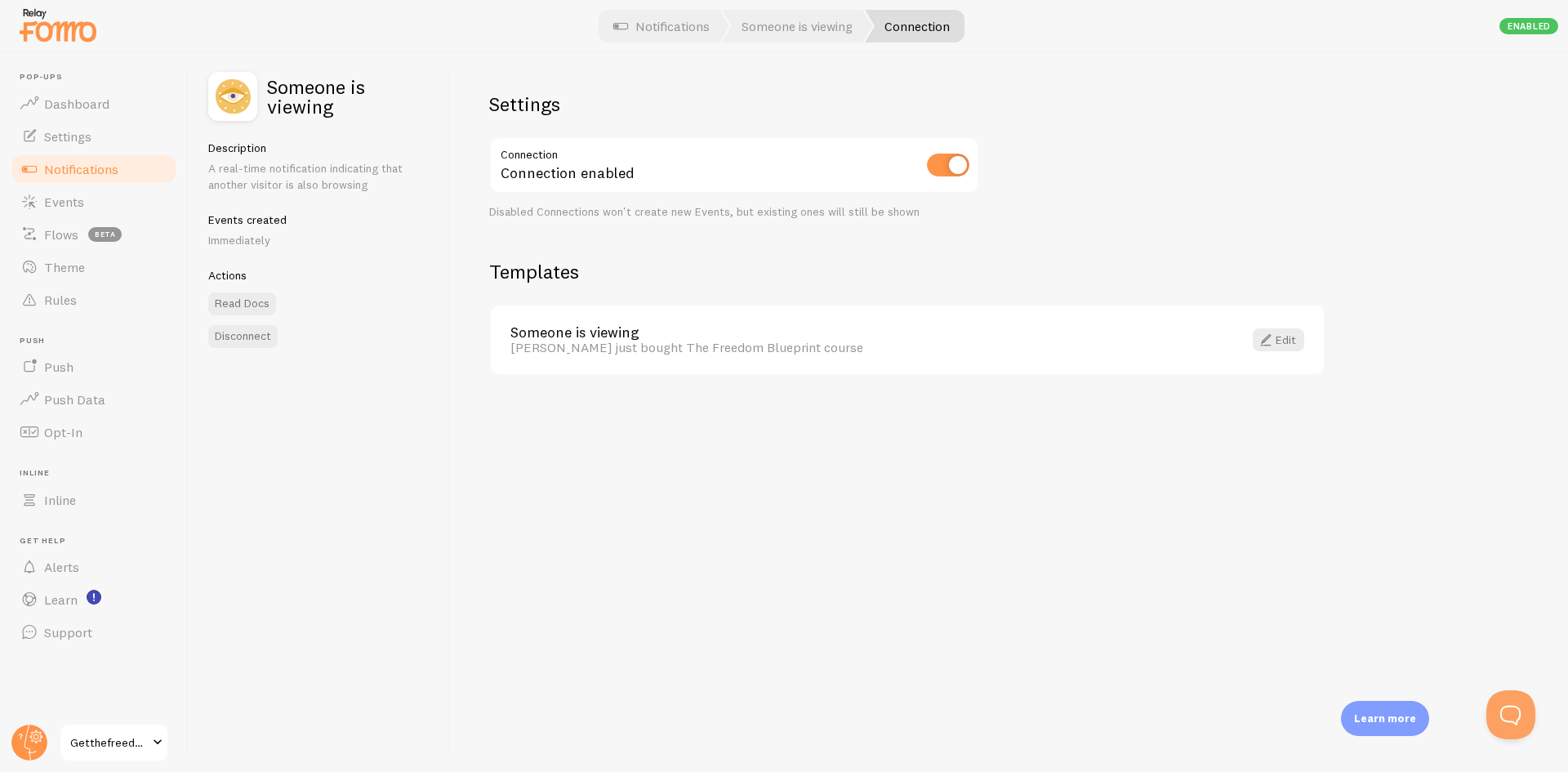
click at [95, 168] on span "Notifications" at bounding box center [81, 168] width 74 height 16
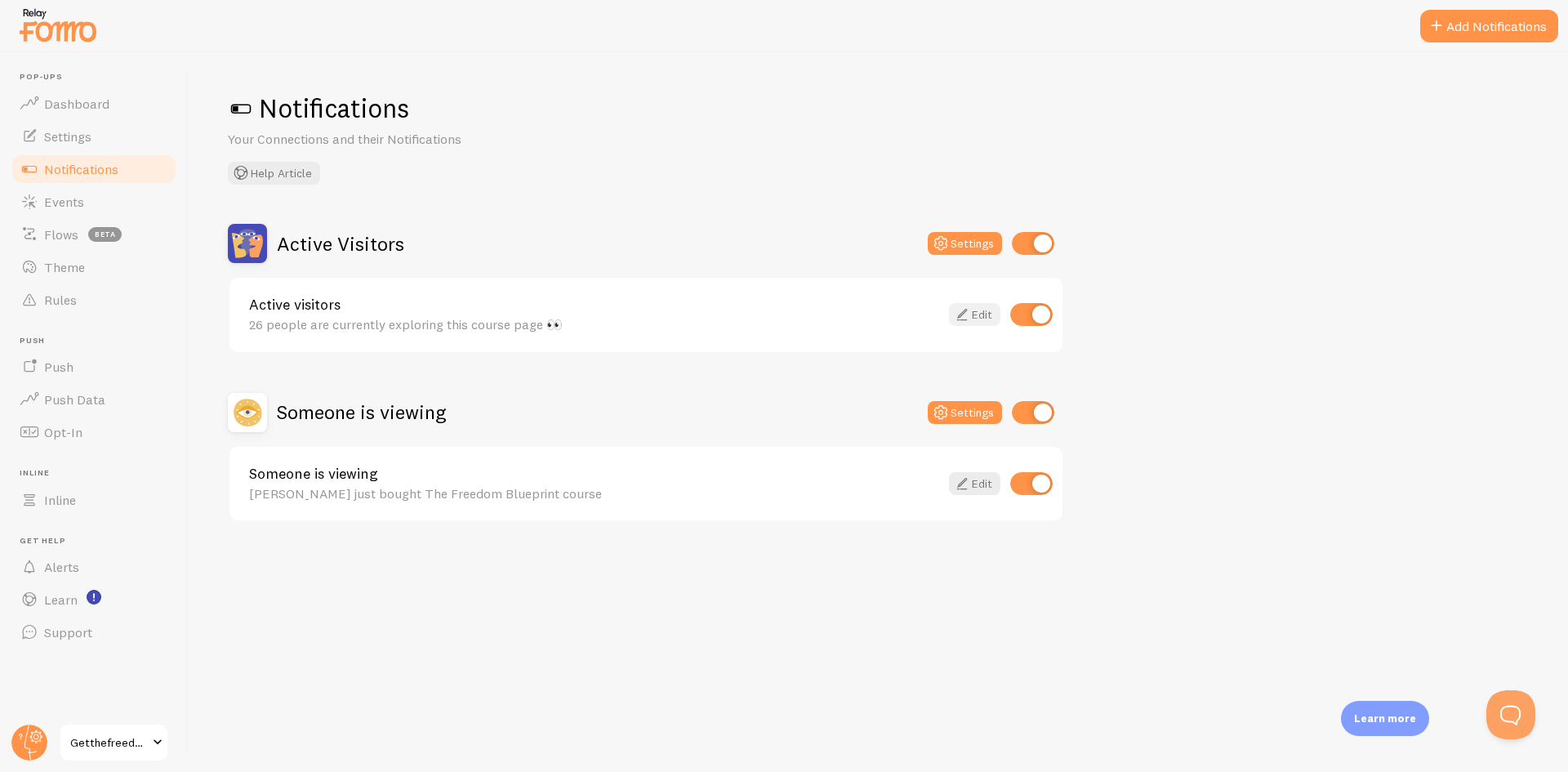
click at [977, 317] on link "Edit" at bounding box center [975, 314] width 52 height 23
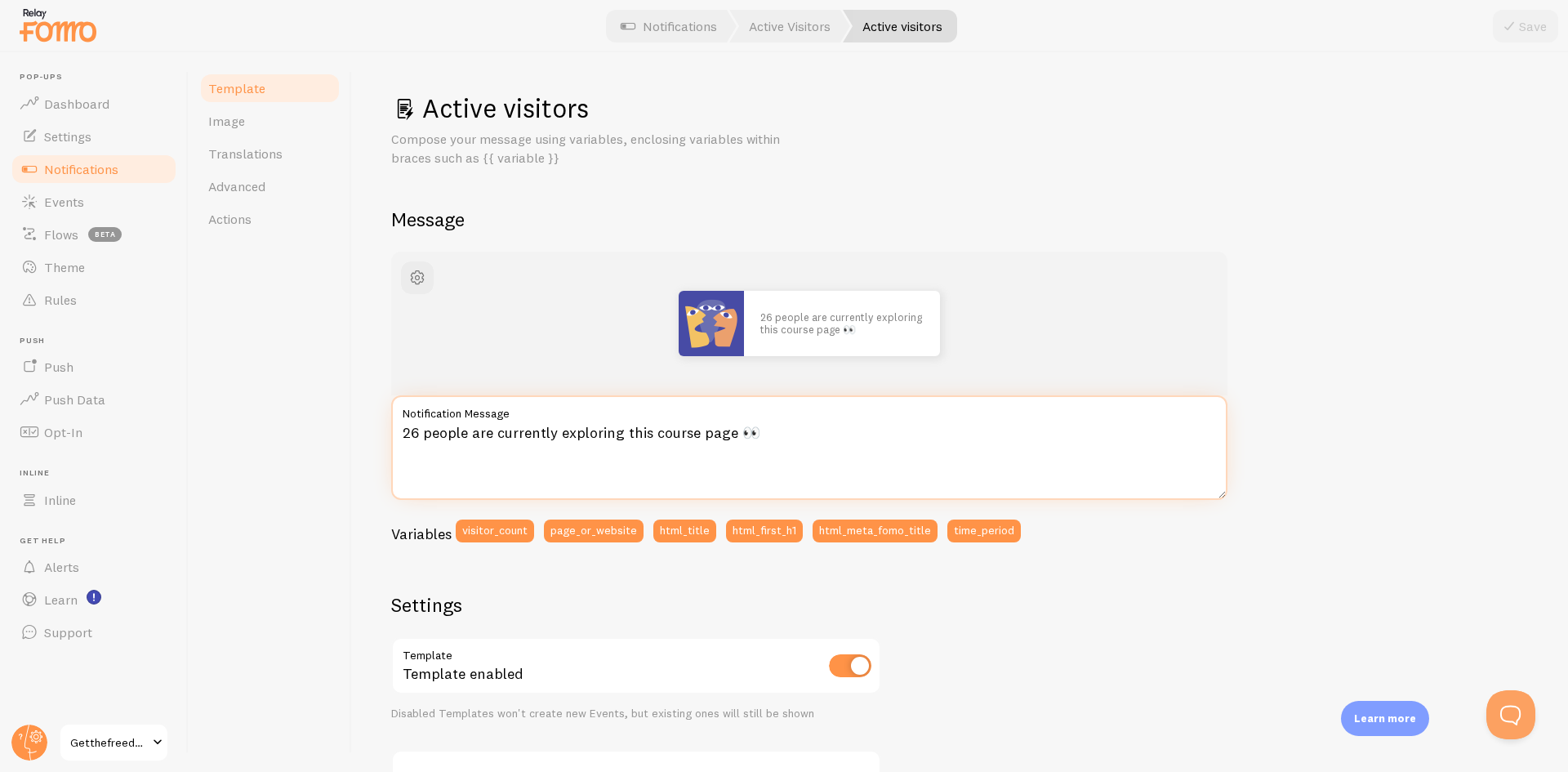
click at [573, 426] on textarea "26 people are currently exploring this course page 👀" at bounding box center [809, 448] width 836 height 105
paste textarea "A new student just joined The Freedom Blueprint 🔥"
type textarea "A new student just joined The Freedom Blueprint 🔥"
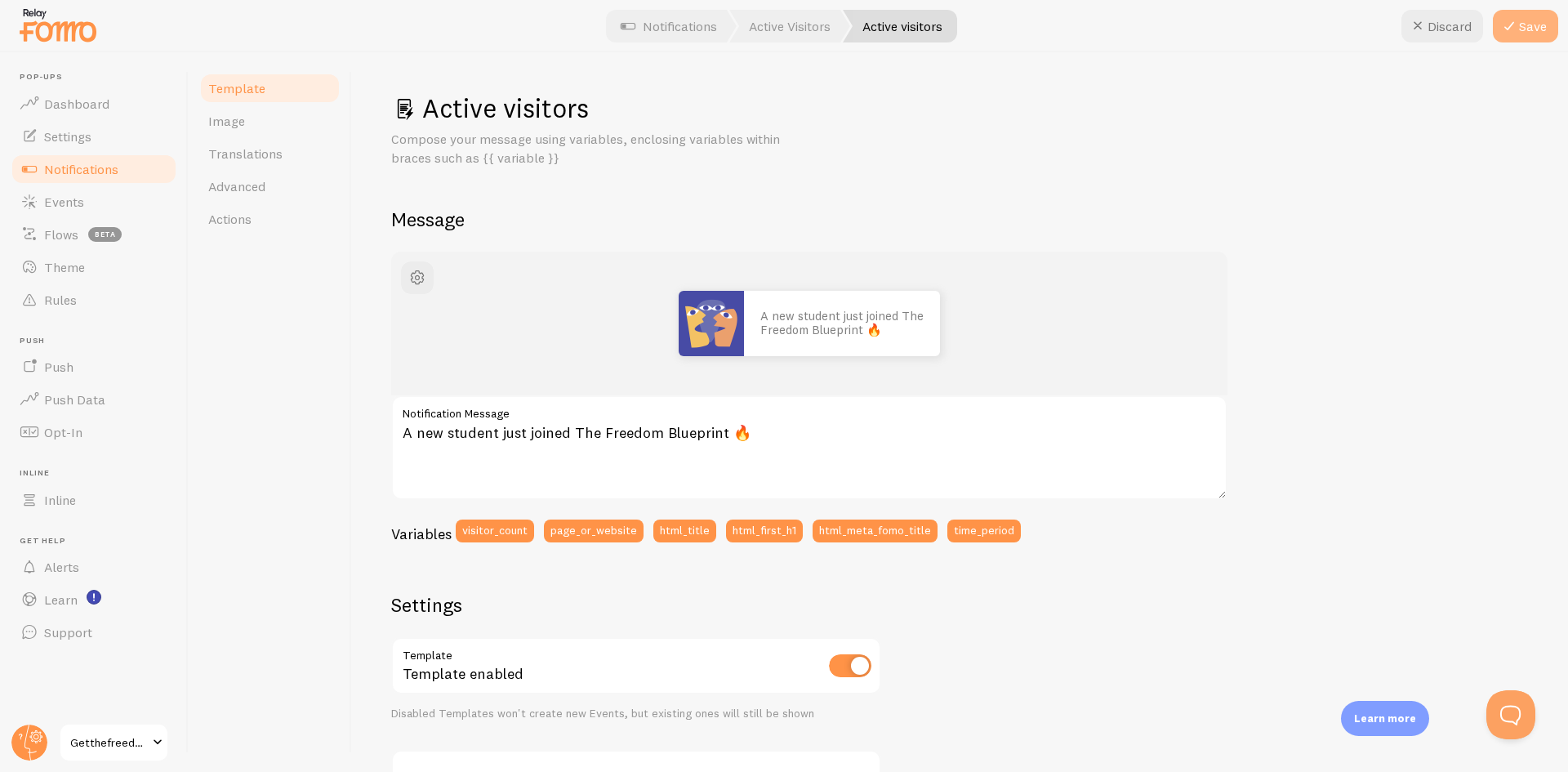
click at [1531, 21] on button "Save" at bounding box center [1526, 26] width 65 height 33
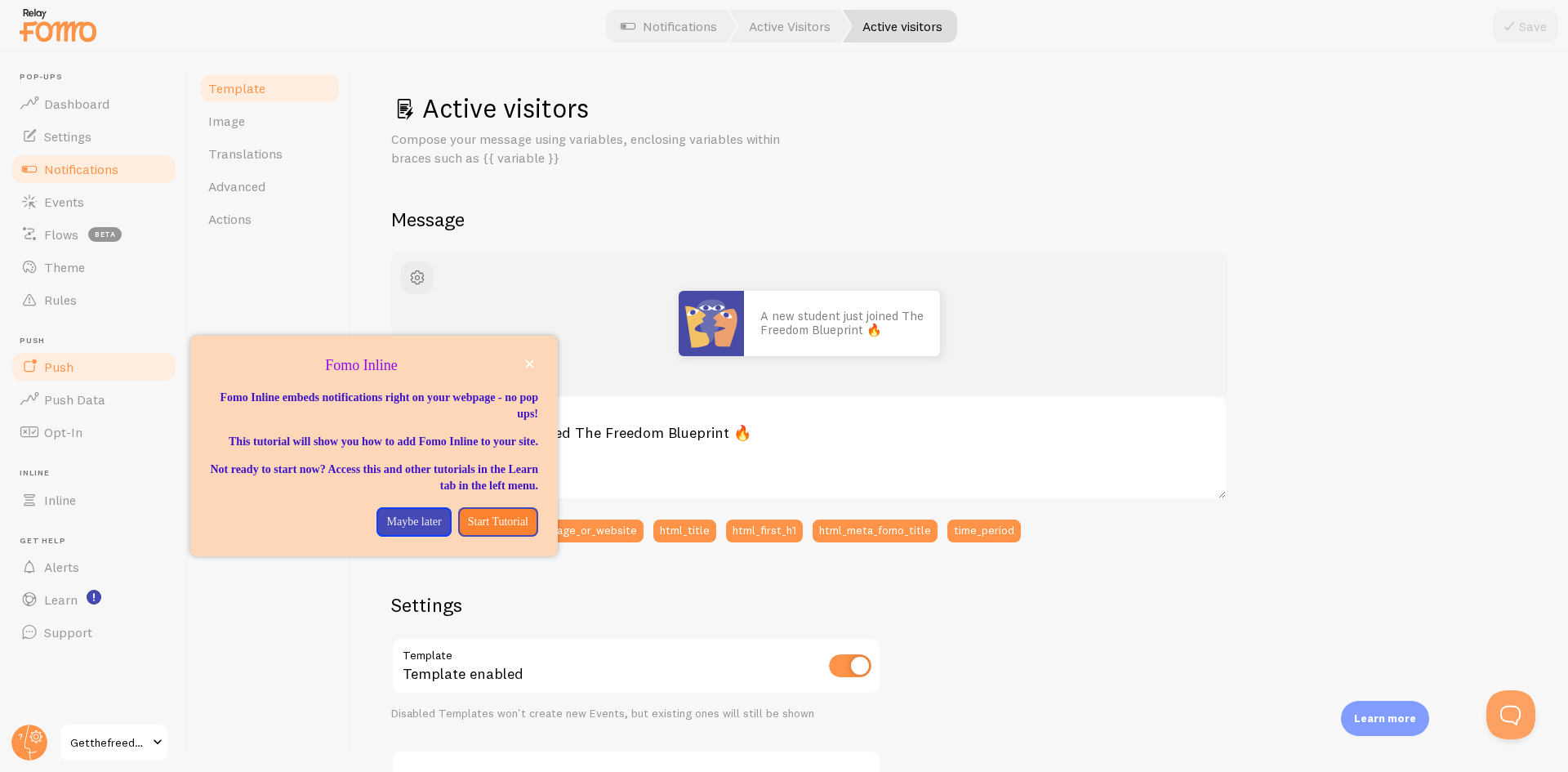
click at [76, 372] on link "Push" at bounding box center [94, 367] width 168 height 33
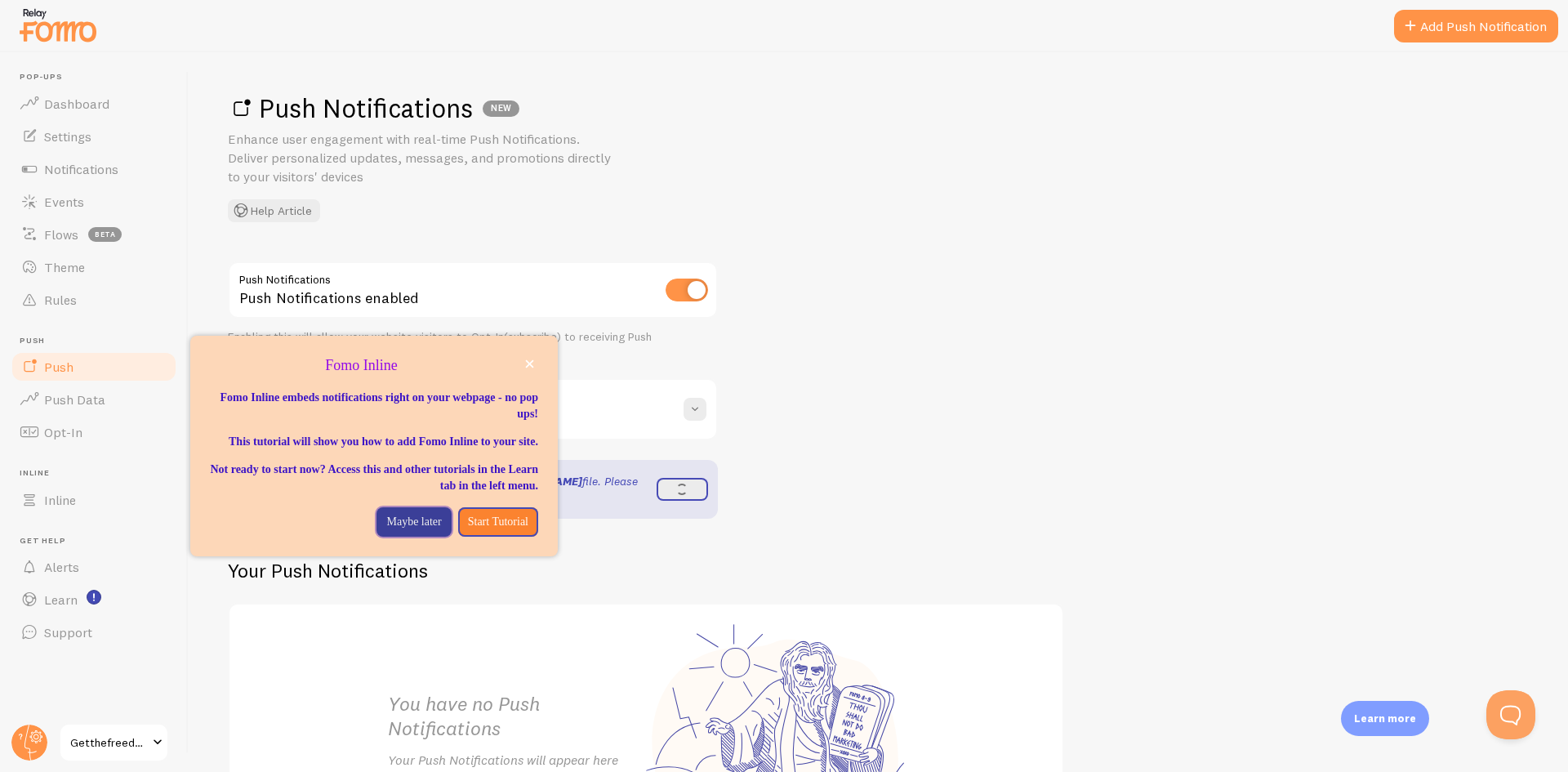
click at [400, 530] on p "Maybe later" at bounding box center [414, 521] width 55 height 16
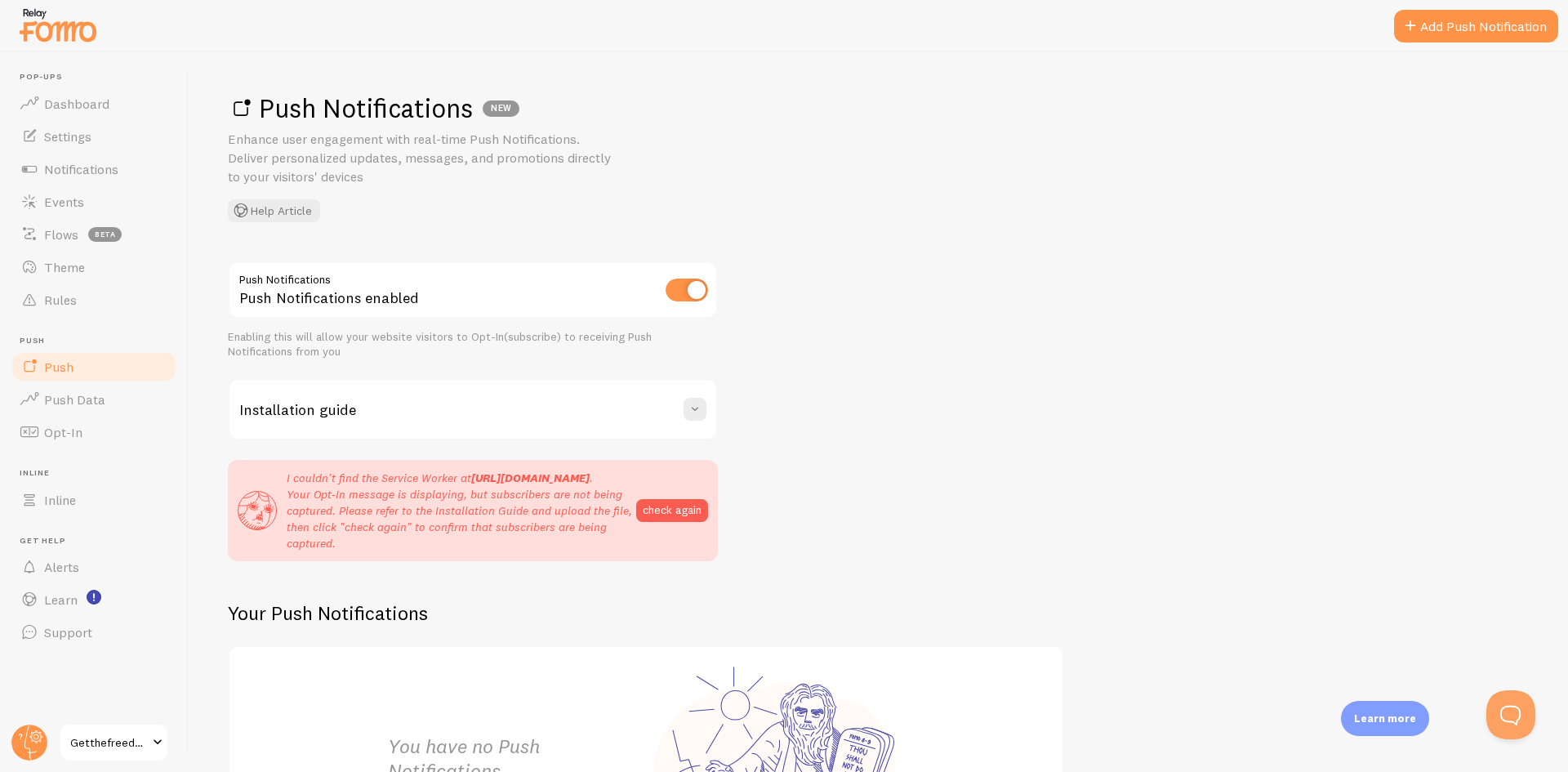
click at [675, 293] on input "checkbox" at bounding box center [687, 290] width 42 height 23
checkbox input "false"
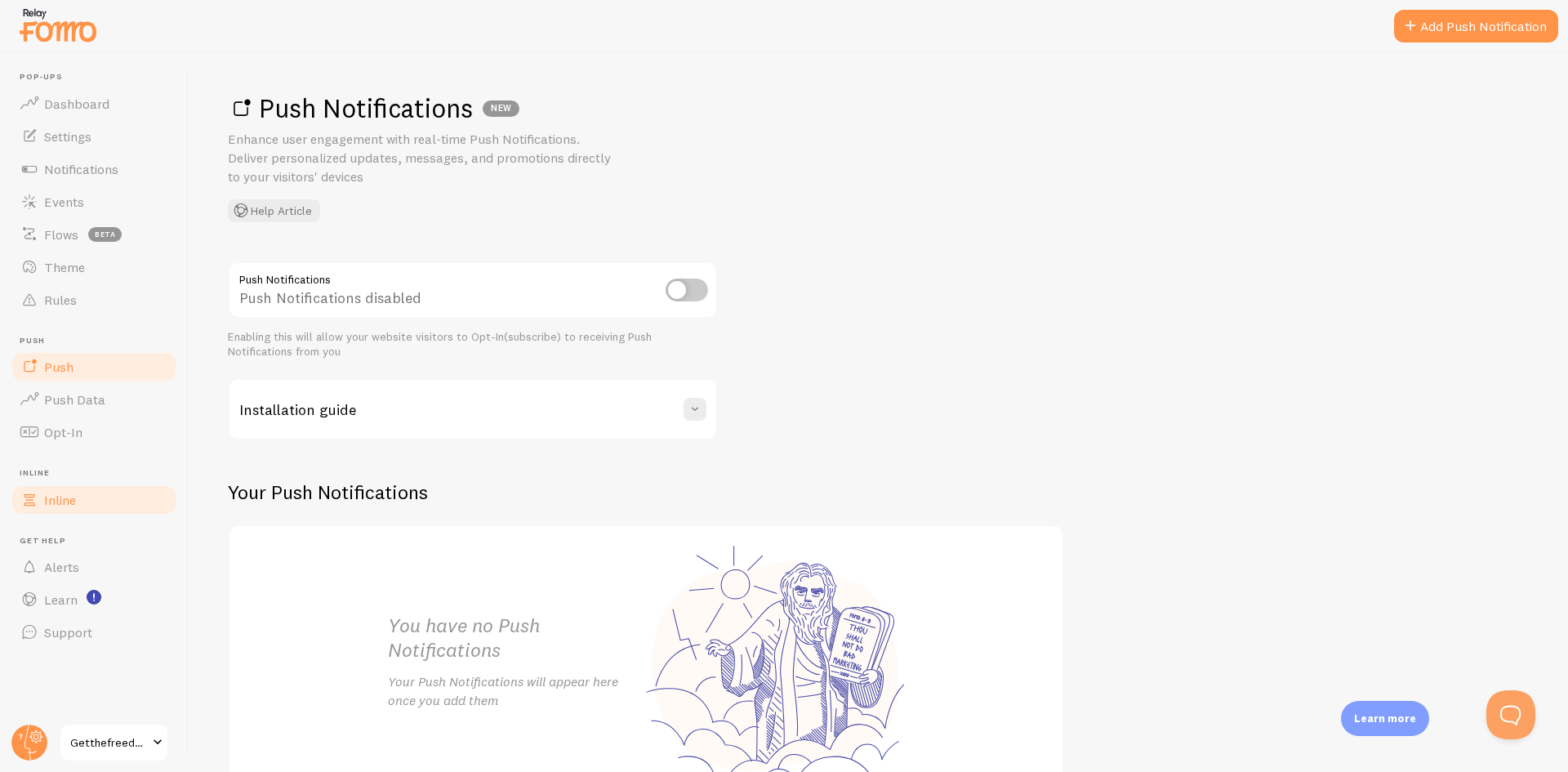
click at [69, 502] on span "Inline" at bounding box center [60, 499] width 32 height 16
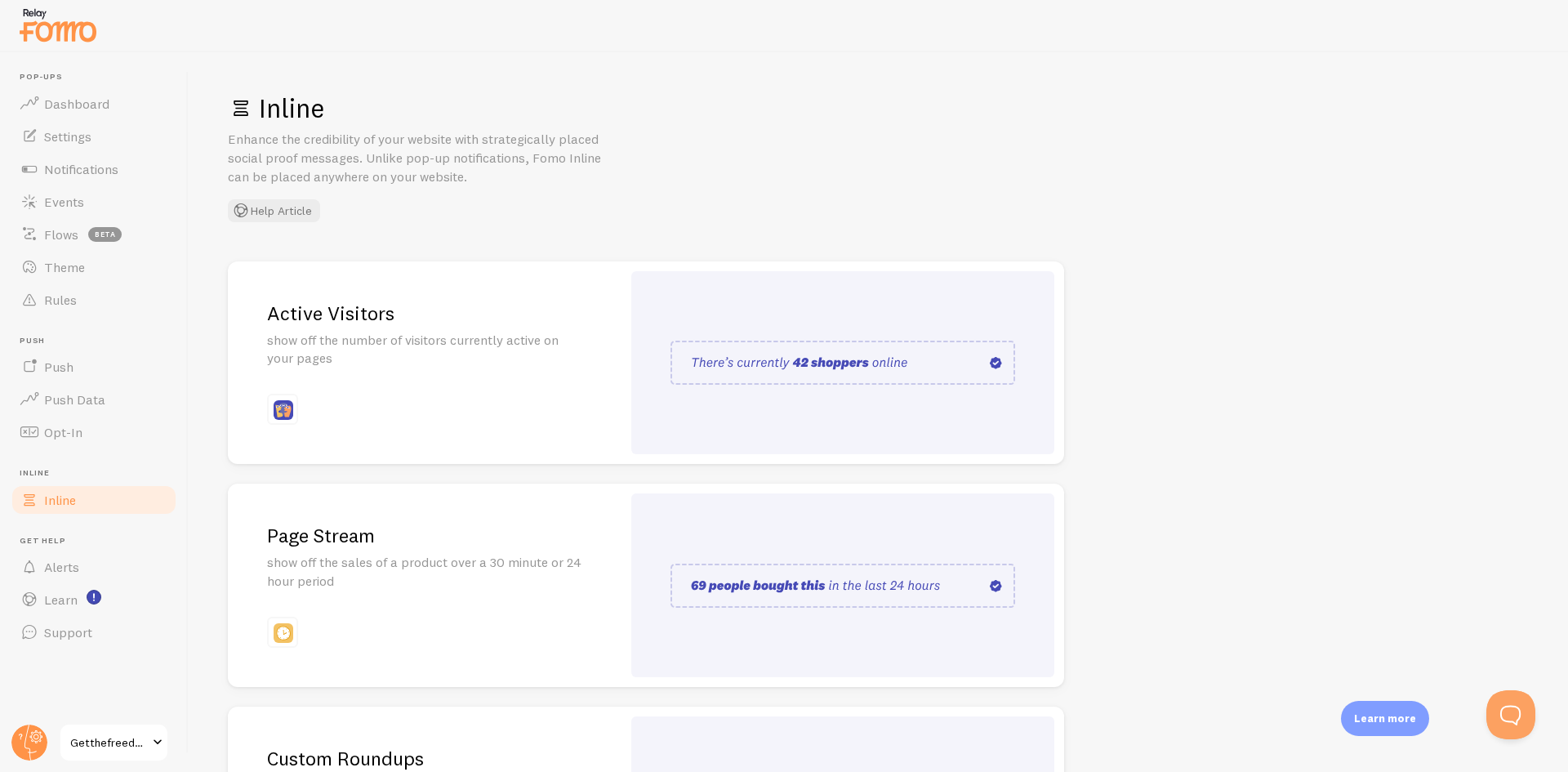
click at [438, 312] on h2 "Active Visitors" at bounding box center [425, 313] width 316 height 25
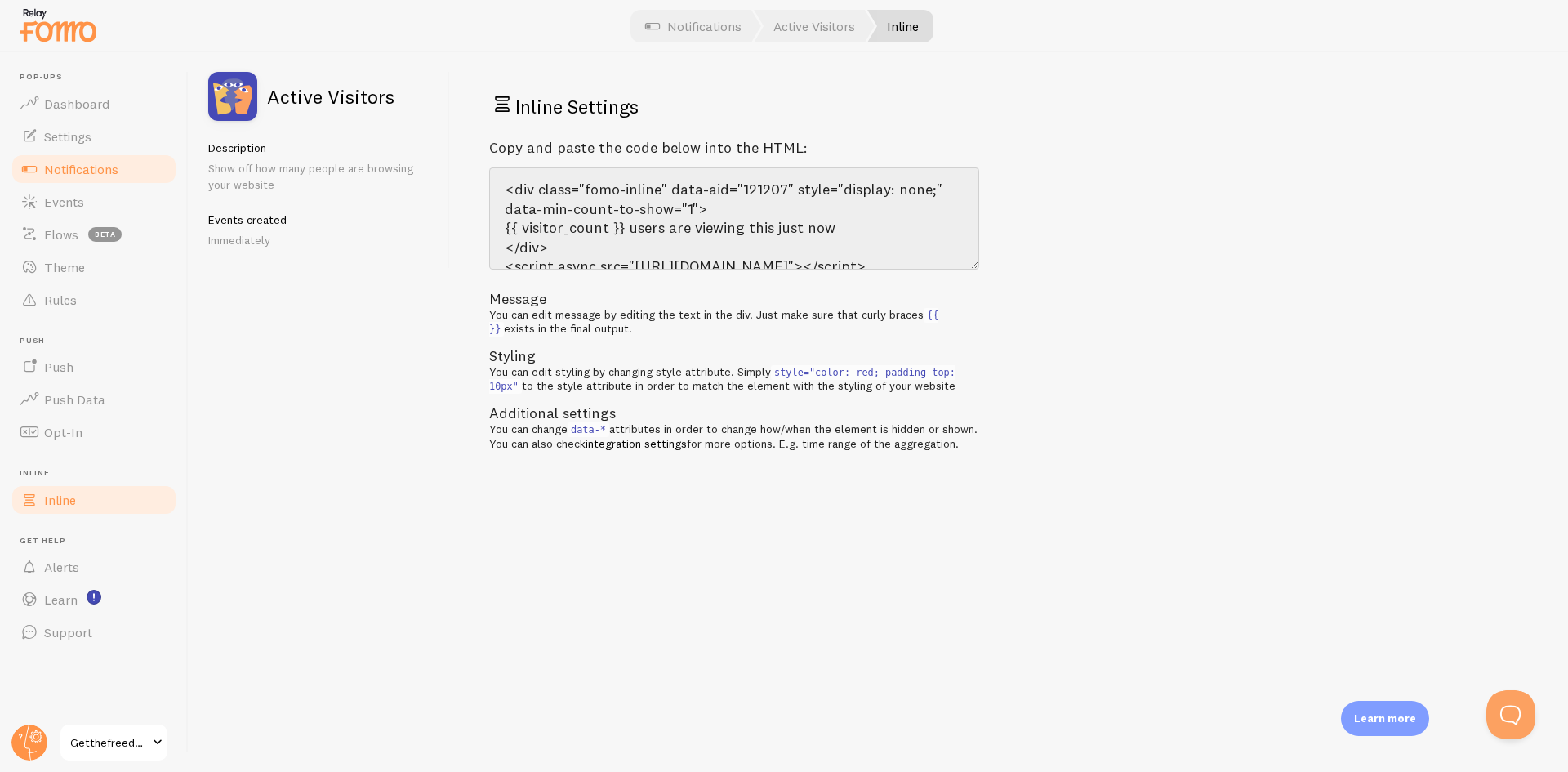
click at [69, 499] on span "Inline" at bounding box center [60, 499] width 32 height 16
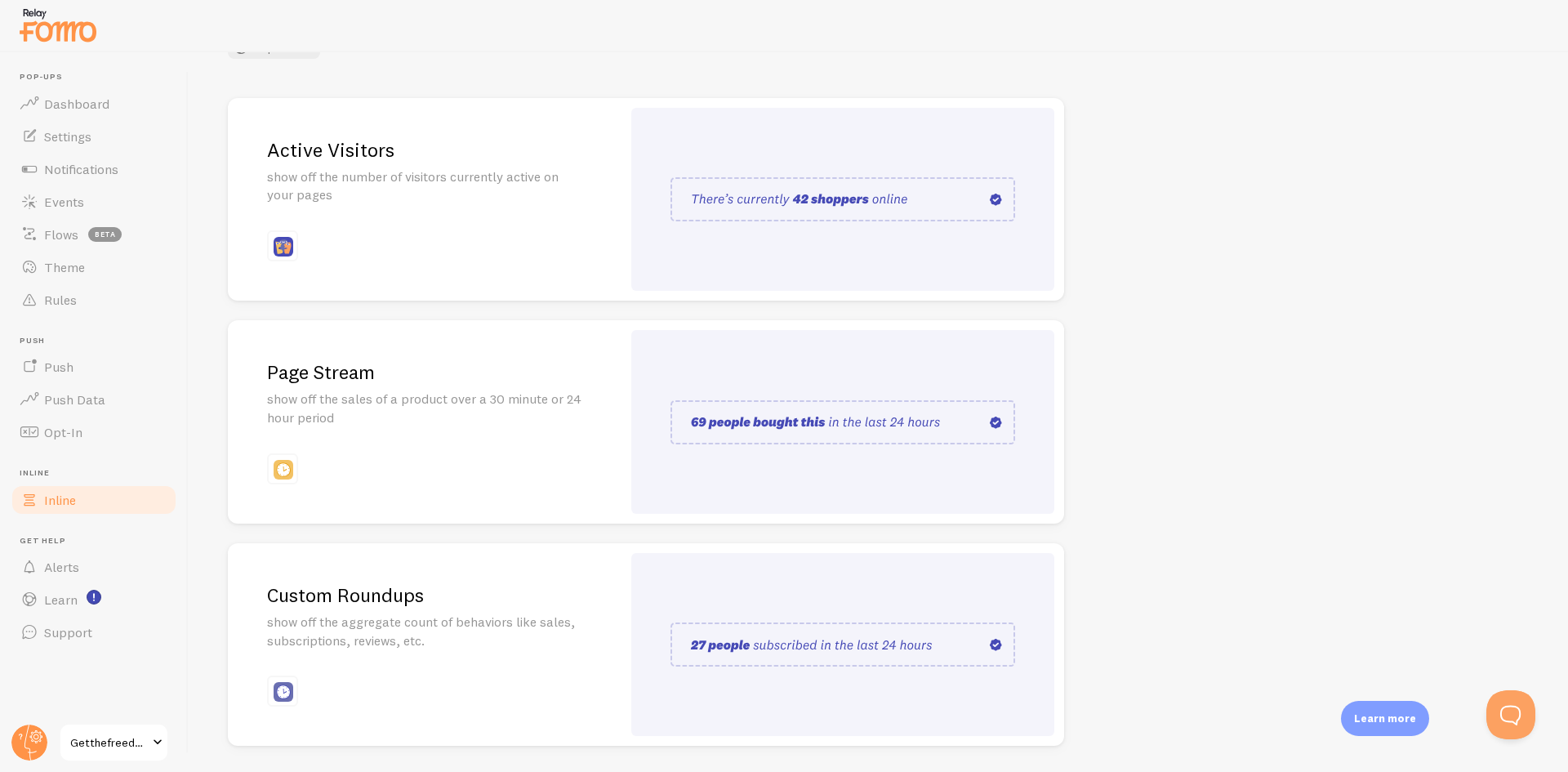
scroll to position [216, 0]
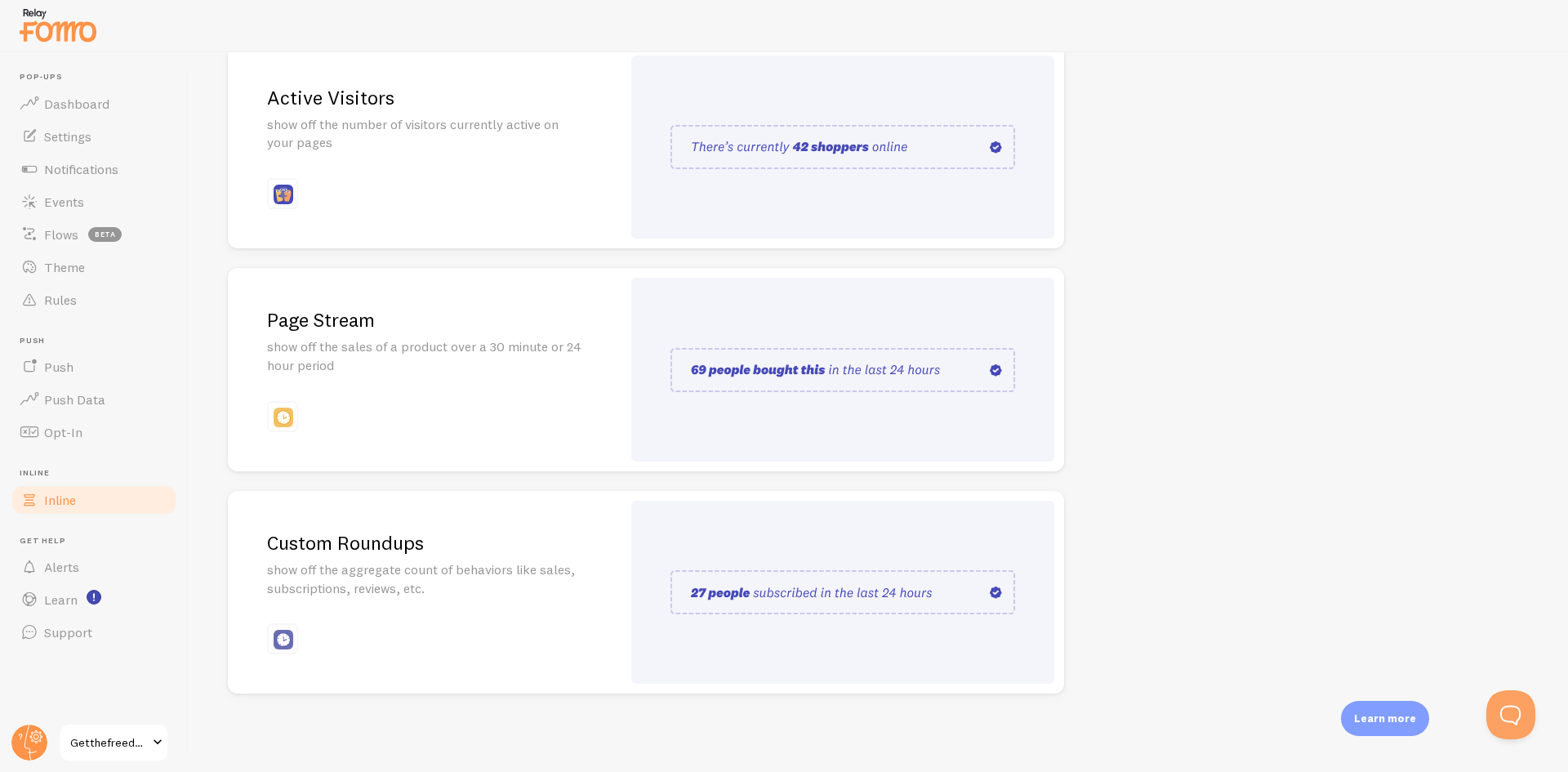
click at [457, 568] on p "show off the aggregate count of behaviors like sales, subscriptions, reviews, e…" at bounding box center [425, 579] width 316 height 37
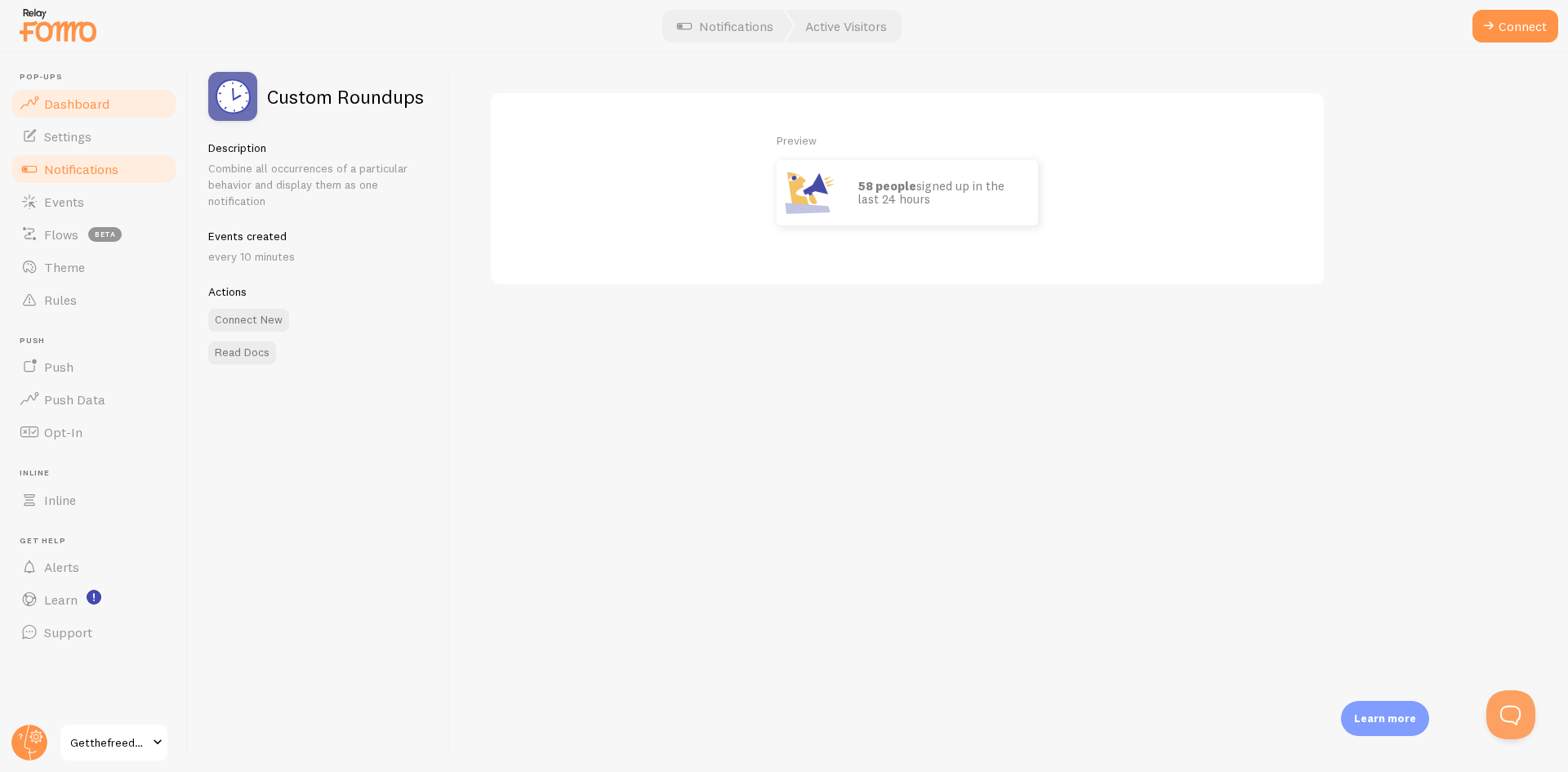
click at [89, 107] on span "Dashboard" at bounding box center [76, 103] width 65 height 16
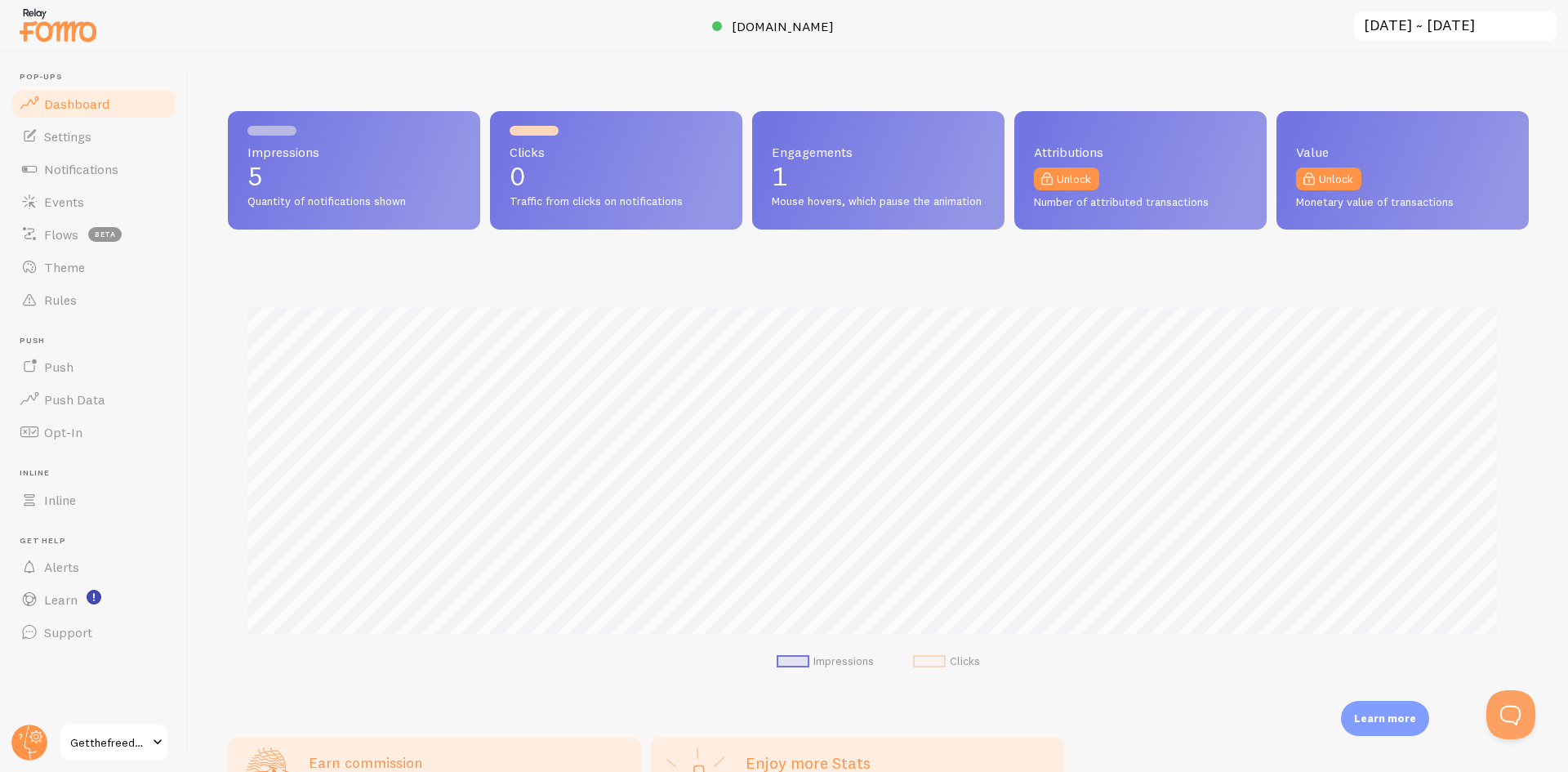
scroll to position [429, 1289]
click at [77, 129] on span "Settings" at bounding box center [68, 136] width 47 height 16
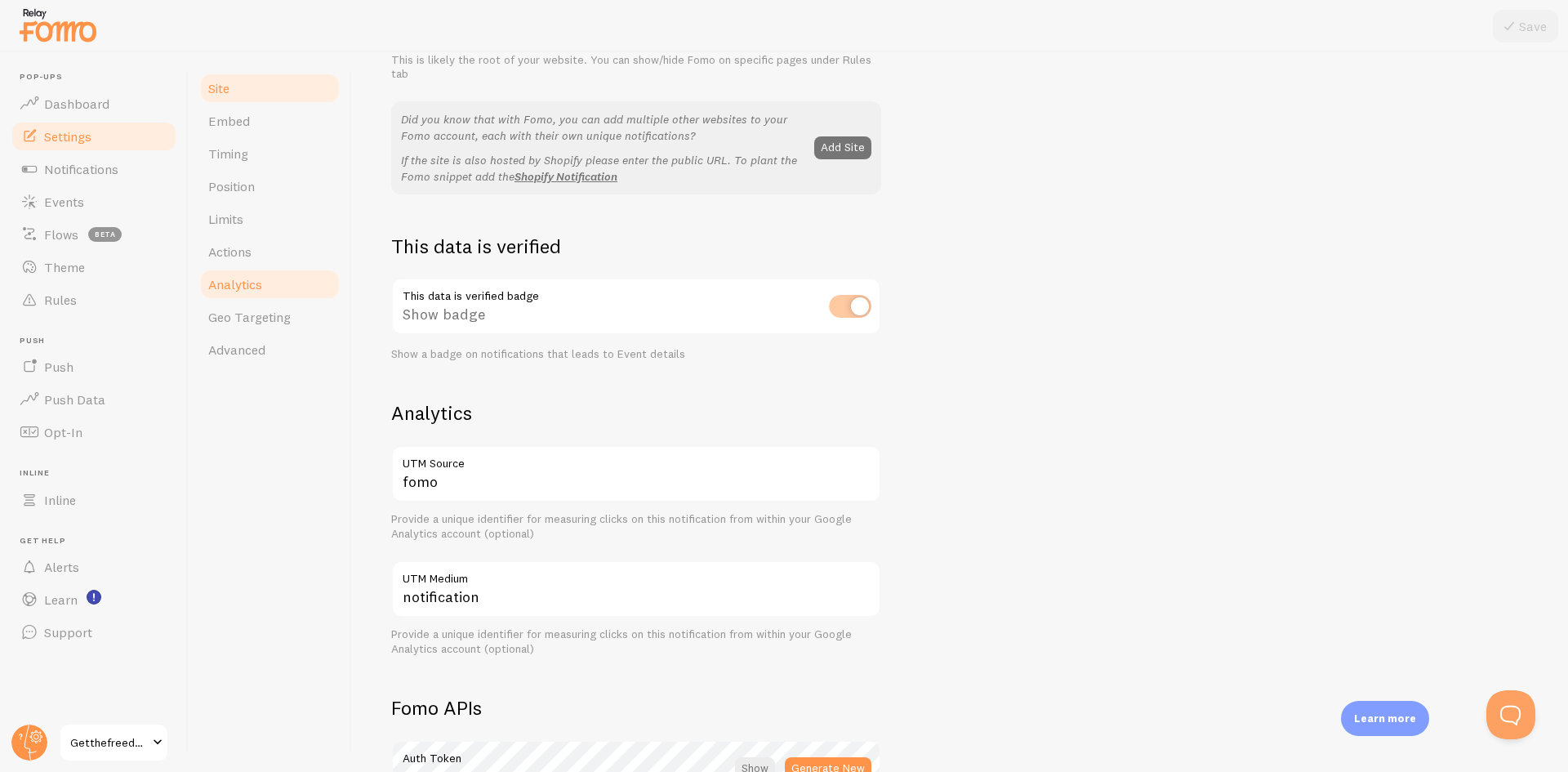
scroll to position [132, 0]
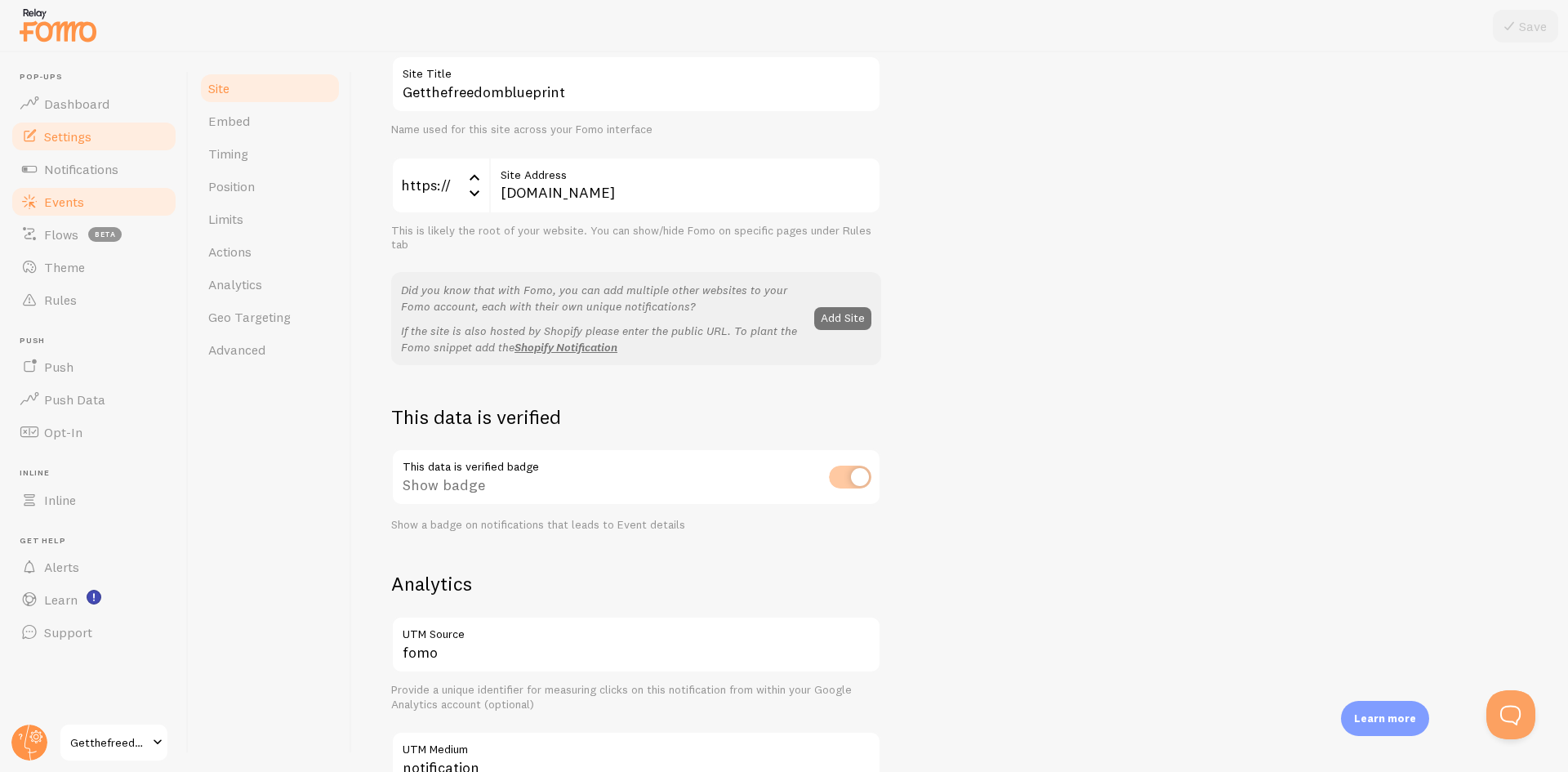
click at [80, 194] on span "Events" at bounding box center [63, 201] width 40 height 16
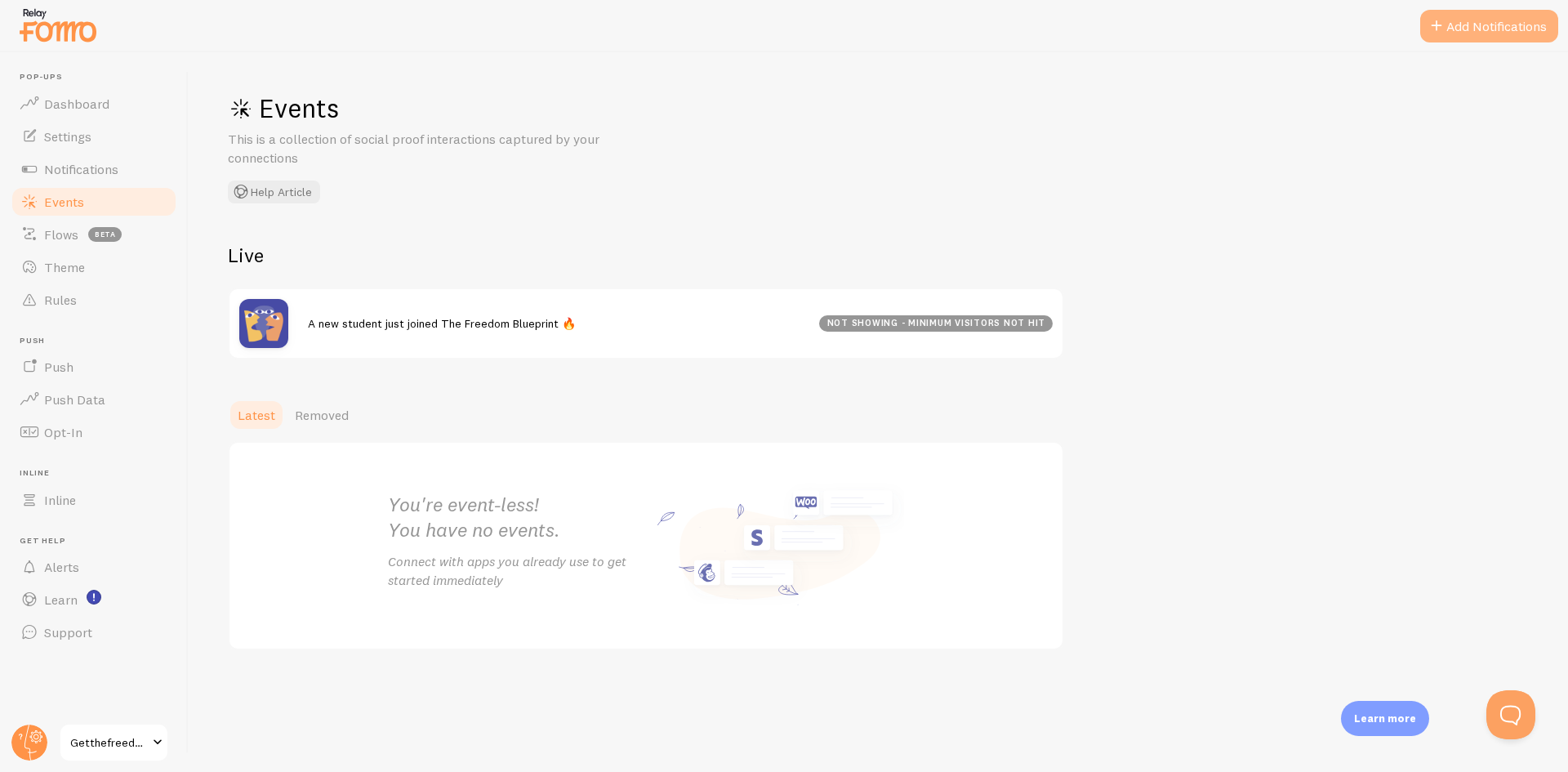
click at [1514, 24] on button "Add Notifications" at bounding box center [1489, 26] width 138 height 33
